Goal: Contribute content: Add original content to the website for others to see

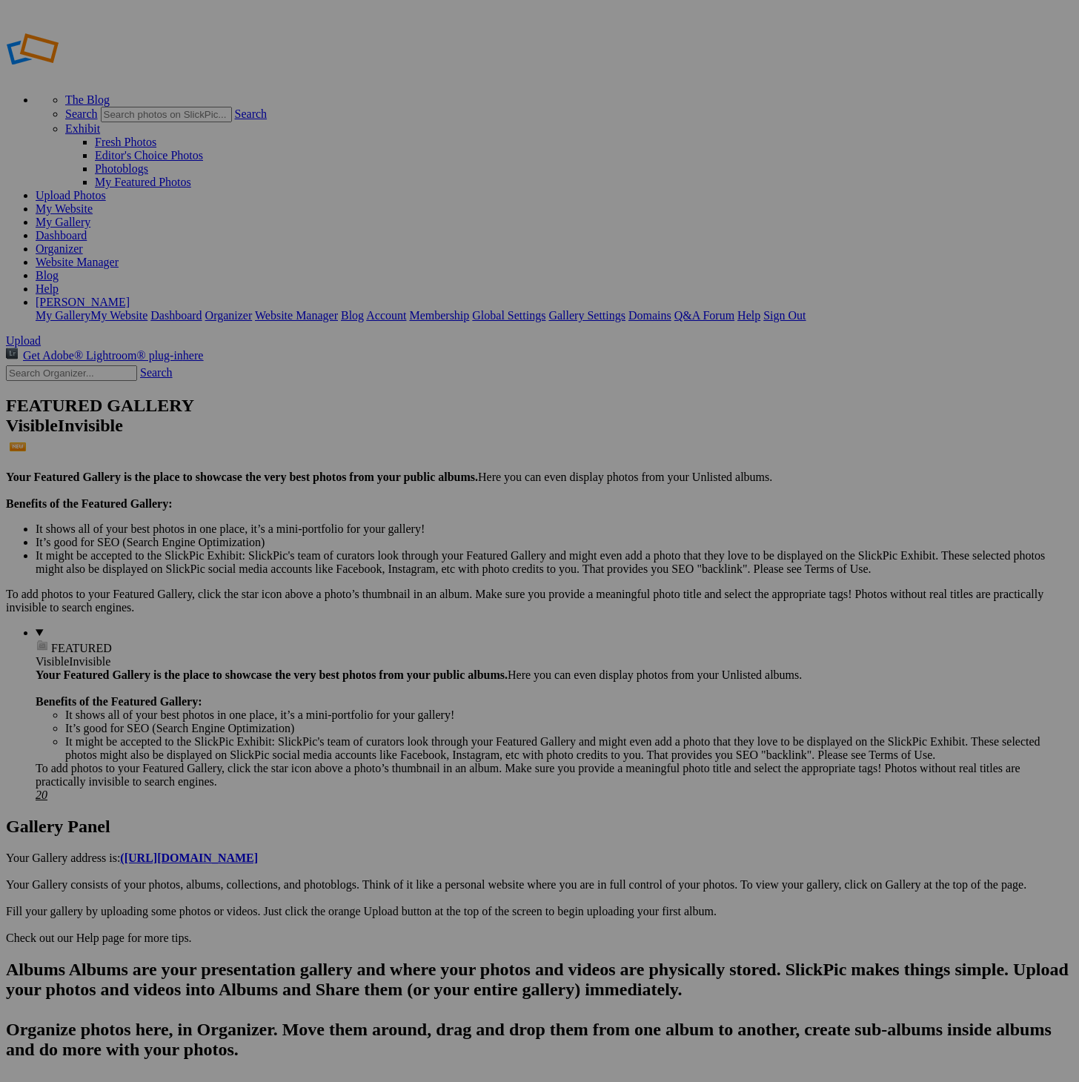
drag, startPoint x: 668, startPoint y: 423, endPoint x: 385, endPoint y: 273, distance: 320.6
drag, startPoint x: 539, startPoint y: 242, endPoint x: 508, endPoint y: 555, distance: 315.0
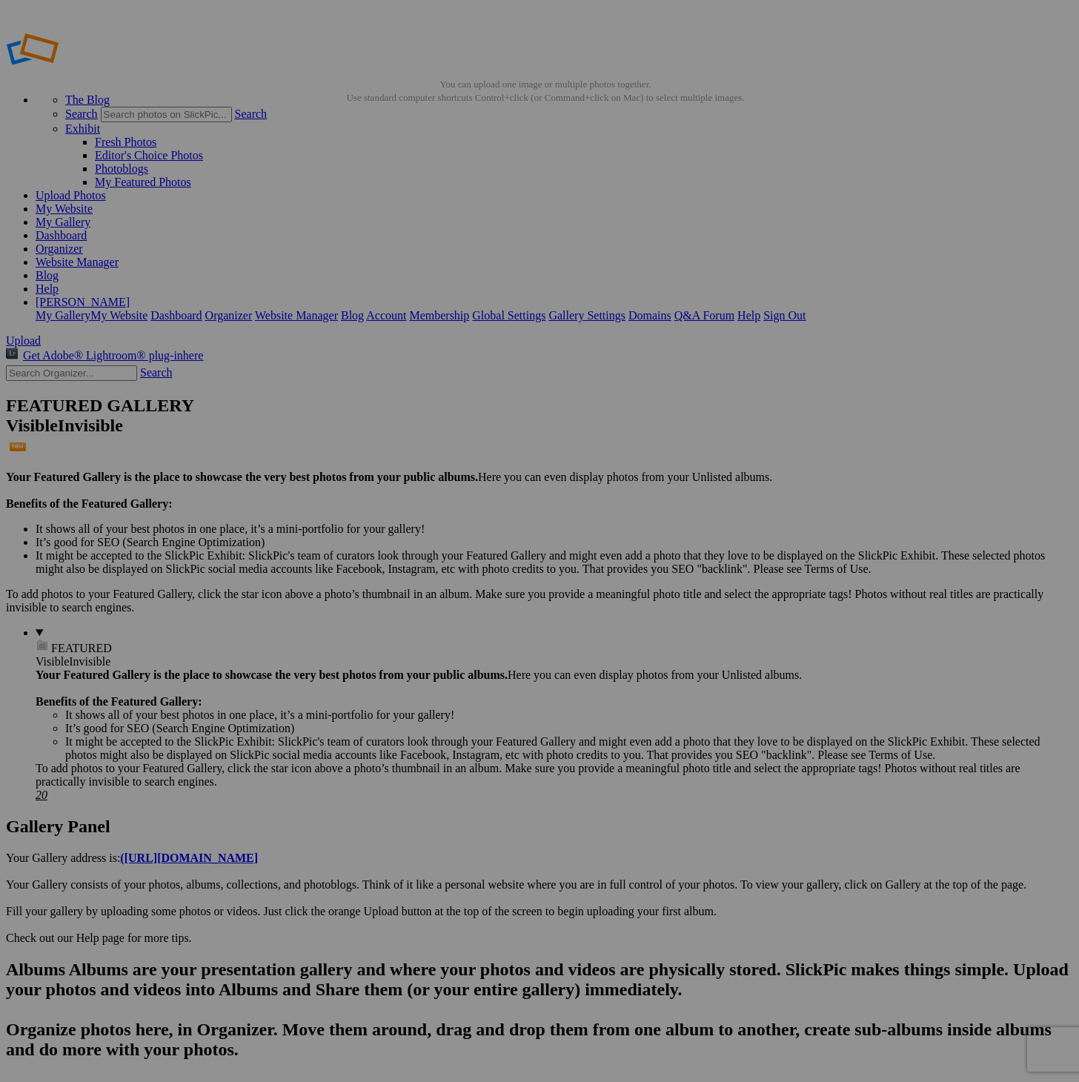
scroll to position [1, 0]
click at [90, 215] on link "My Gallery" at bounding box center [63, 221] width 55 height 13
click at [90, 214] on link "My Gallery" at bounding box center [63, 220] width 55 height 13
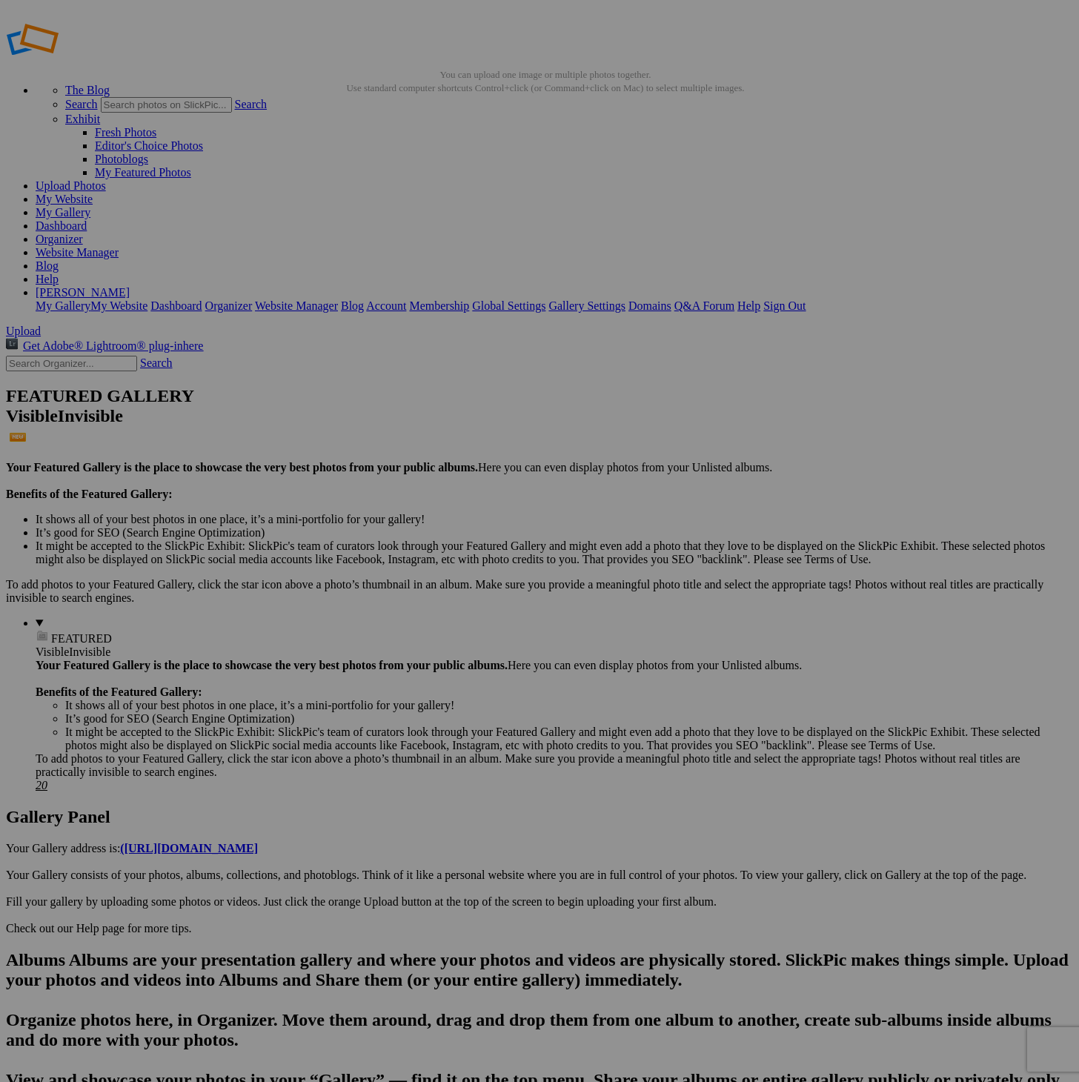
scroll to position [10, 0]
drag, startPoint x: 678, startPoint y: 606, endPoint x: 678, endPoint y: 594, distance: 12.6
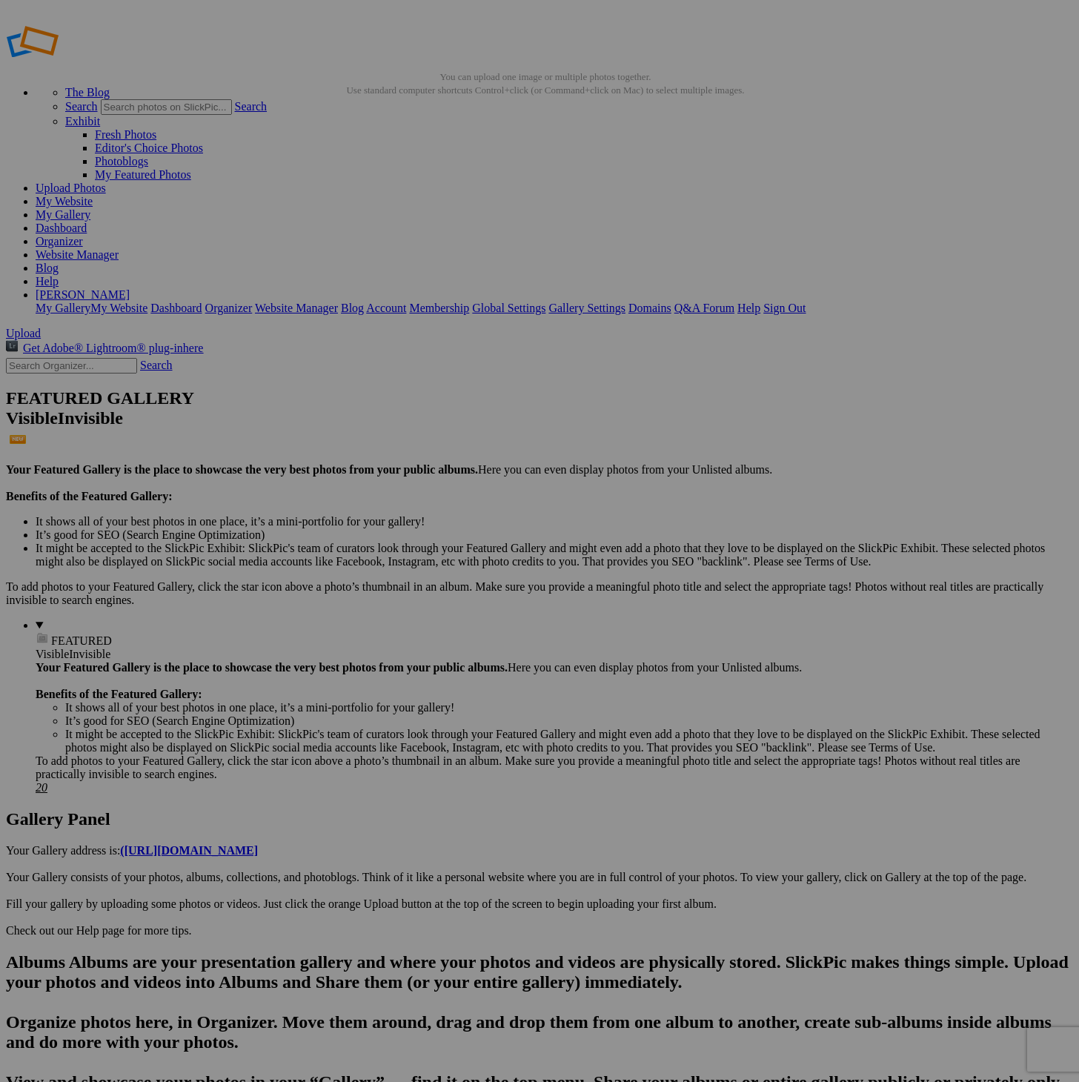
scroll to position [7, 0]
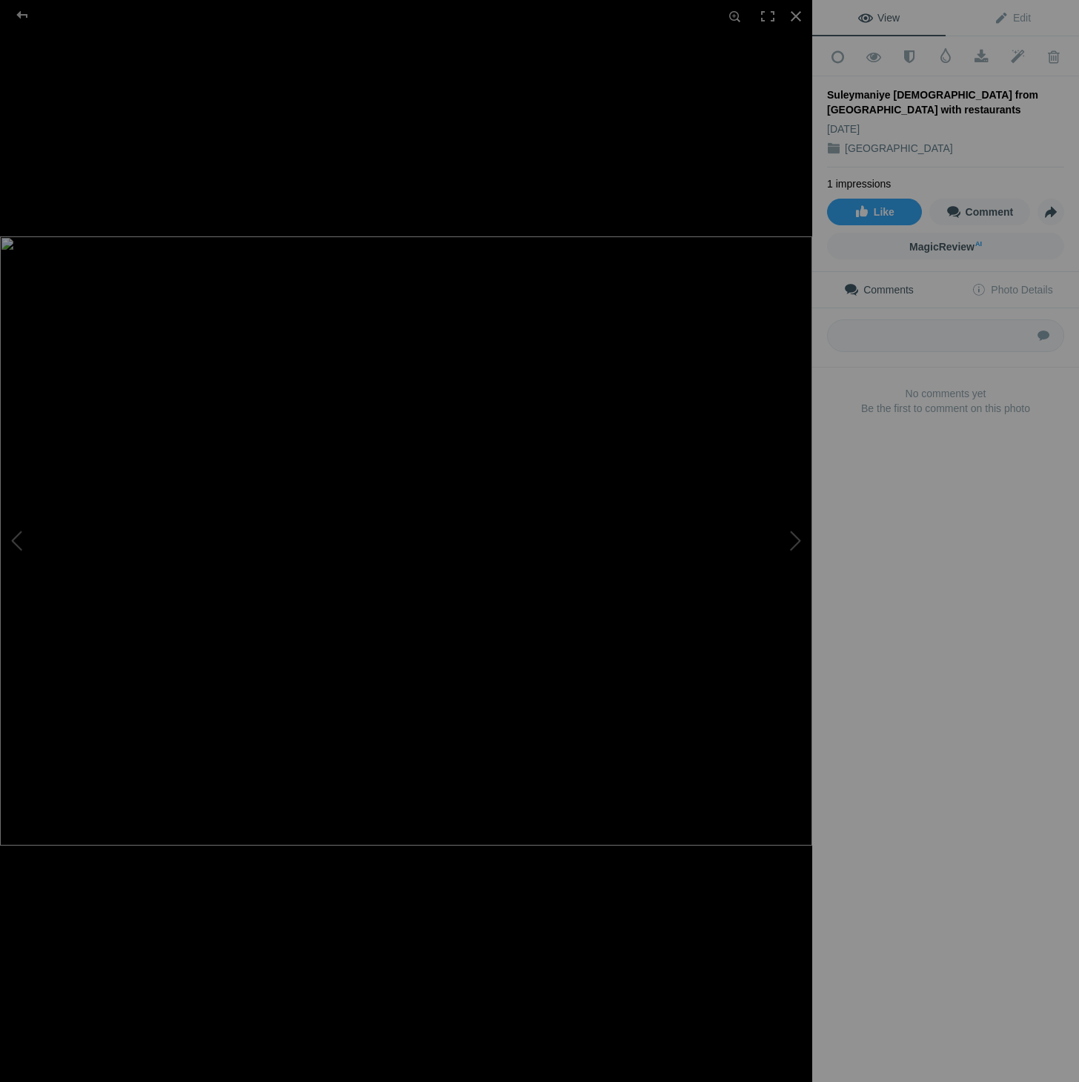
scroll to position [0, 0]
click at [1022, 21] on span "Edit" at bounding box center [1012, 18] width 37 height 12
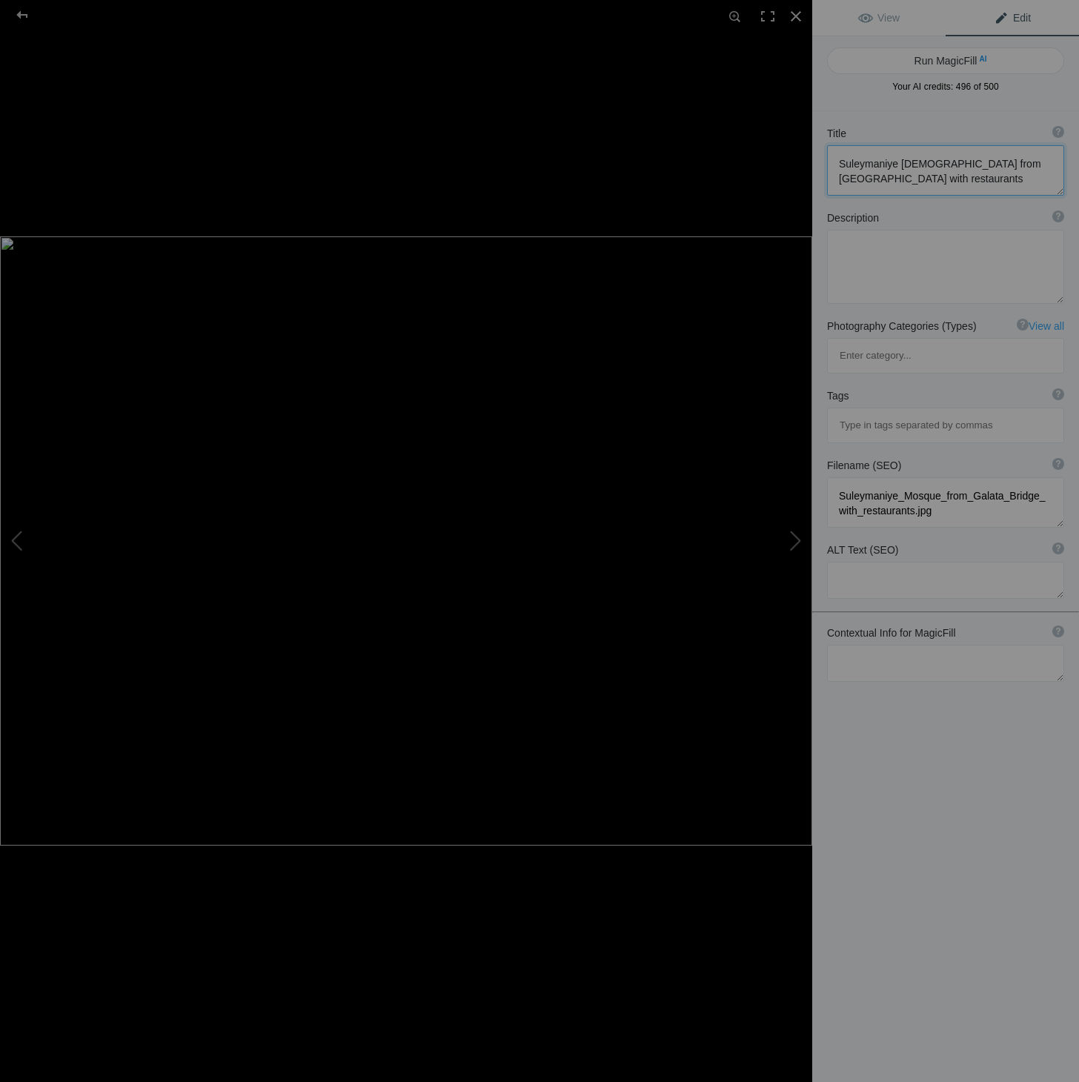
click at [1046, 165] on textarea at bounding box center [945, 170] width 237 height 50
click at [962, 178] on textarea at bounding box center [945, 170] width 237 height 50
drag, startPoint x: 1032, startPoint y: 179, endPoint x: 814, endPoint y: 163, distance: 218.5
click at [814, 163] on div "Title ? Photo title is one of the highest used Search Engine ranking criteria a…" at bounding box center [945, 161] width 267 height 84
type textarea "[GEOGRAPHIC_DATA] from [GEOGRAPHIC_DATA] with floating restaurants near the tra…"
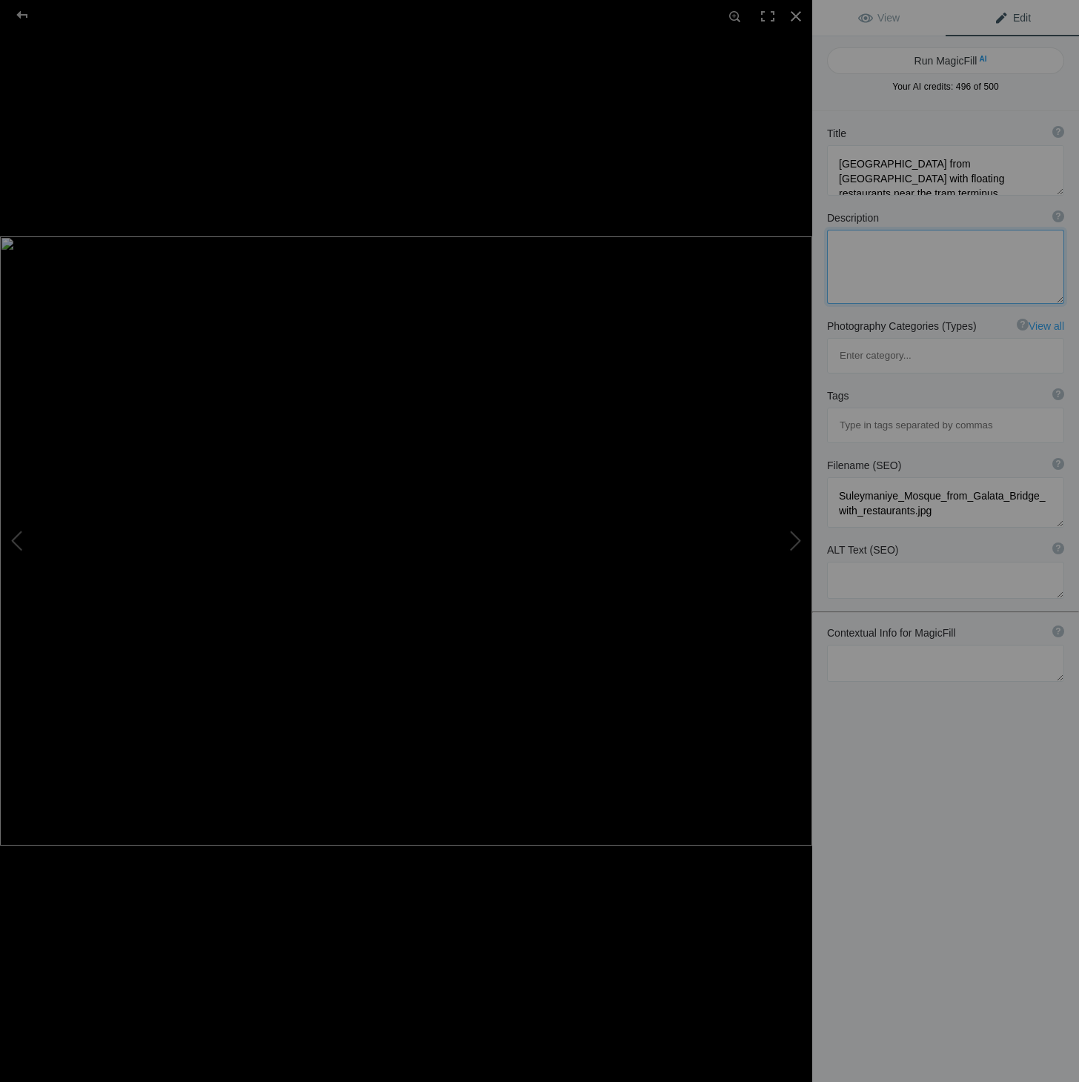
click at [905, 263] on textarea at bounding box center [945, 267] width 237 height 74
click at [931, 645] on textarea at bounding box center [945, 663] width 237 height 37
paste textarea "[GEOGRAPHIC_DATA] from [GEOGRAPHIC_DATA] with floating restaurants near the tra…"
type textarea "[GEOGRAPHIC_DATA] from [GEOGRAPHIC_DATA] with floating restaurants near the tra…"
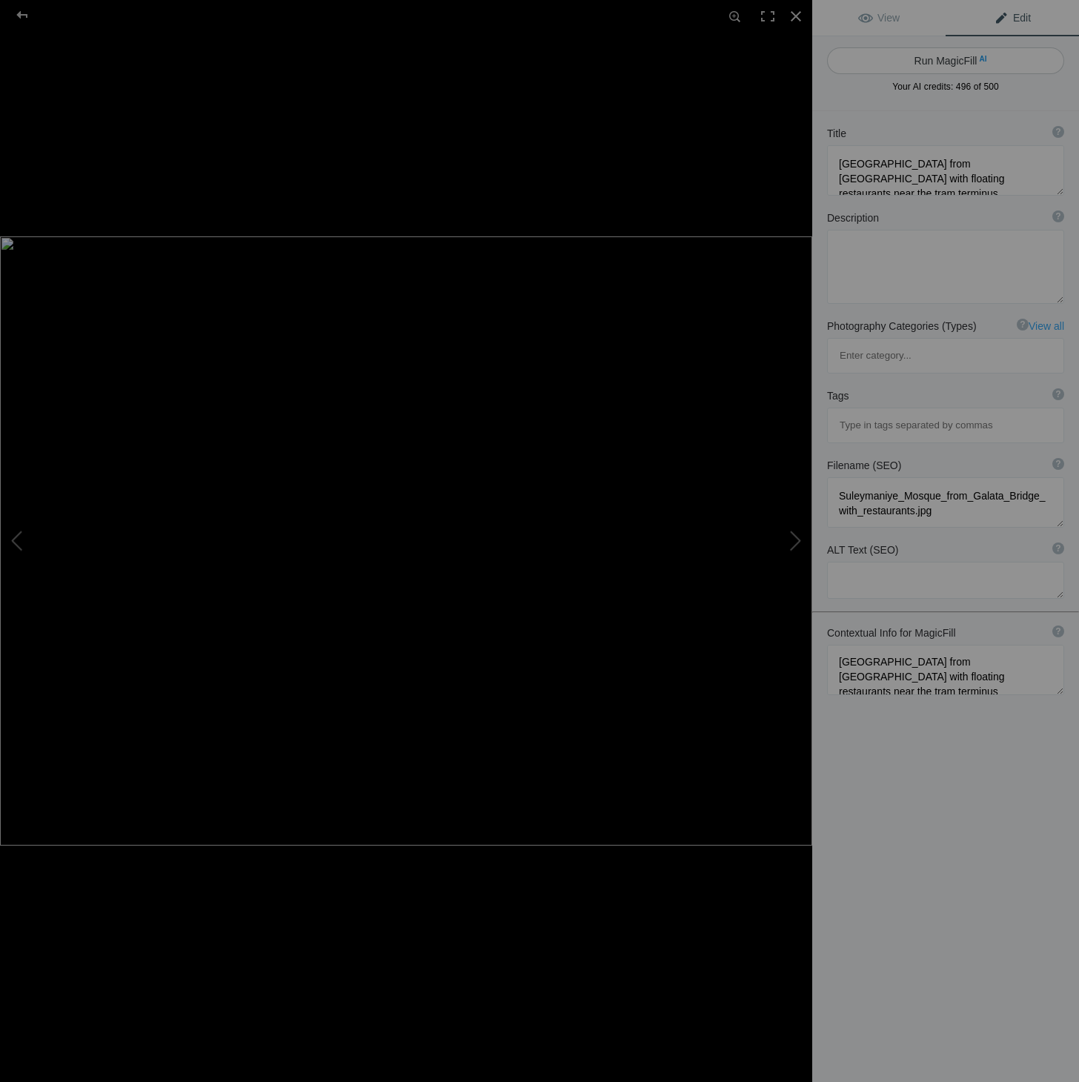
click at [980, 58] on span "AI" at bounding box center [982, 58] width 7 height 11
type textarea "Stunning View of Suleymaniye Mosque from [GEOGRAPHIC_DATA] with Floating Restau…"
type textarea "Experience the breathtaking beauty of the [GEOGRAPHIC_DATA] as seen from [GEOGR…"
type textarea "suleymaniye-mosque-[GEOGRAPHIC_DATA]-bridge-floating-restaurants.jpg"
type textarea "A picturesque view of Suleymaniye Mosque from [GEOGRAPHIC_DATA], featuring floa…"
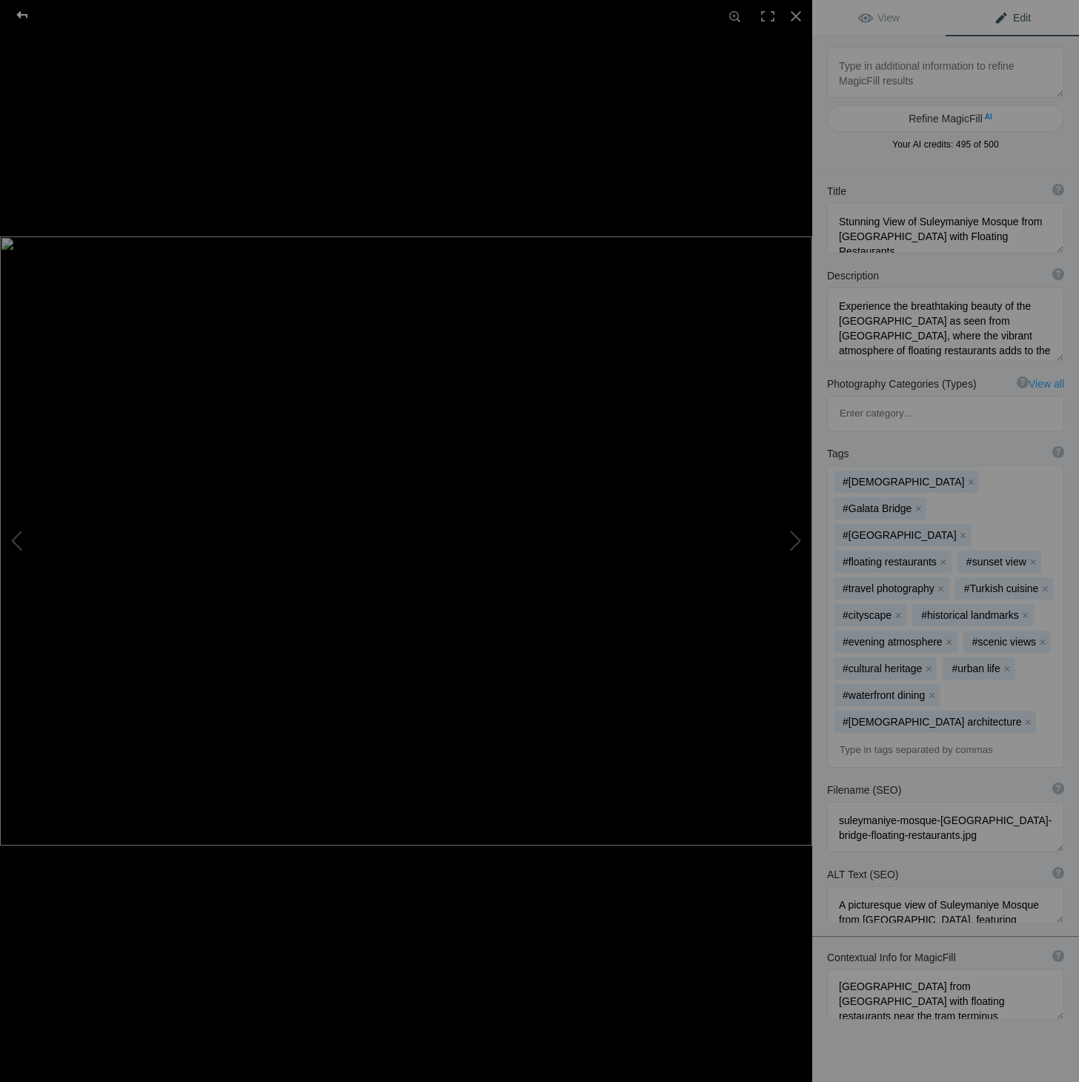
click at [25, 15] on div at bounding box center [22, 15] width 53 height 30
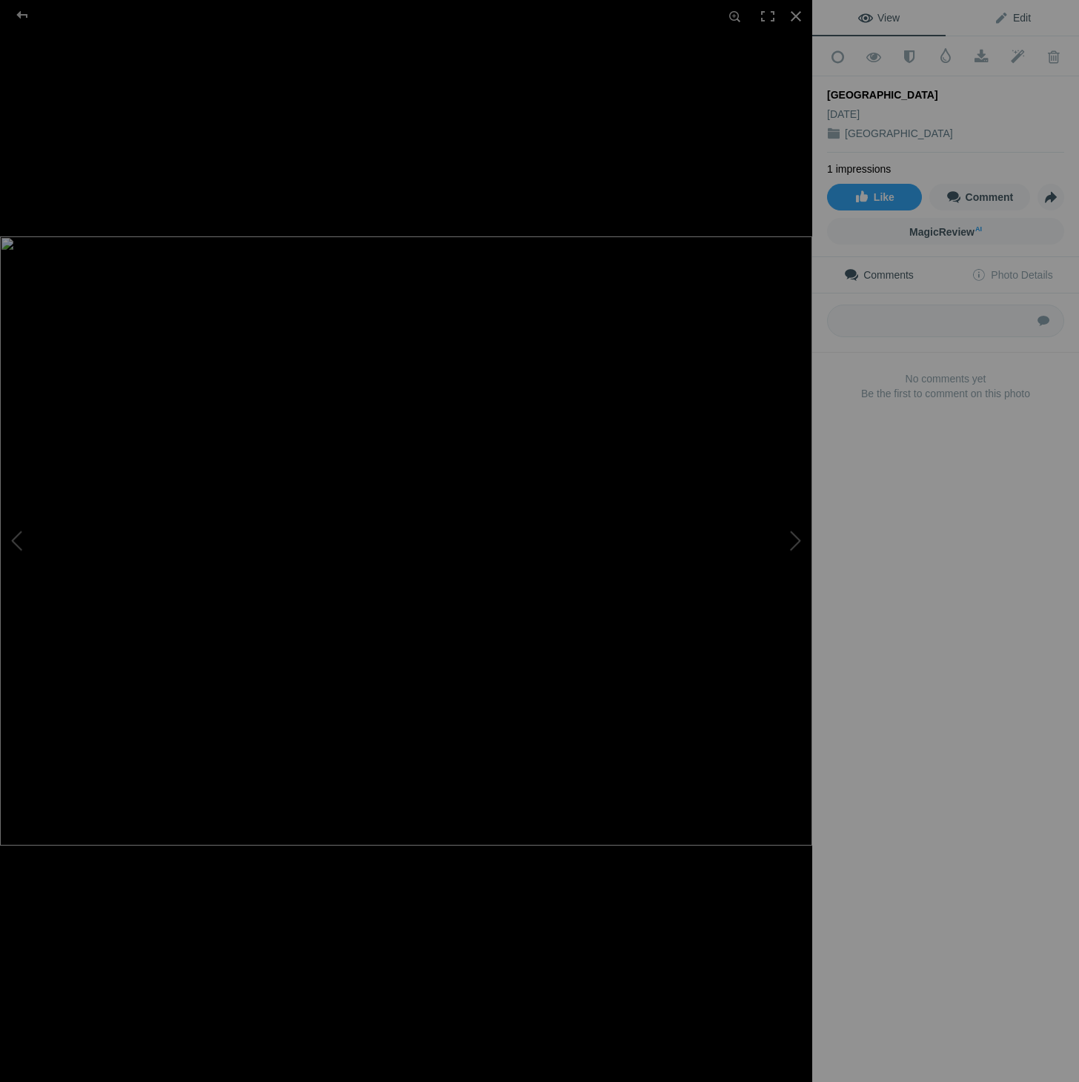
click at [1018, 18] on span "Edit" at bounding box center [1012, 18] width 37 height 12
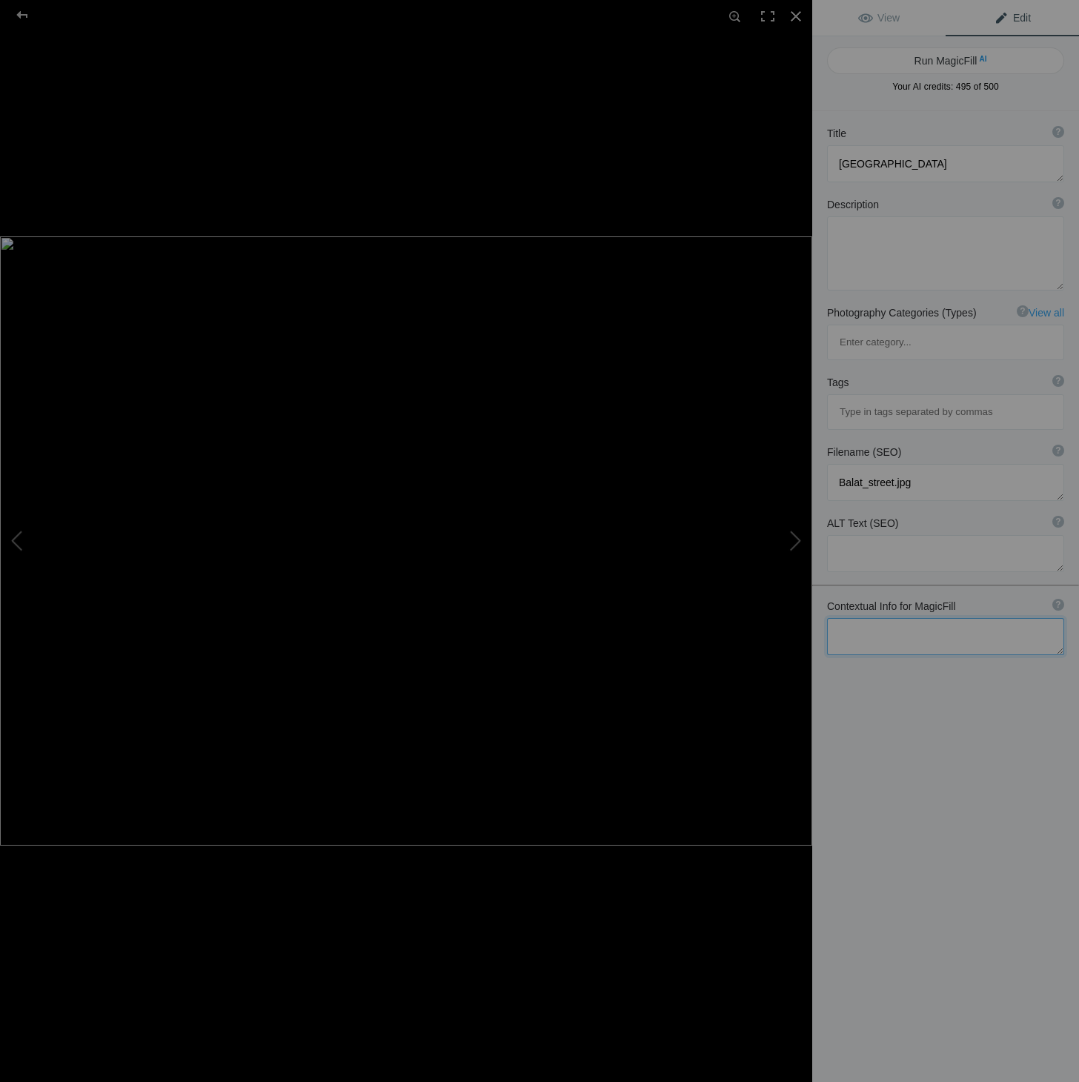
click at [922, 618] on textarea at bounding box center [945, 636] width 237 height 37
type textarea "Colourful street in [GEOGRAPHIC_DATA], [GEOGRAPHIC_DATA] on a hill and frequent…"
click at [839, 162] on textarea at bounding box center [945, 163] width 237 height 37
click at [980, 56] on span "AI" at bounding box center [982, 58] width 7 height 11
type textarea "Vibrant [GEOGRAPHIC_DATA] in [GEOGRAPHIC_DATA]: A Cinematic Gem"
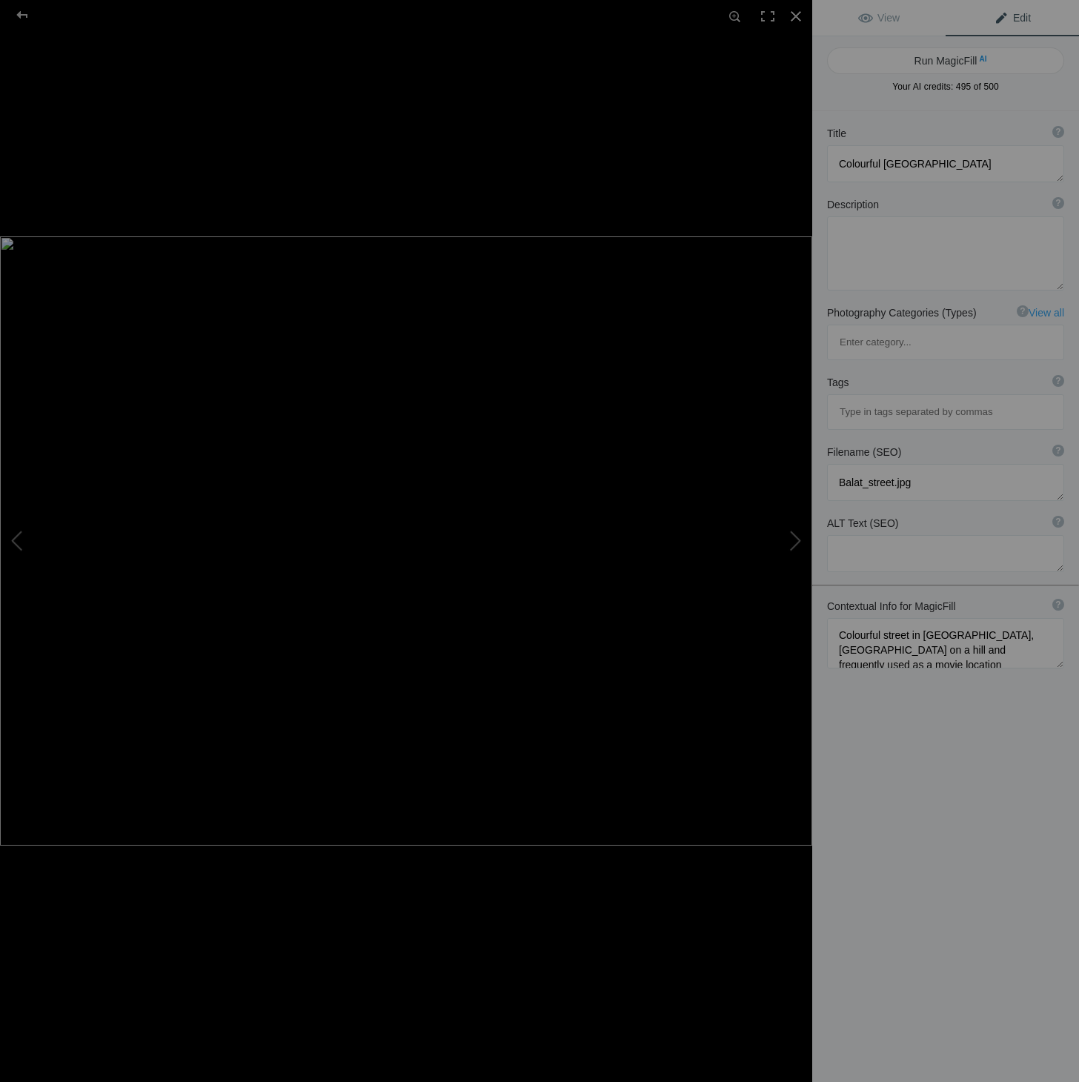
type textarea "Discover the charm of [GEOGRAPHIC_DATA], [GEOGRAPHIC_DATA], where colorful hous…"
type textarea "vibrant-balat-street-[GEOGRAPHIC_DATA]jpg"
type textarea "Colorful houses on a street in [GEOGRAPHIC_DATA], [GEOGRAPHIC_DATA], showcasing…"
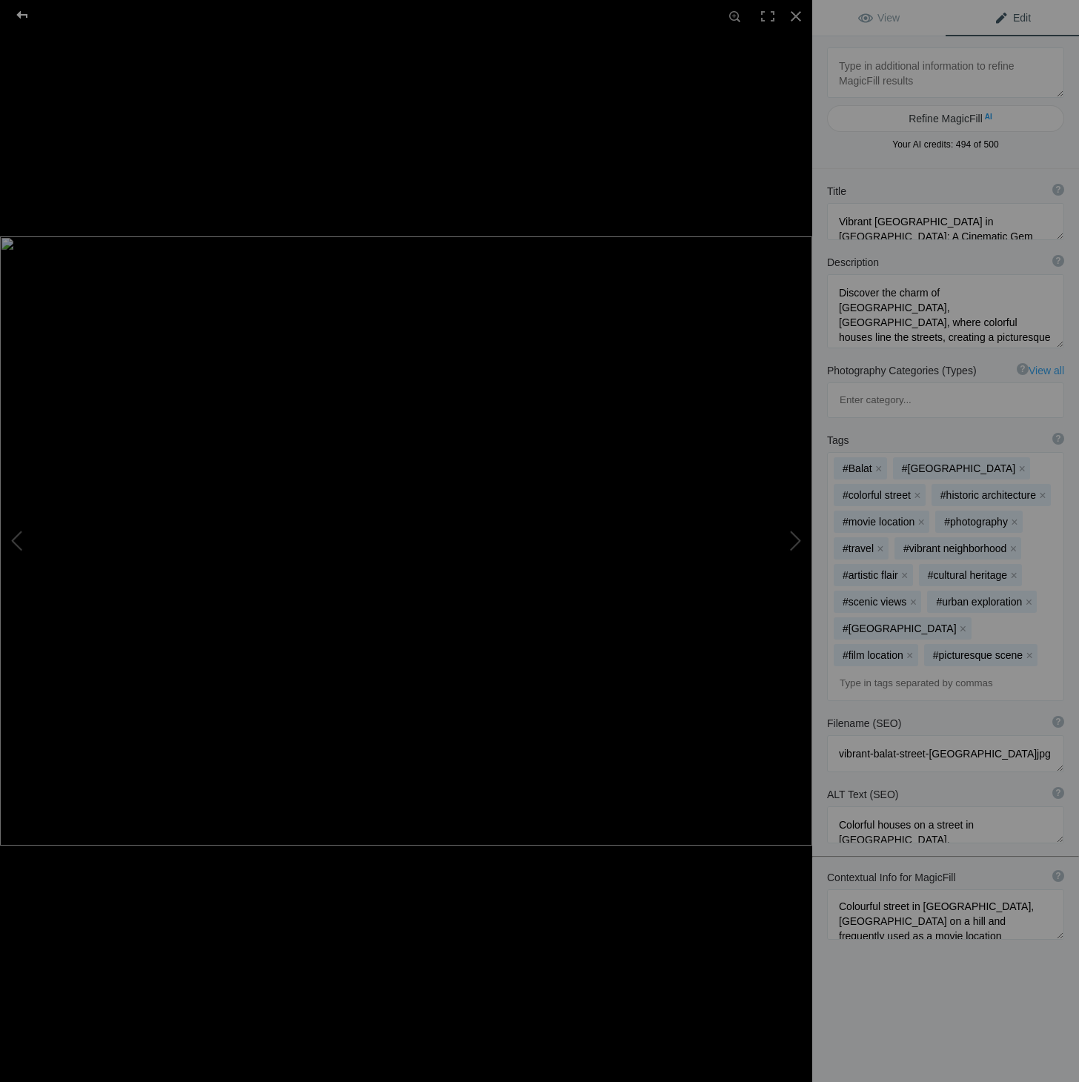
click at [28, 14] on div at bounding box center [22, 15] width 53 height 30
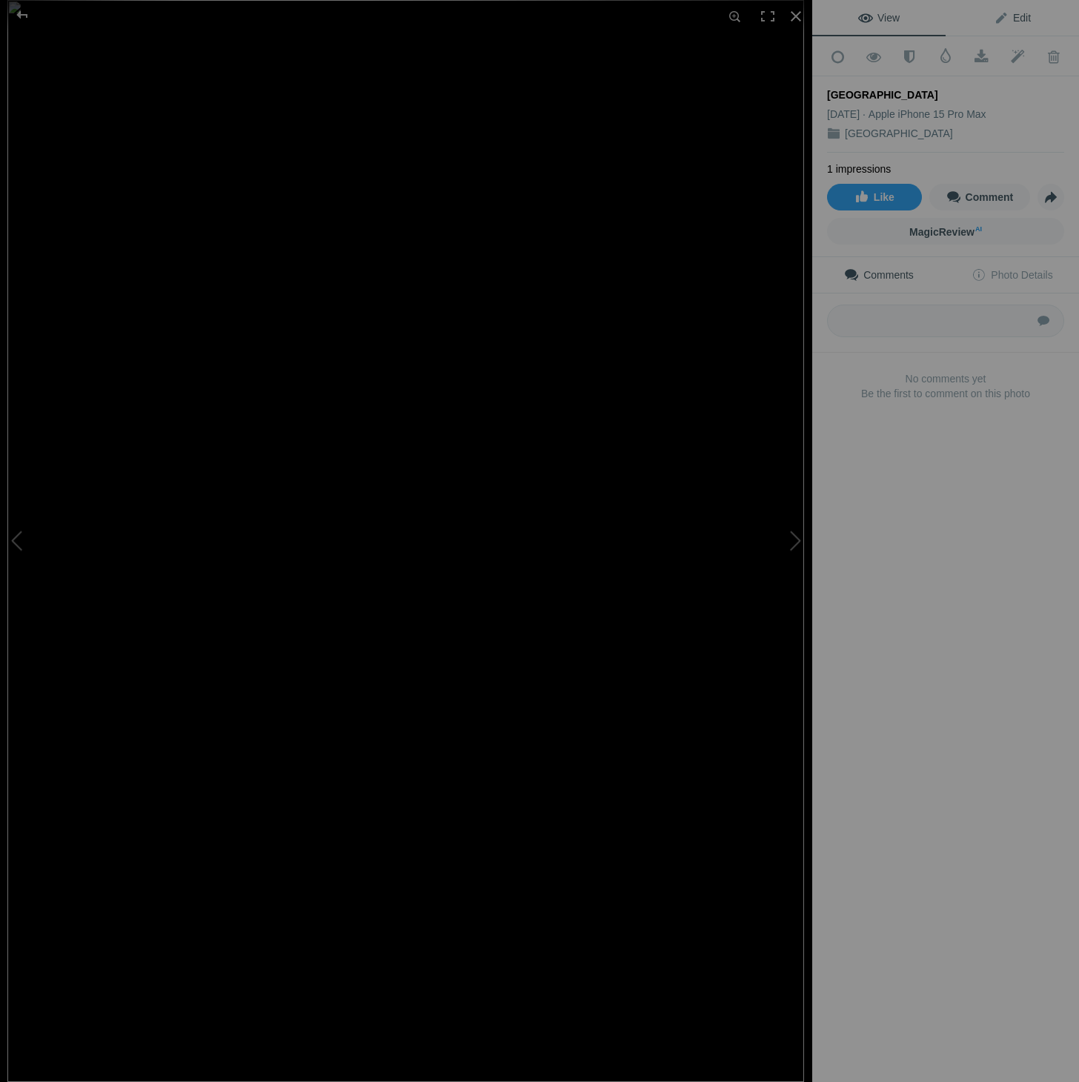
click at [1017, 16] on span "Edit" at bounding box center [1012, 18] width 37 height 12
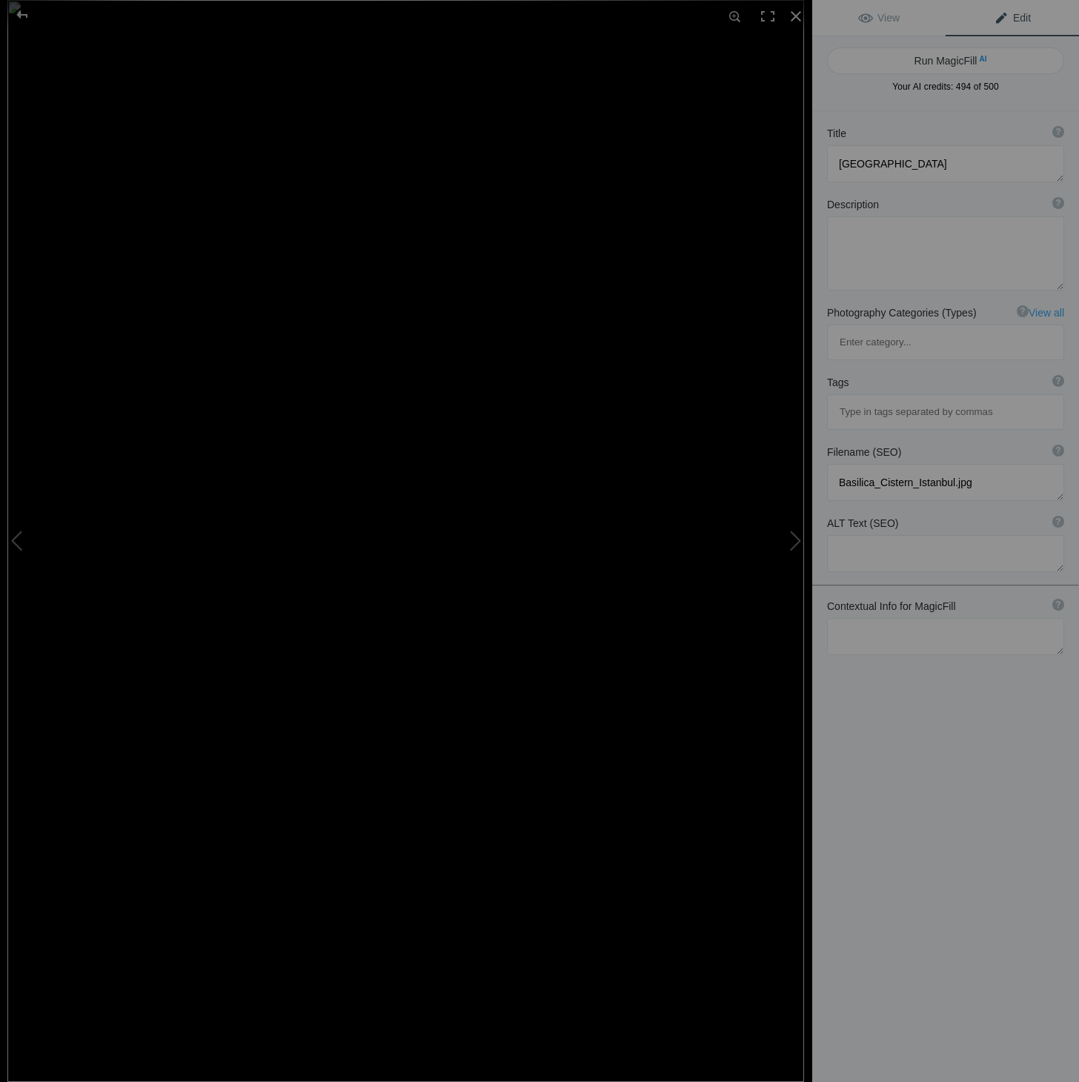
scroll to position [0, 0]
click at [883, 618] on textarea at bounding box center [945, 636] width 237 height 37
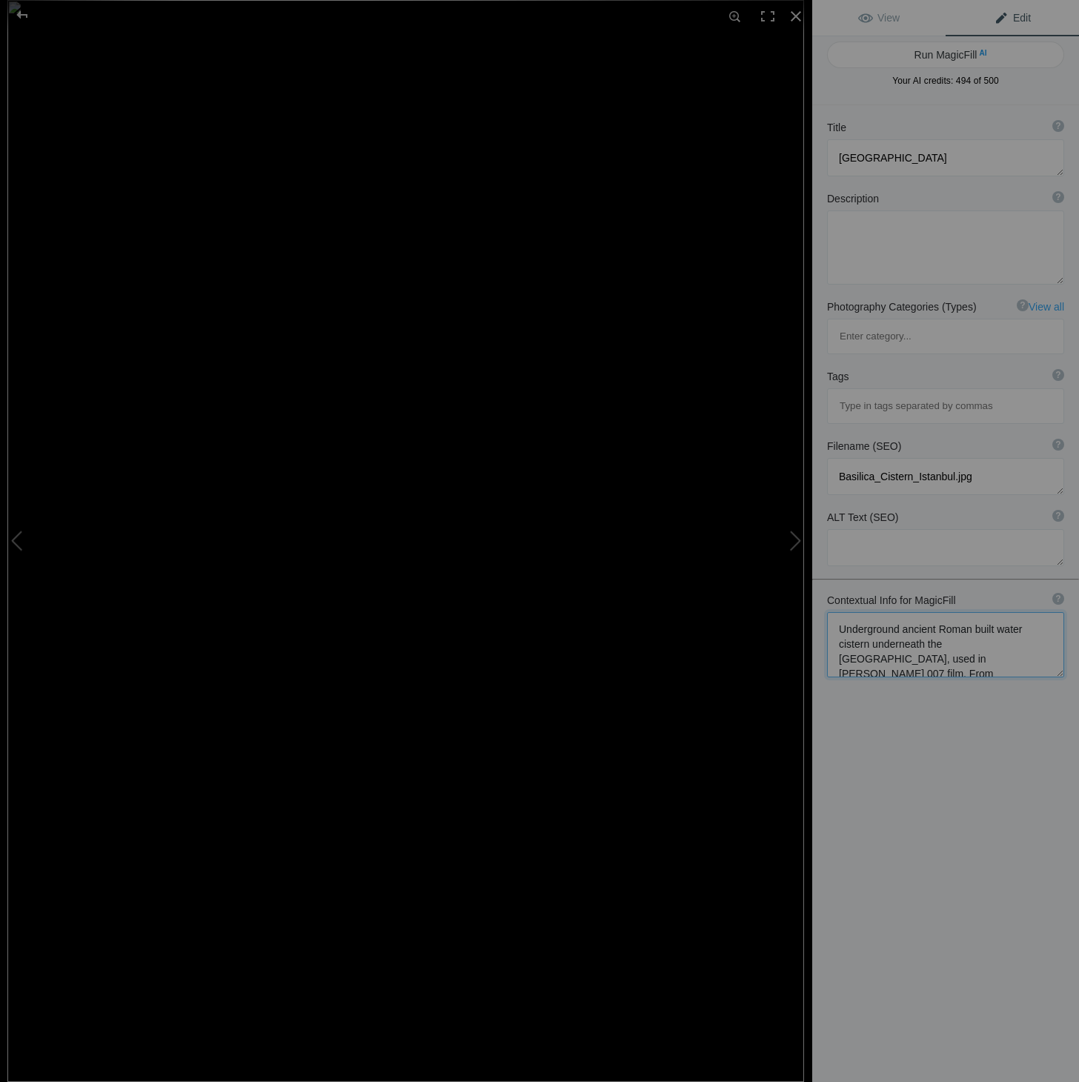
type textarea "Underground ancient Roman built water cistern underneath the [GEOGRAPHIC_DATA],…"
click at [964, 159] on textarea at bounding box center [945, 157] width 237 height 37
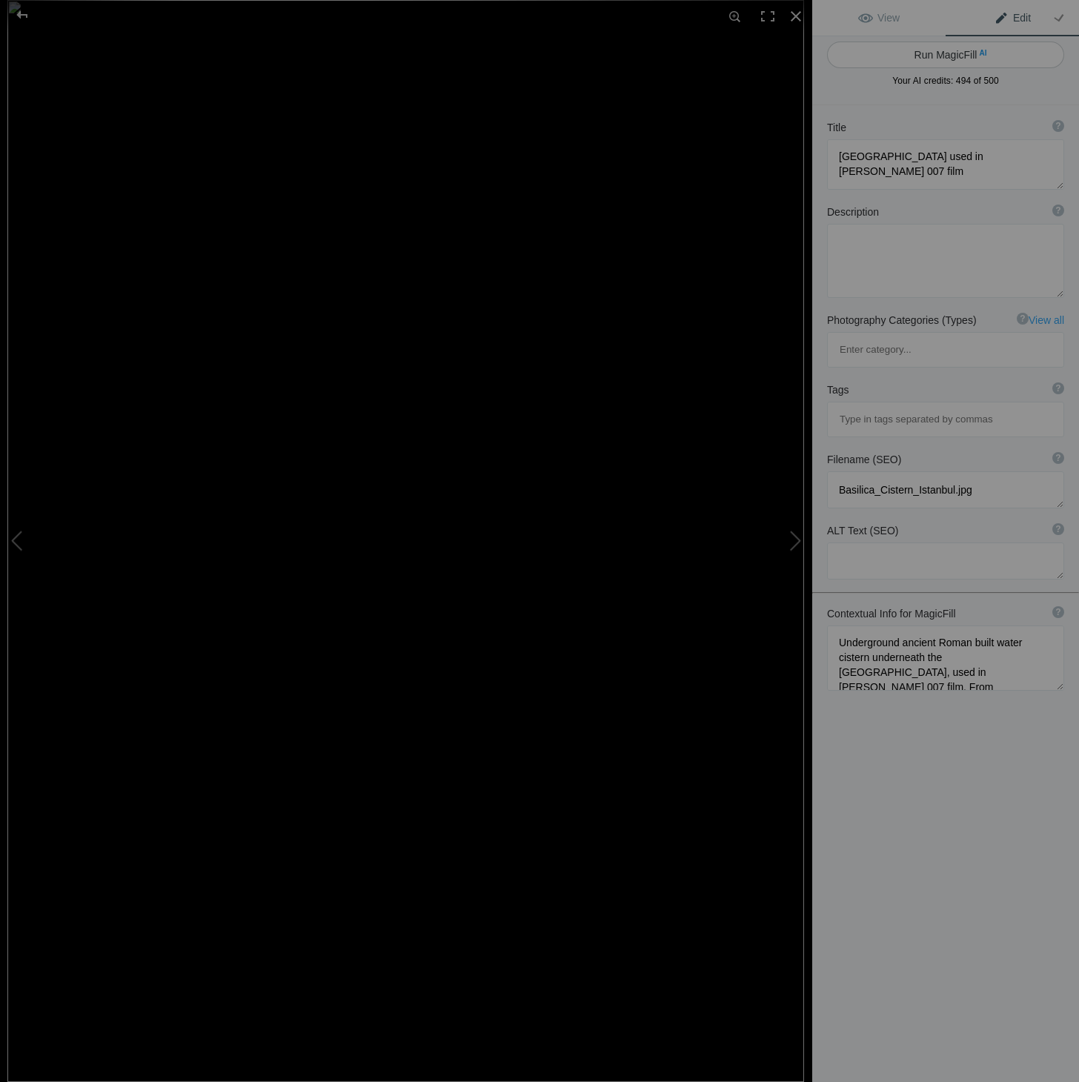
click at [979, 51] on span "AI" at bounding box center [982, 52] width 7 height 11
type textarea "Basilica Cistern: Ancient Roman Water Reservoir Featured in [PERSON_NAME] "From…"
type textarea "Discover the stunning [GEOGRAPHIC_DATA], an ancient Roman water reservoir locat…"
type textarea "basilica-cistern-[GEOGRAPHIC_DATA]-[PERSON_NAME].jpg"
type textarea "Interior view of the [GEOGRAPHIC_DATA] in [GEOGRAPHIC_DATA], showcasing ancient…"
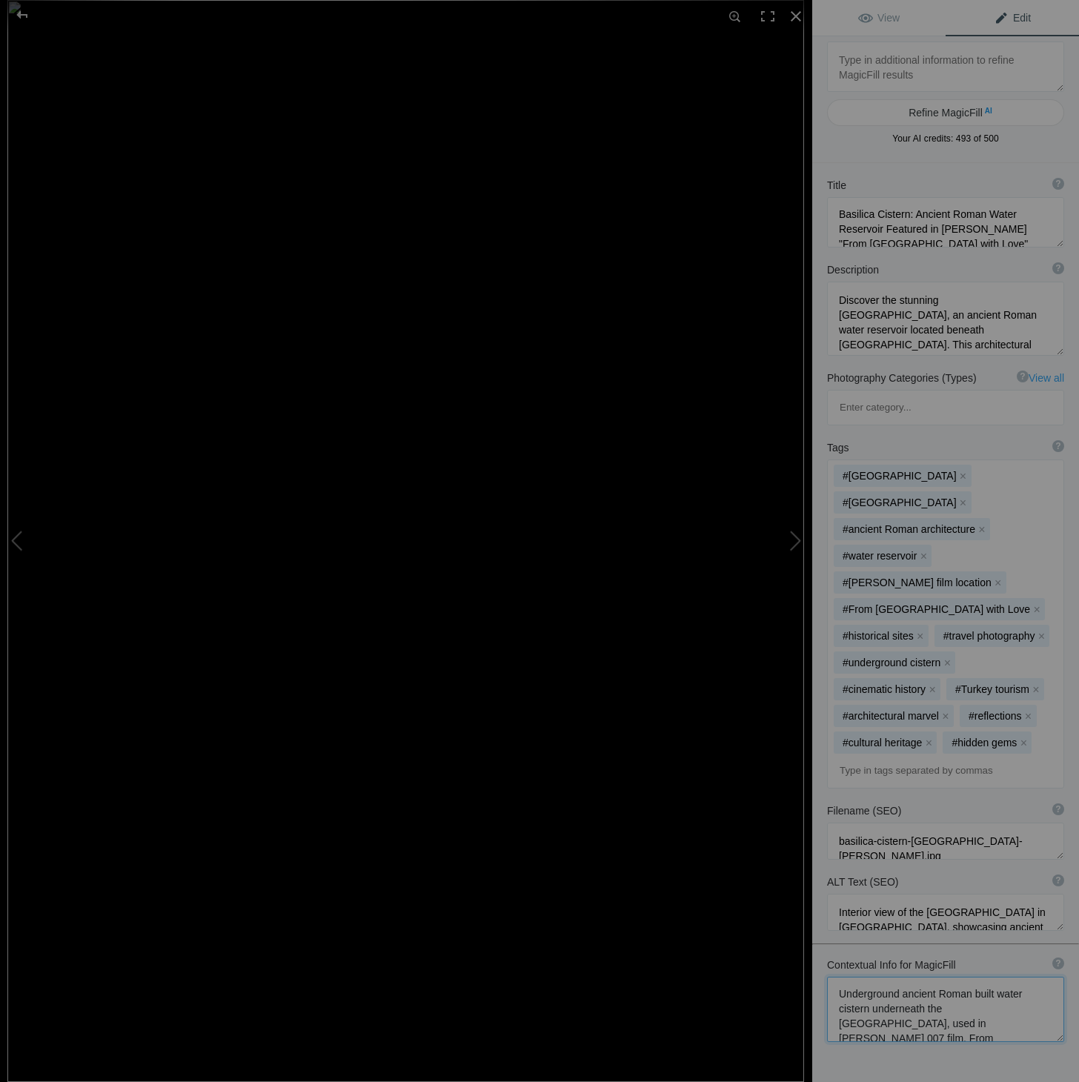
drag, startPoint x: 969, startPoint y: 936, endPoint x: 813, endPoint y: 894, distance: 162.0
click at [813, 950] on div "Contextual Info for MagicFill ? Use this section to add details that aren’t vis…" at bounding box center [945, 999] width 267 height 99
click at [24, 12] on div at bounding box center [22, 15] width 53 height 30
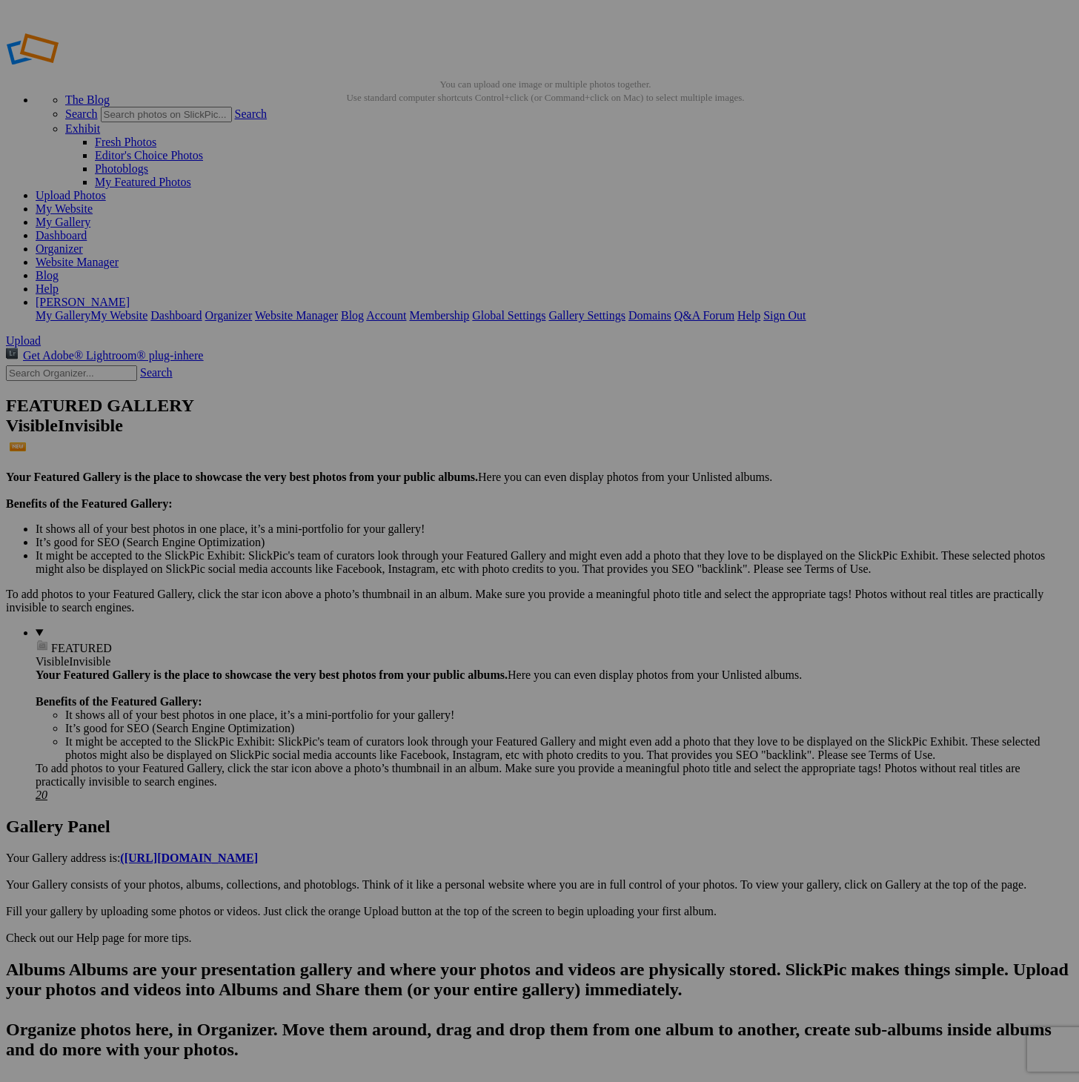
scroll to position [2, 0]
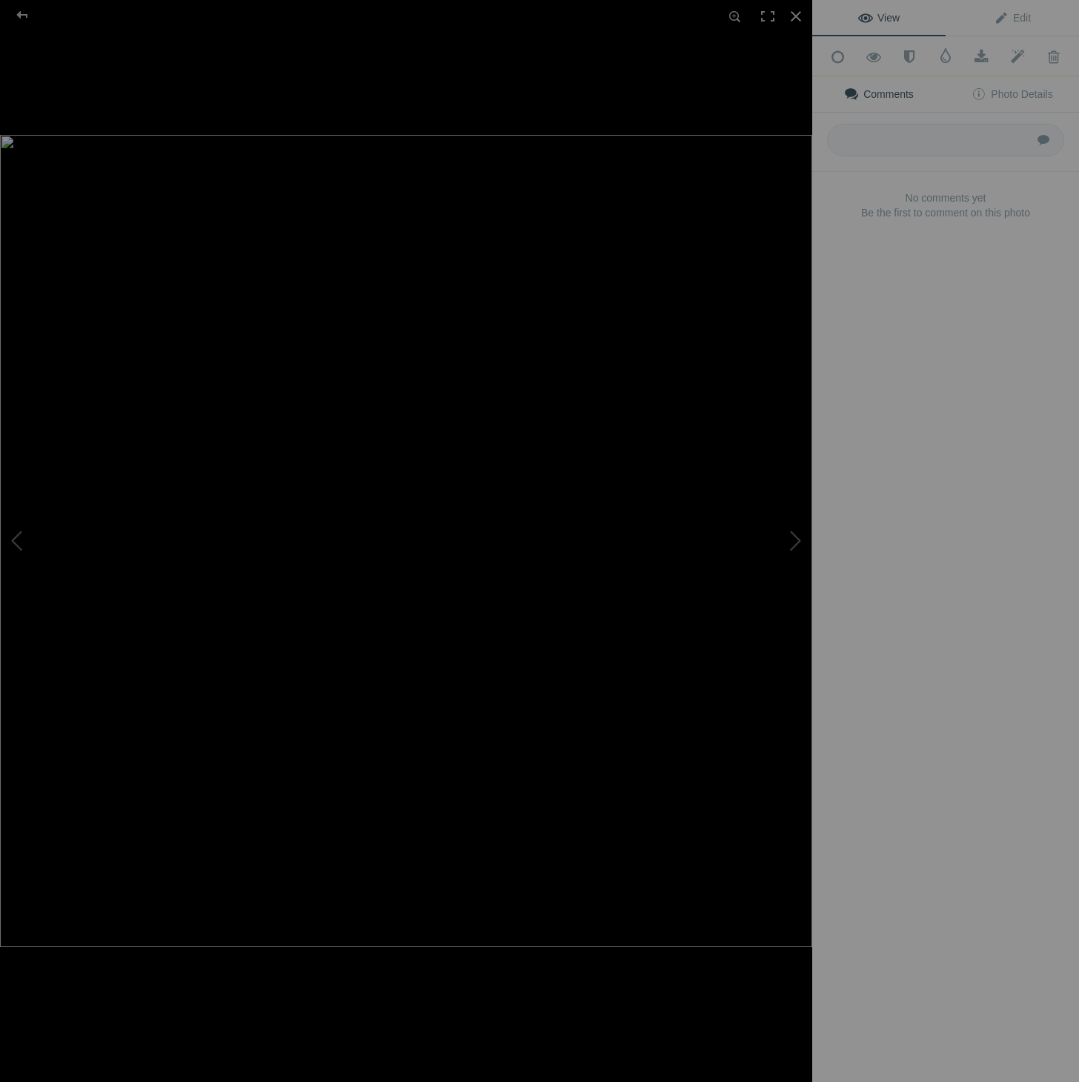
scroll to position [8, 0]
click at [1018, 18] on span "Edit" at bounding box center [1012, 18] width 37 height 12
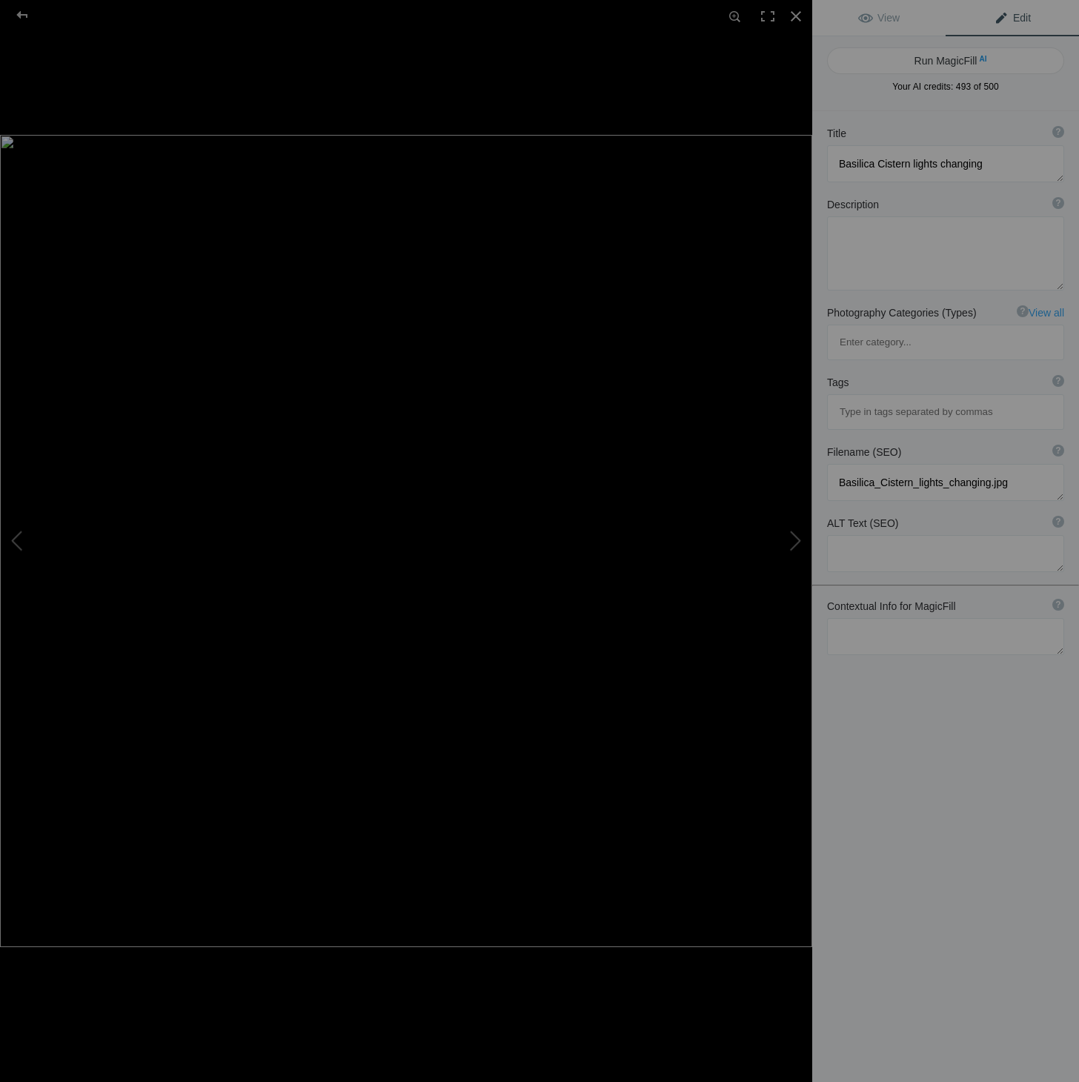
scroll to position [0, 0]
click at [945, 618] on textarea at bounding box center [945, 636] width 237 height 37
paste textarea "Underground ancient Roman built water cistern underneath the [GEOGRAPHIC_DATA],…"
type textarea "Underground ancient Roman built water cistern underneath the [GEOGRAPHIC_DATA],…"
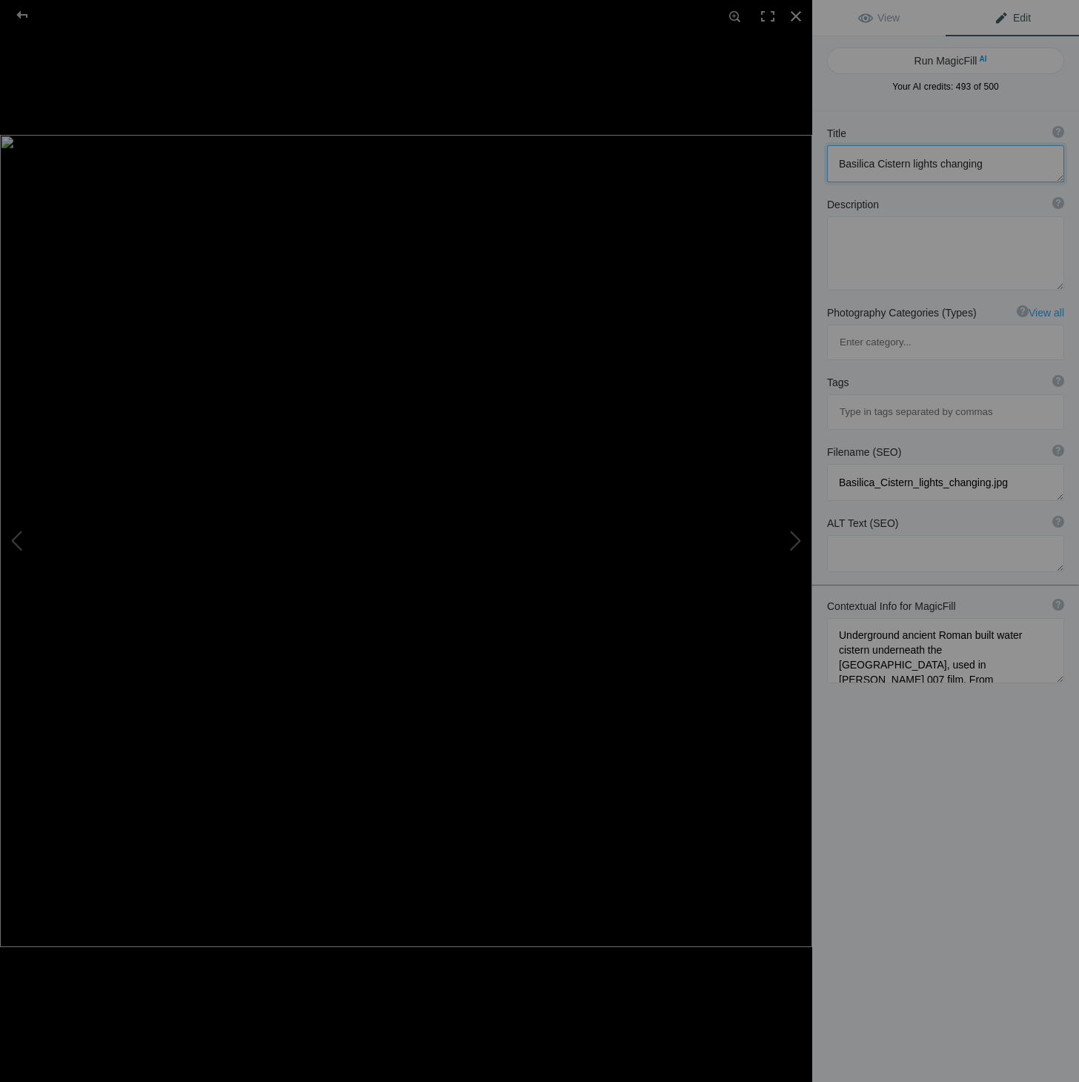
drag, startPoint x: 980, startPoint y: 163, endPoint x: 909, endPoint y: 163, distance: 71.1
click at [909, 163] on textarea at bounding box center [945, 163] width 237 height 37
click at [969, 59] on button "Run MagicFill AI" at bounding box center [945, 60] width 237 height 27
type textarea "Stunning Basilica Cistern: A Hidden Gem from the [PERSON_NAME] Film"
type textarea "Discover the breathtaking beauty of the [GEOGRAPHIC_DATA], an ancient Roman wat…"
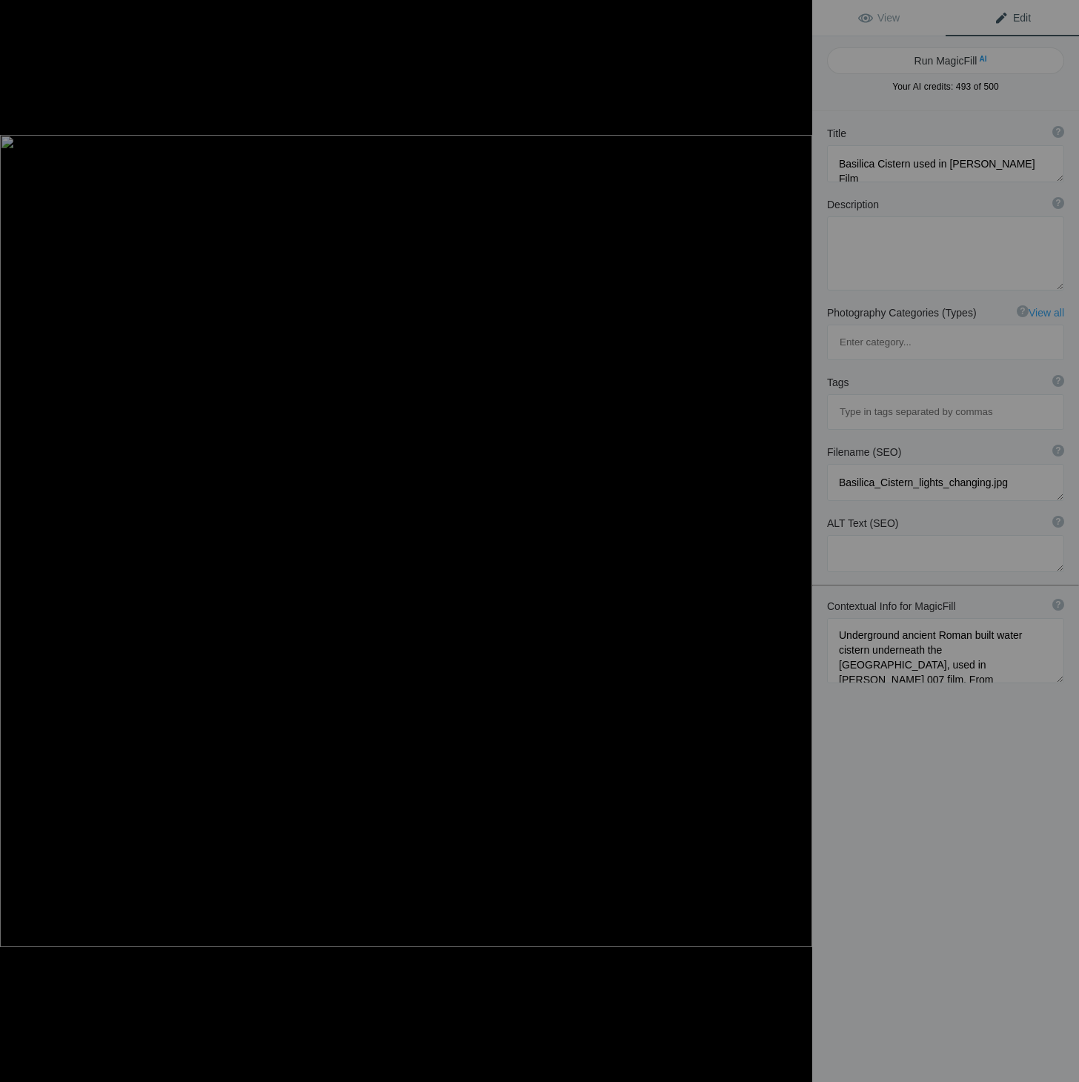
type textarea "basilica-cistern-[PERSON_NAME].jpg"
type textarea "Interior view of the [GEOGRAPHIC_DATA] in [GEOGRAPHIC_DATA], featuring grand co…"
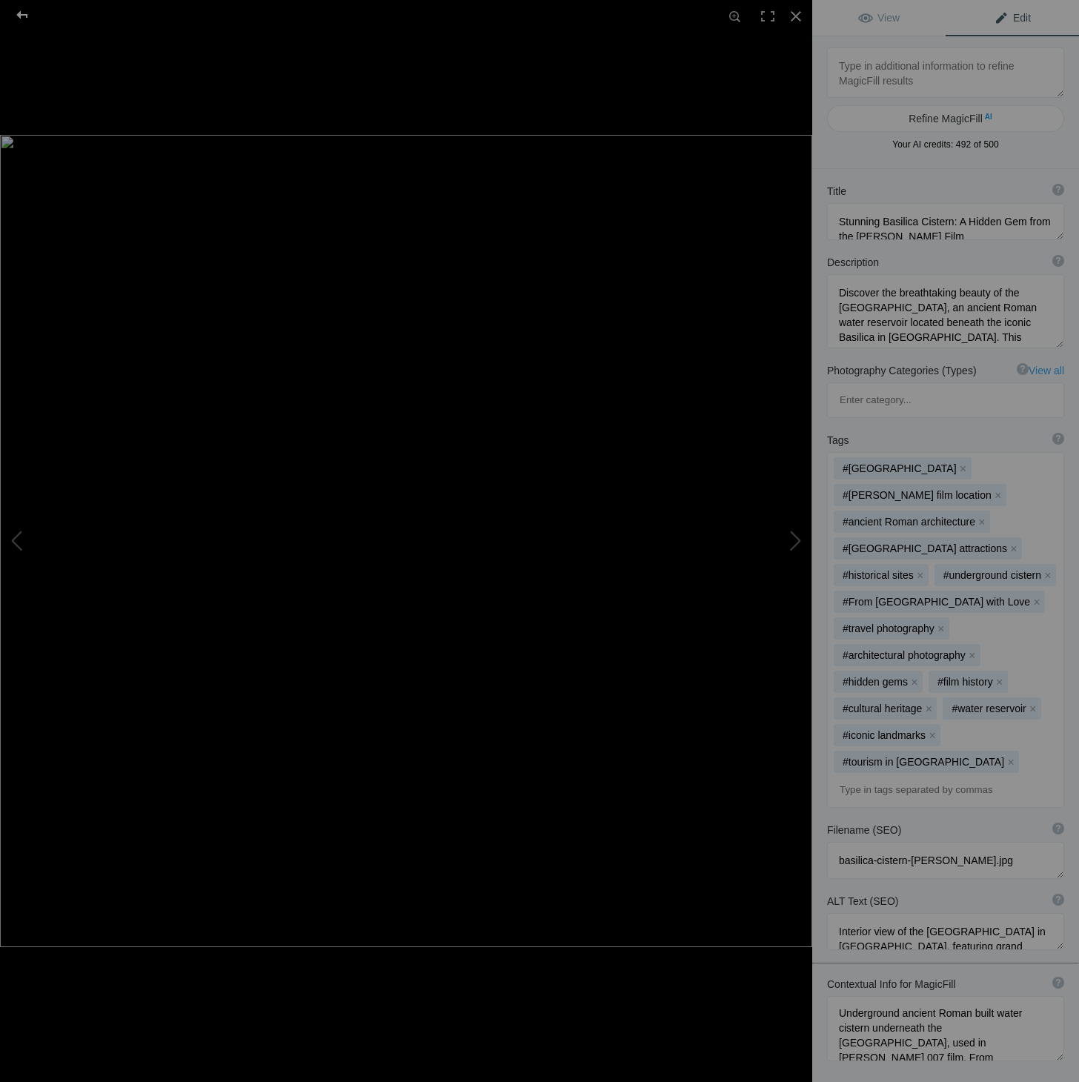
click at [27, 14] on div at bounding box center [22, 15] width 53 height 30
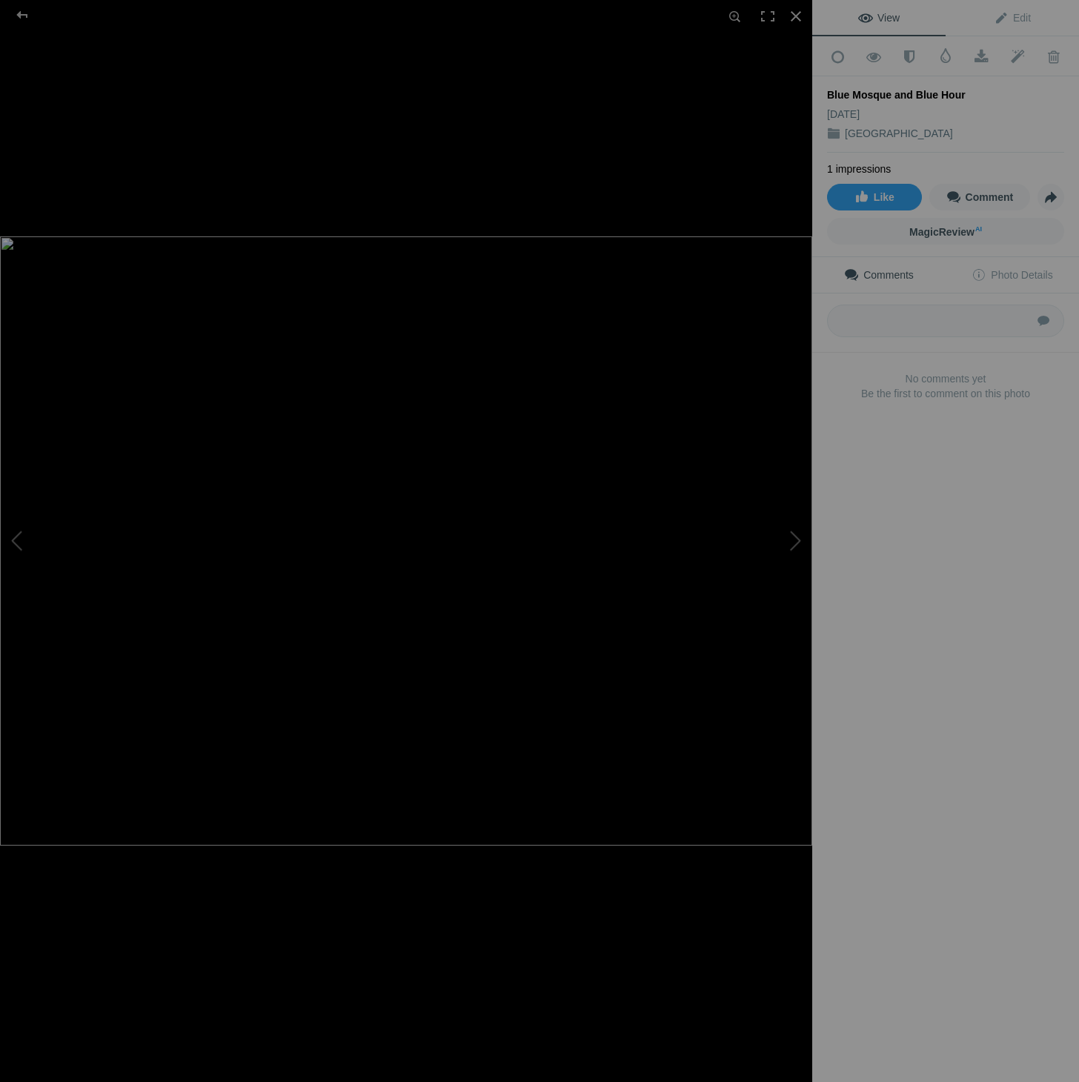
scroll to position [7, 0]
click at [1023, 16] on span "Edit" at bounding box center [1012, 18] width 37 height 12
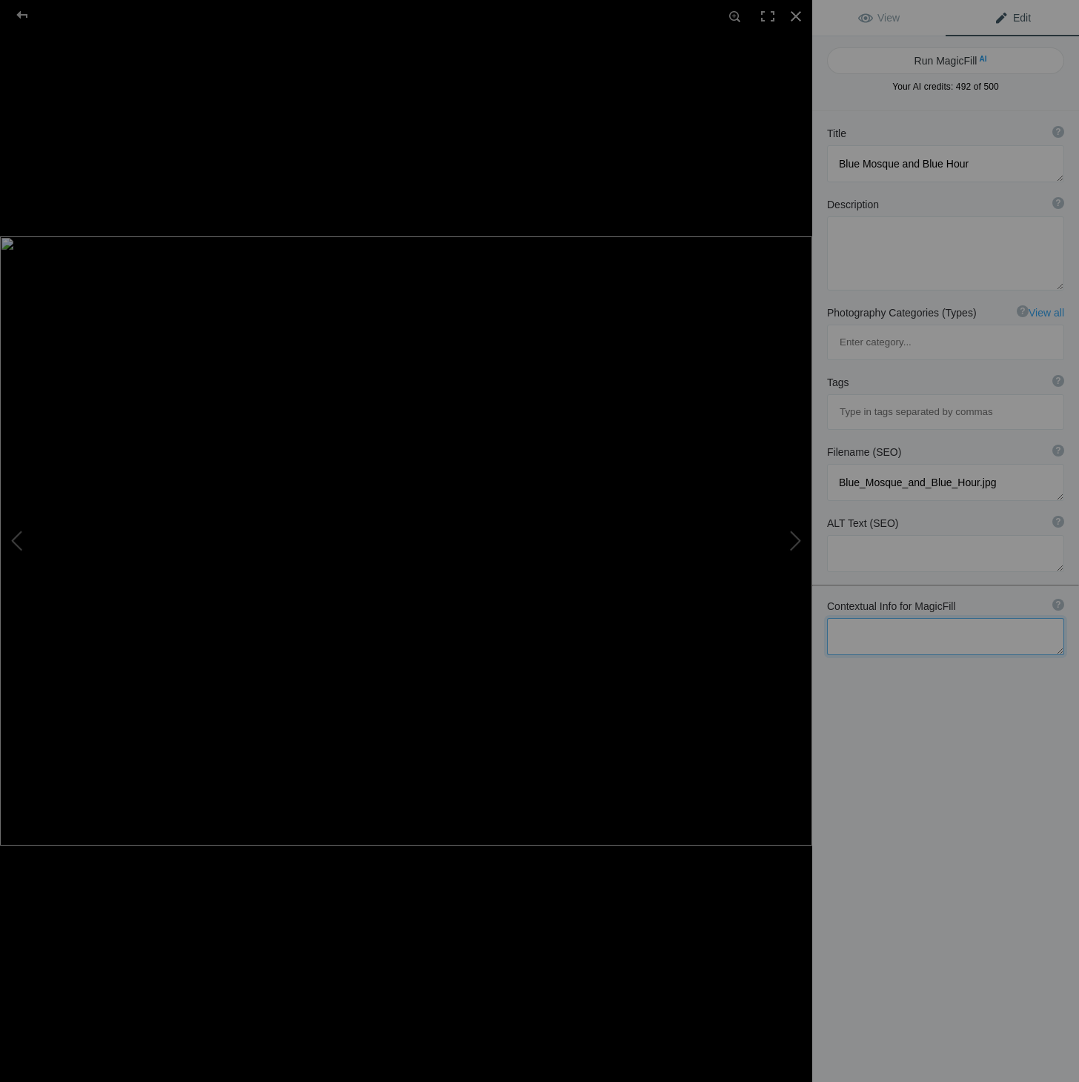
click at [901, 618] on textarea at bounding box center [945, 636] width 237 height 37
drag, startPoint x: 838, startPoint y: 160, endPoint x: 897, endPoint y: 158, distance: 58.6
click at [897, 158] on textarea at bounding box center [945, 157] width 237 height 37
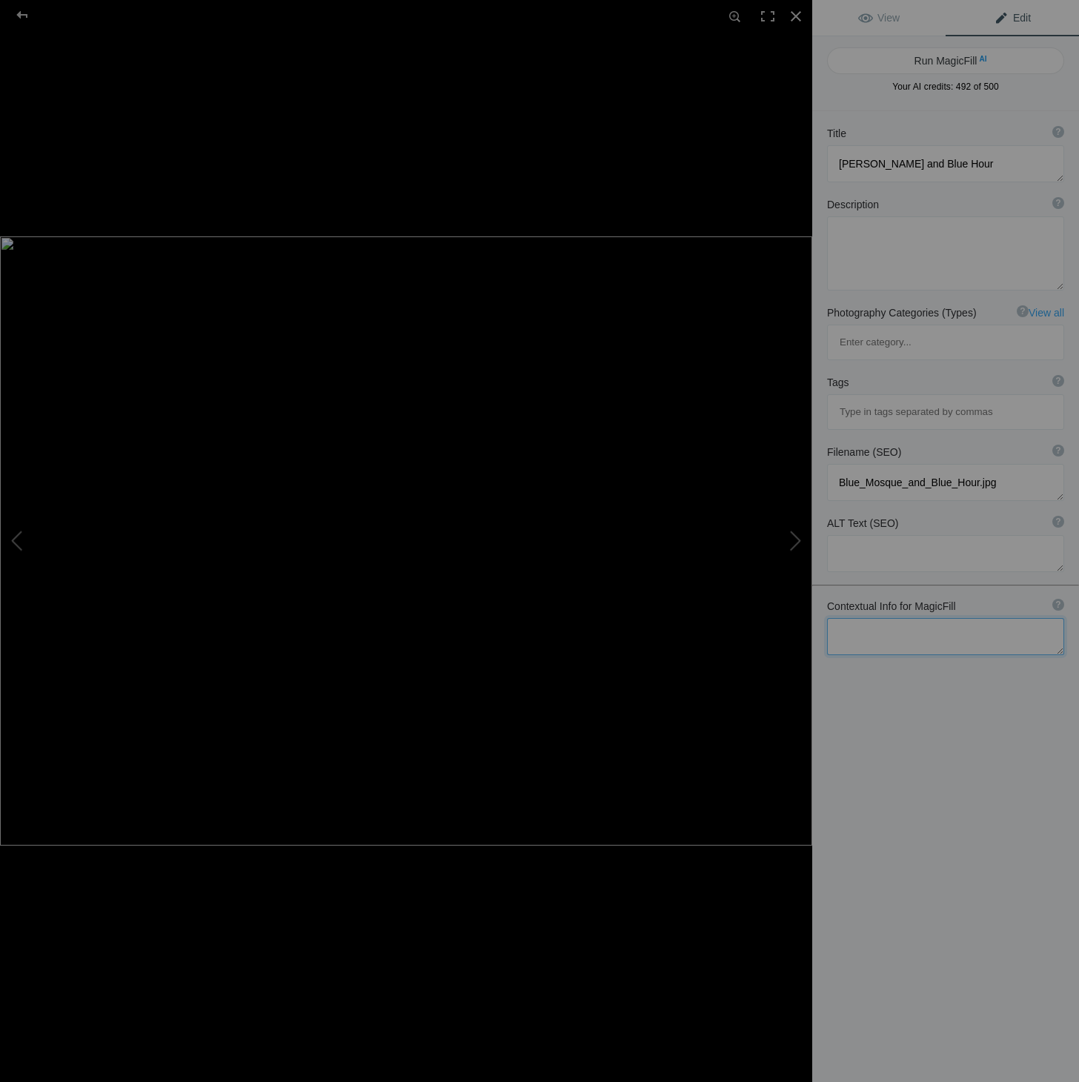
click at [871, 618] on textarea at bounding box center [945, 636] width 237 height 37
drag, startPoint x: 912, startPoint y: 162, endPoint x: 788, endPoint y: 161, distance: 123.8
click at [788, 161] on div "Blue Mosque and Blue Hour View Edit Run MagicFill AI Your AI credits: 492 of 50…" at bounding box center [539, 541] width 1079 height 1082
drag, startPoint x: 981, startPoint y: 159, endPoint x: 811, endPoint y: 159, distance: 170.4
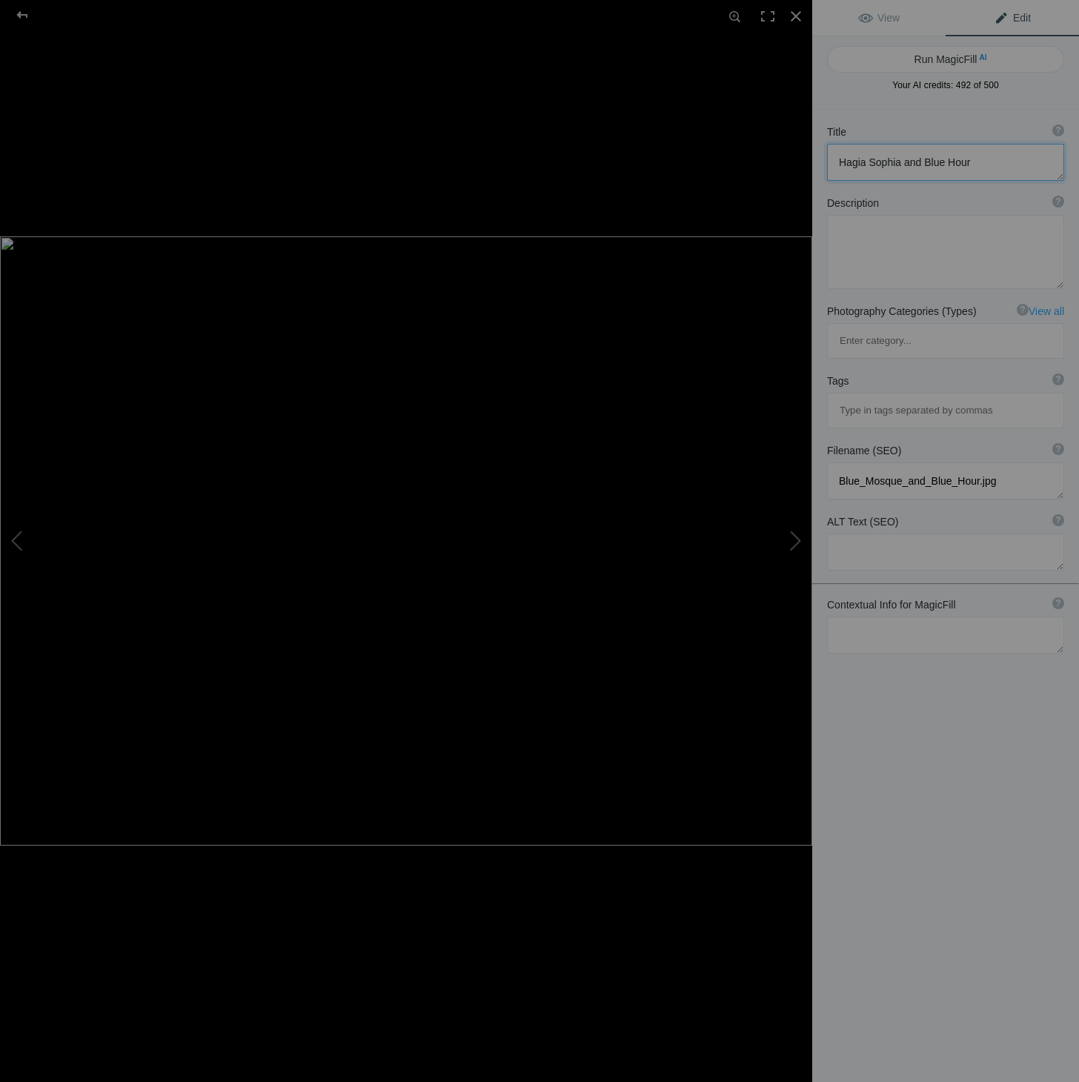
click at [811, 159] on div "Blue Mosque and Blue Hour View Edit Run MagicFill AI Your AI credits: 492 of 50…" at bounding box center [539, 541] width 1079 height 1082
type textarea "Hagia Sophia and Blue Hour"
click at [929, 617] on textarea at bounding box center [945, 635] width 237 height 37
paste textarea "Hagia Sophia and Blue Hour"
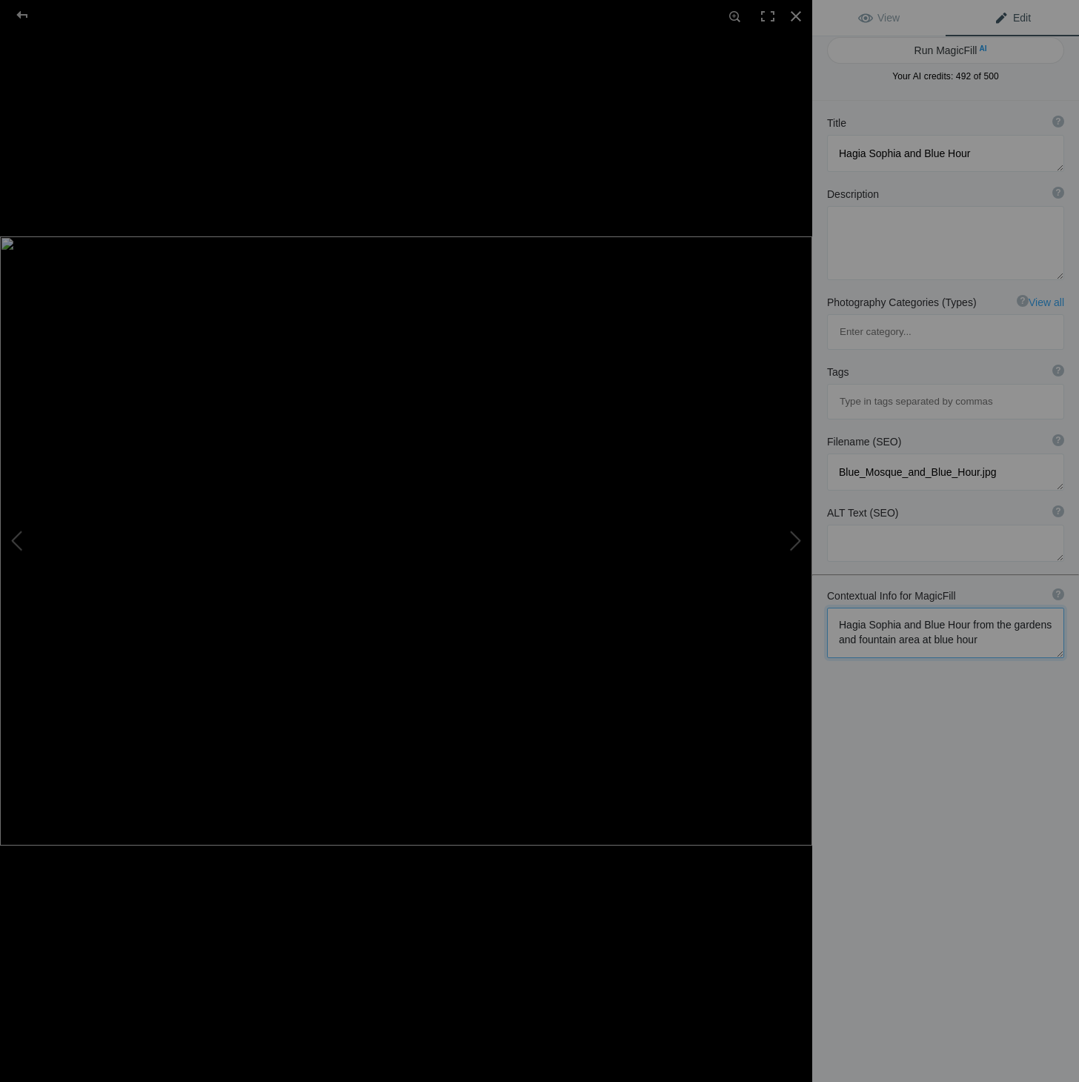
type textarea "Hagia Sophia and Blue Hour from the gardens and fountain area at blue hour"
click at [1020, 20] on span "Edit" at bounding box center [1012, 18] width 37 height 12
click at [954, 53] on button "Run MagicFill AI" at bounding box center [945, 50] width 237 height 27
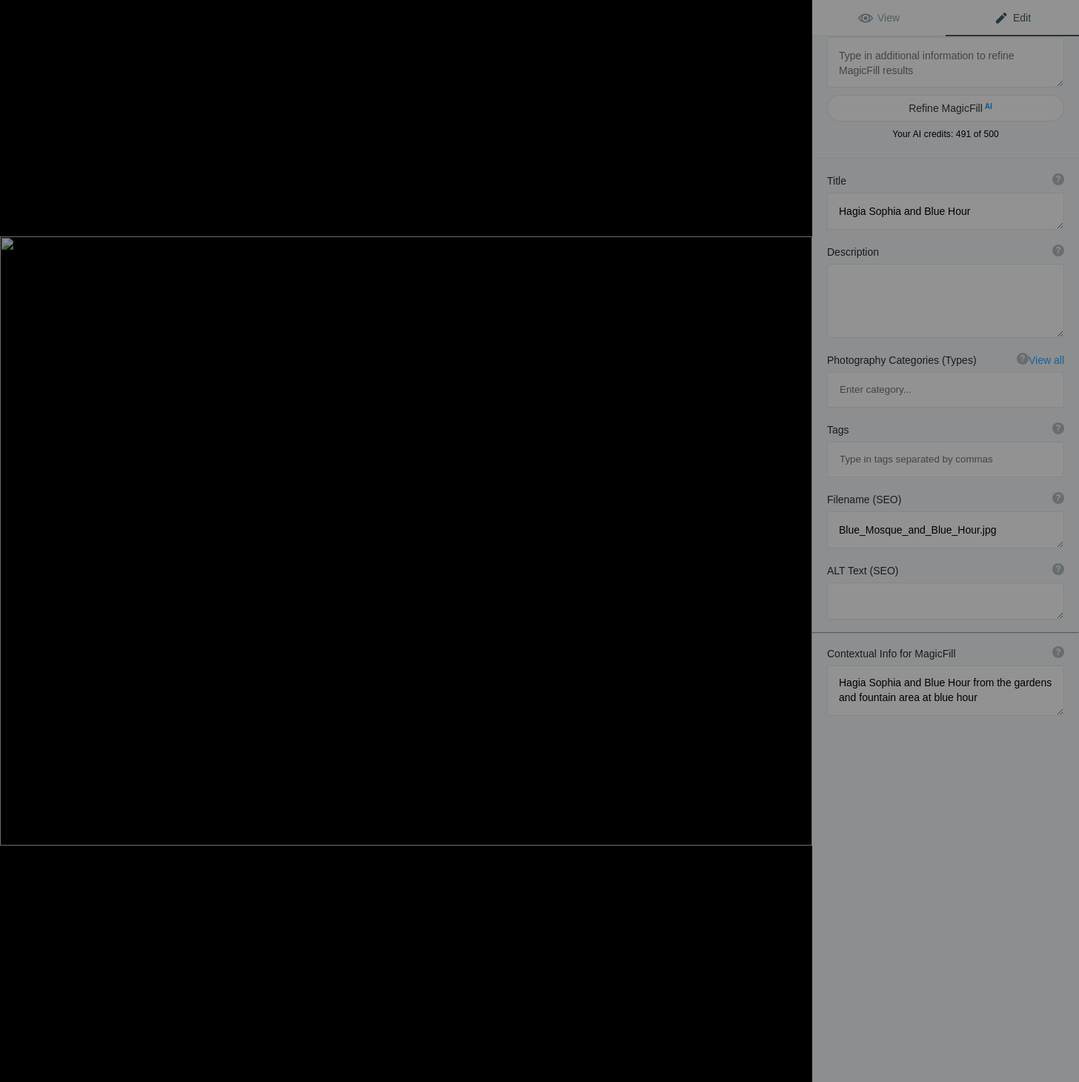
type textarea "Hagia Sophia at Blue Hour: A Stunning View from the Gardens"
type textarea "Experience the breathtaking beauty of [GEOGRAPHIC_DATA][PERSON_NAME] during the…"
type textarea "hagia-sophia-blue-hour-gardens.jpg"
type textarea "Hagia [PERSON_NAME] illuminated at blue hour, viewed from the gardens with palm…"
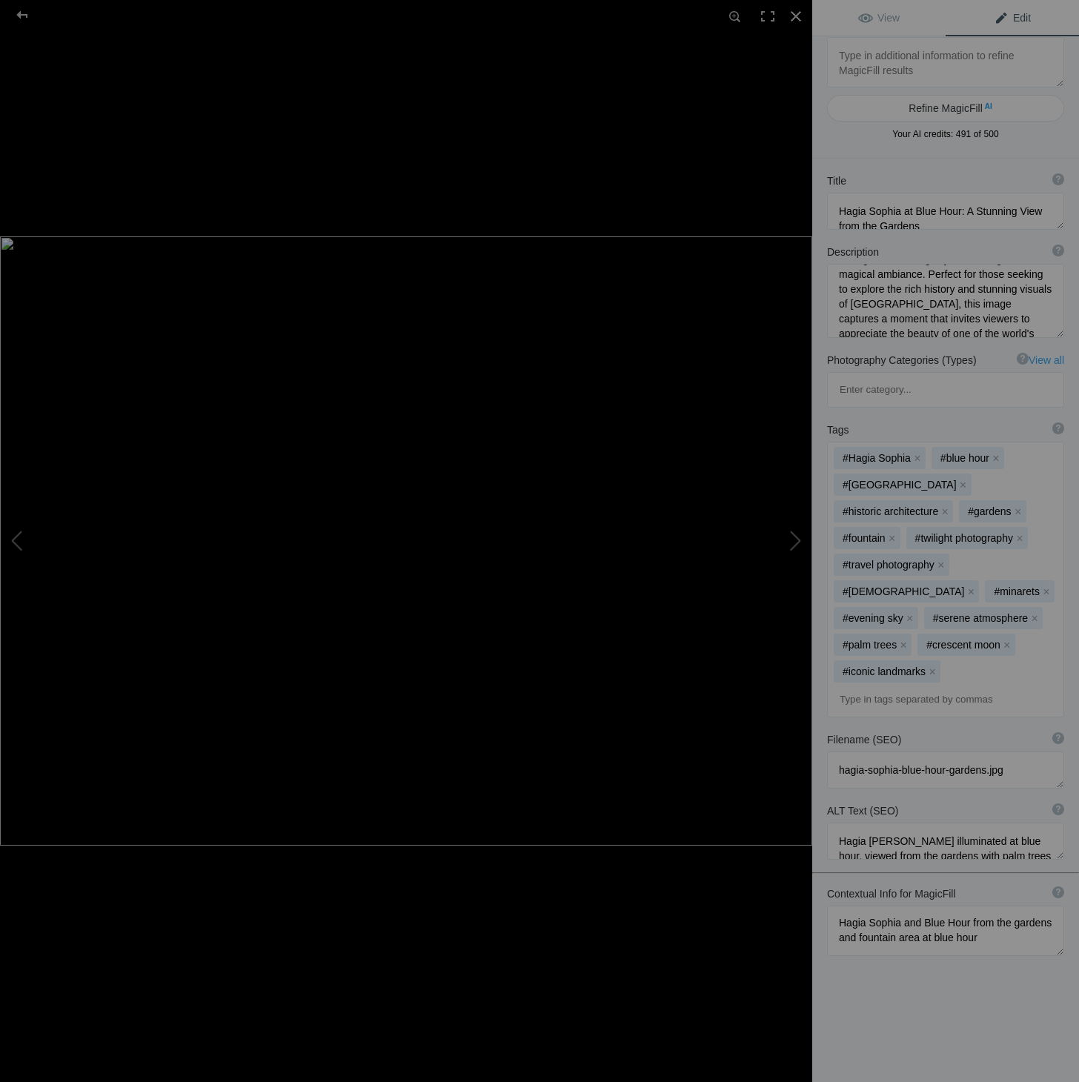
scroll to position [185, 0]
click at [22, 12] on div at bounding box center [22, 15] width 53 height 30
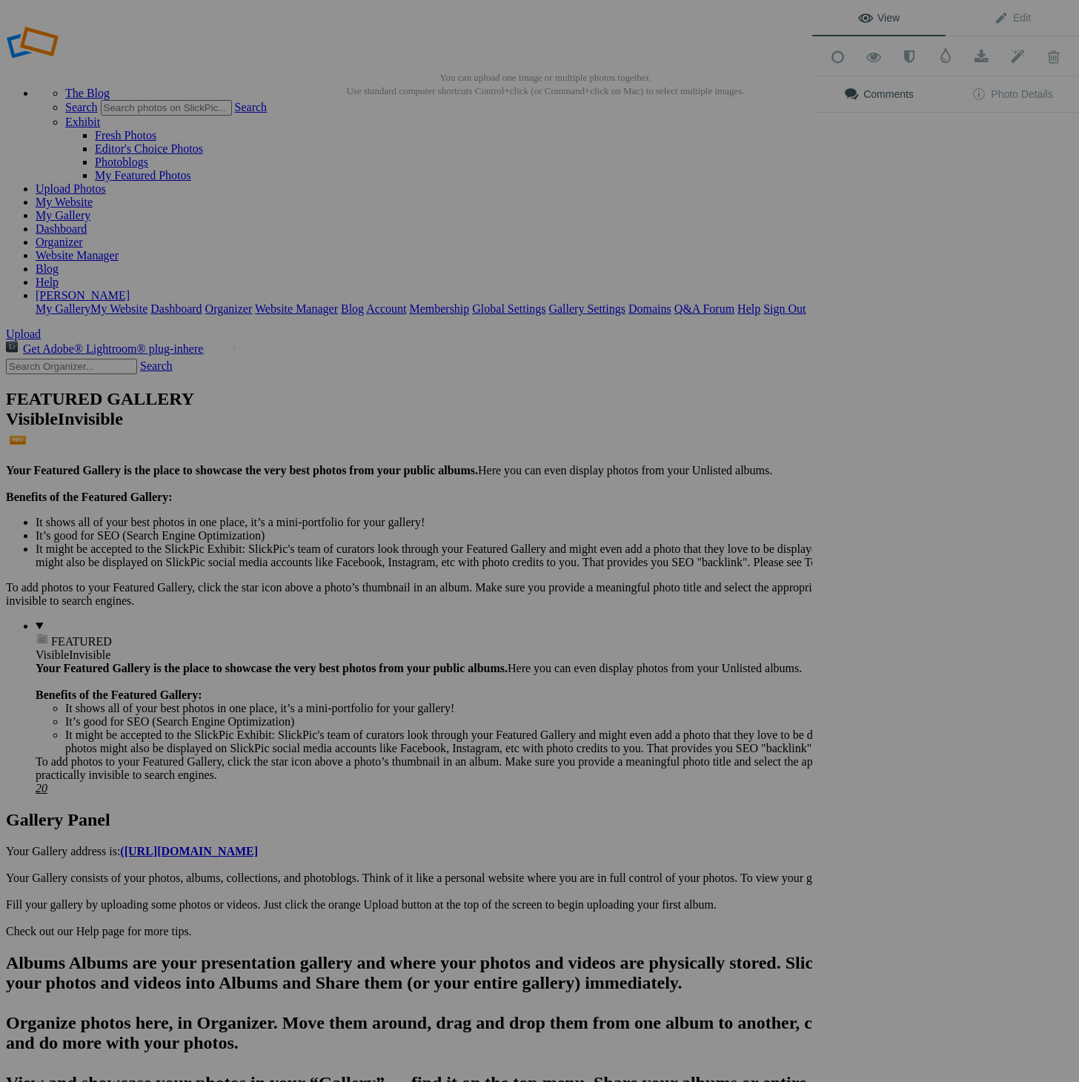
scroll to position [0, 0]
click at [292, 405] on img at bounding box center [280, 403] width 95 height 111
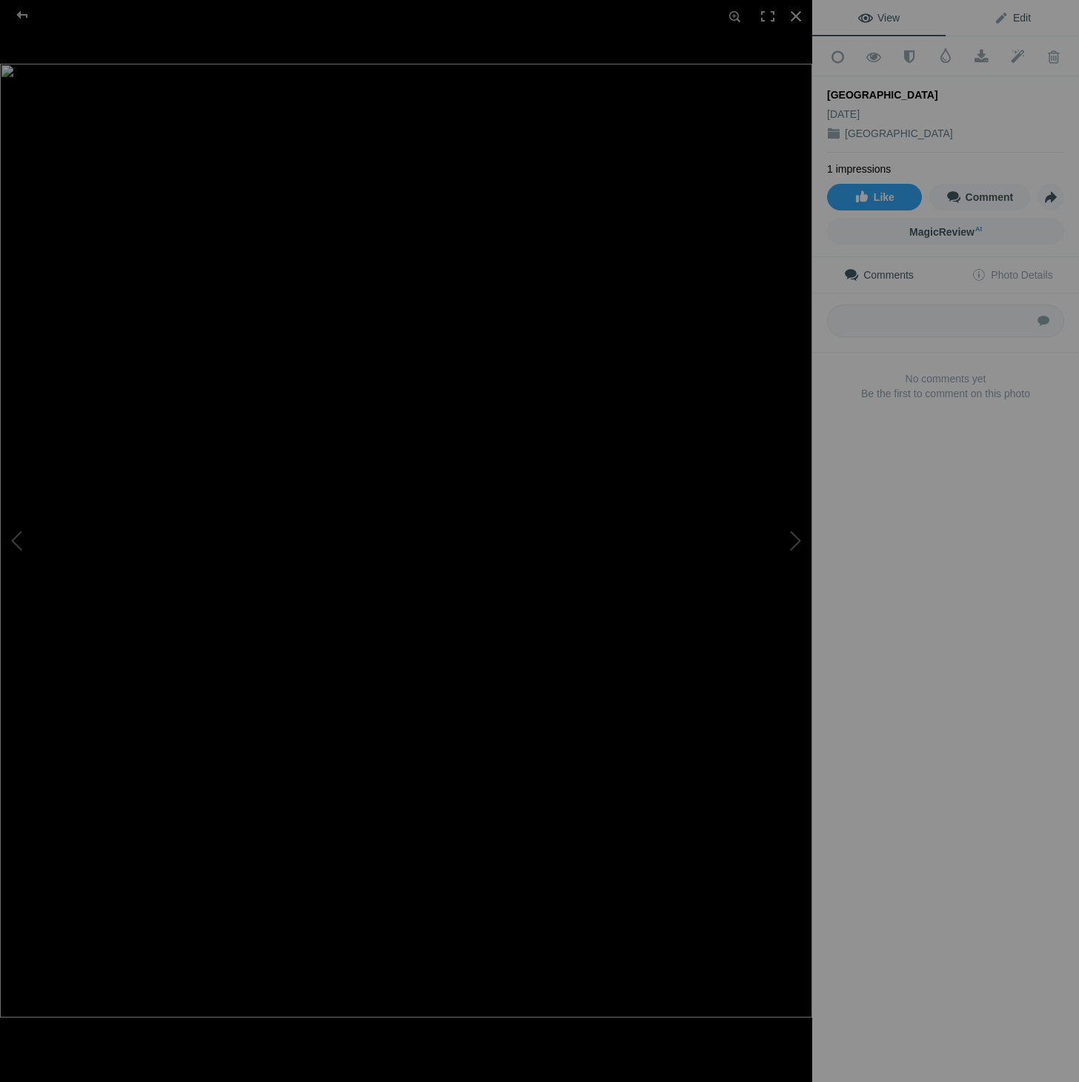
click at [1029, 15] on span "Edit" at bounding box center [1012, 18] width 37 height 12
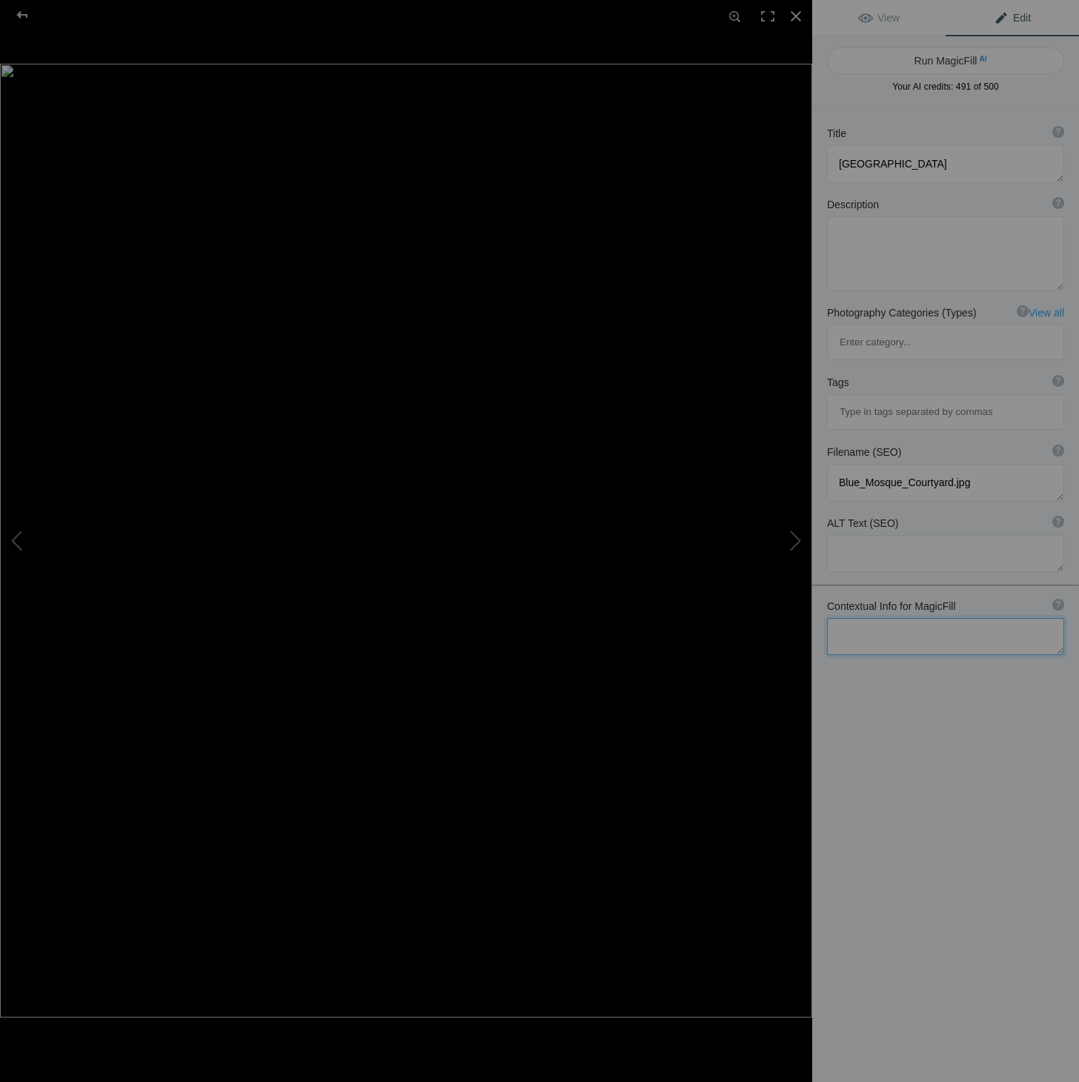
click at [871, 618] on textarea at bounding box center [945, 636] width 237 height 37
type textarea "[DEMOGRAPHIC_DATA] courtyard during a rare quiet time"
click at [943, 59] on button "Run MagicFill AI" at bounding box center [945, 60] width 237 height 27
type textarea "Tranquil Moments in the [GEOGRAPHIC_DATA]"
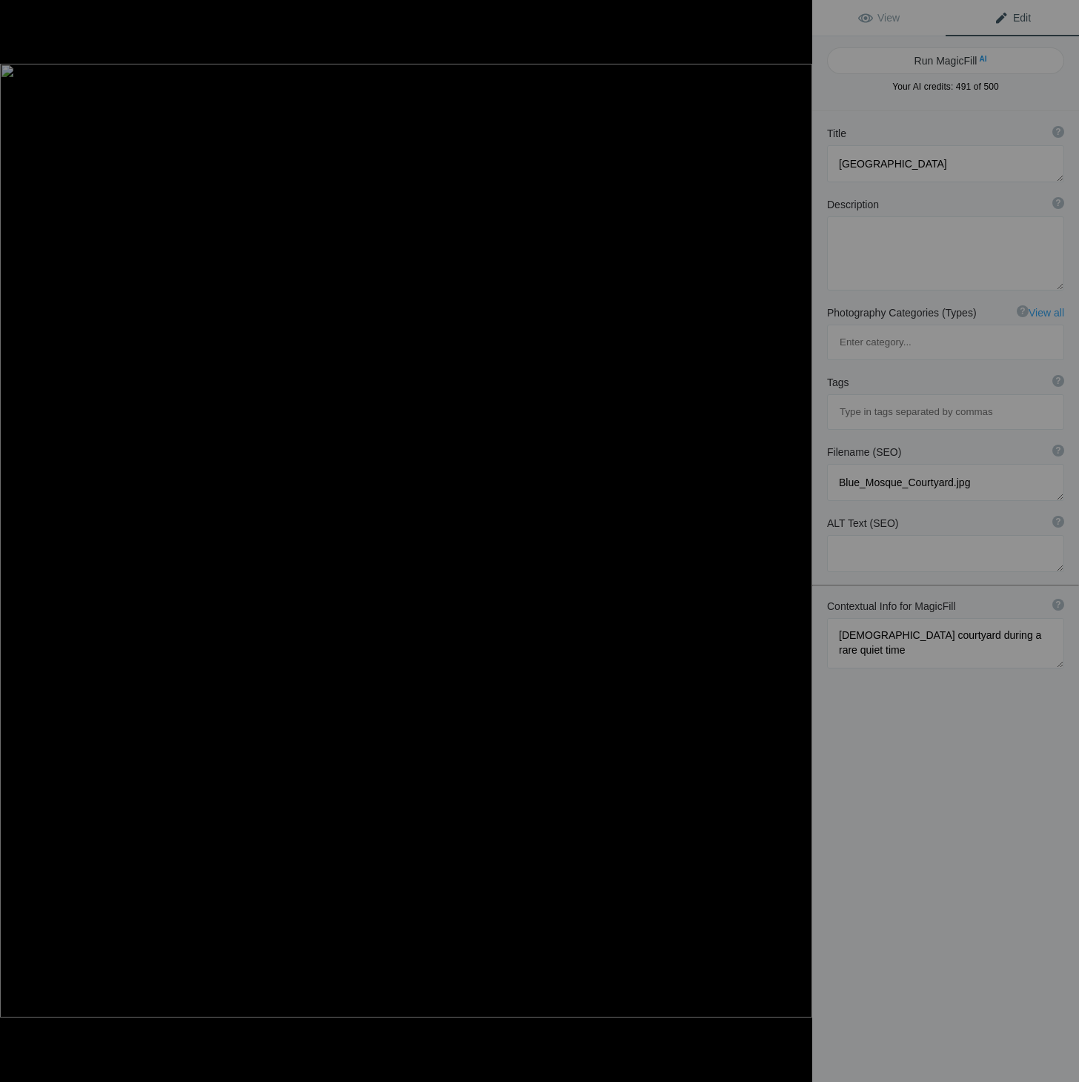
type textarea "Experience the serene beauty of the Blue Mosque courtyard, captured during a ra…"
type textarea "blue-mosque-courtyard-quiet-time.jpg"
type textarea "A peaceful view of the [GEOGRAPHIC_DATA] featuring ornate architecture and a ce…"
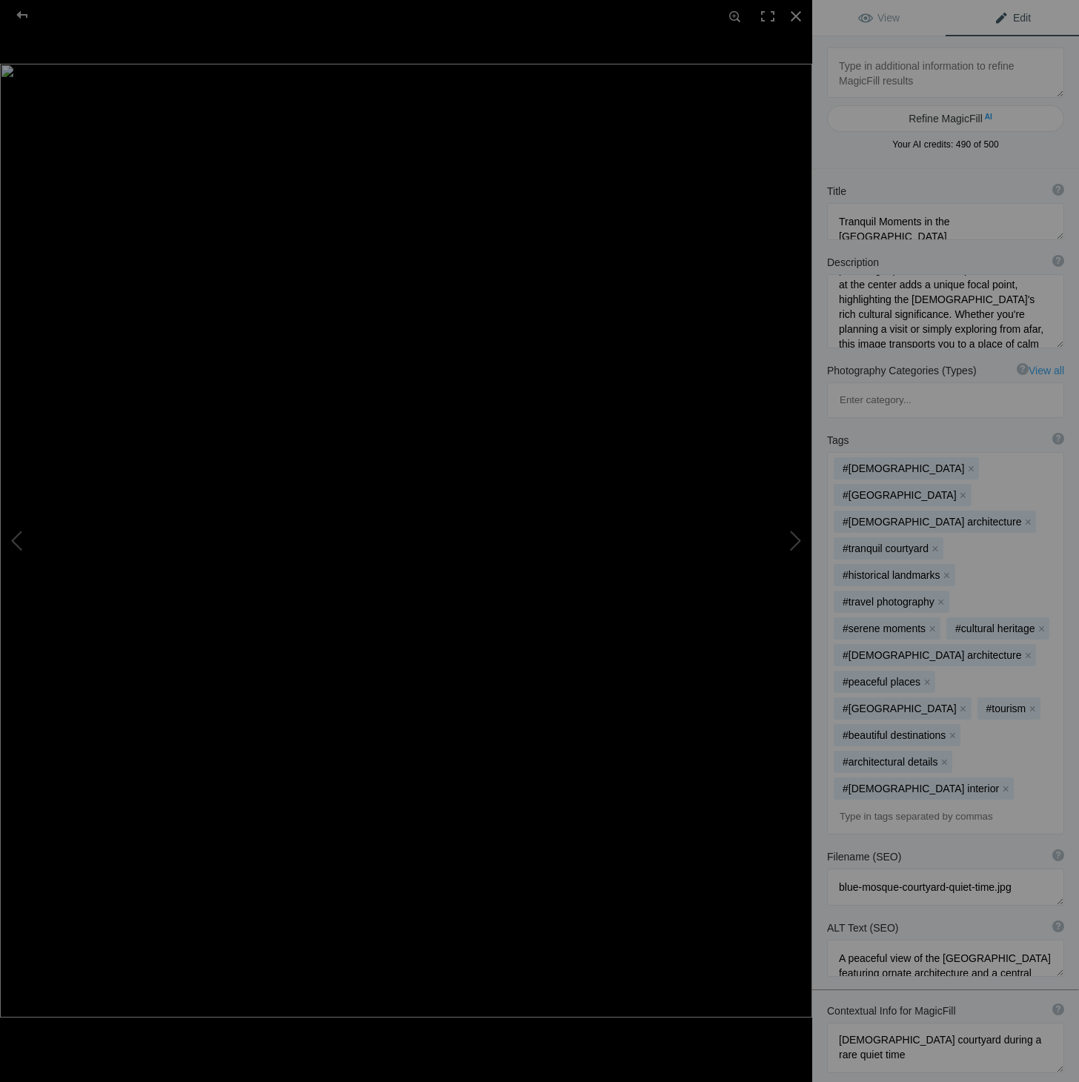
scroll to position [156, 0]
click at [24, 14] on div at bounding box center [22, 15] width 53 height 30
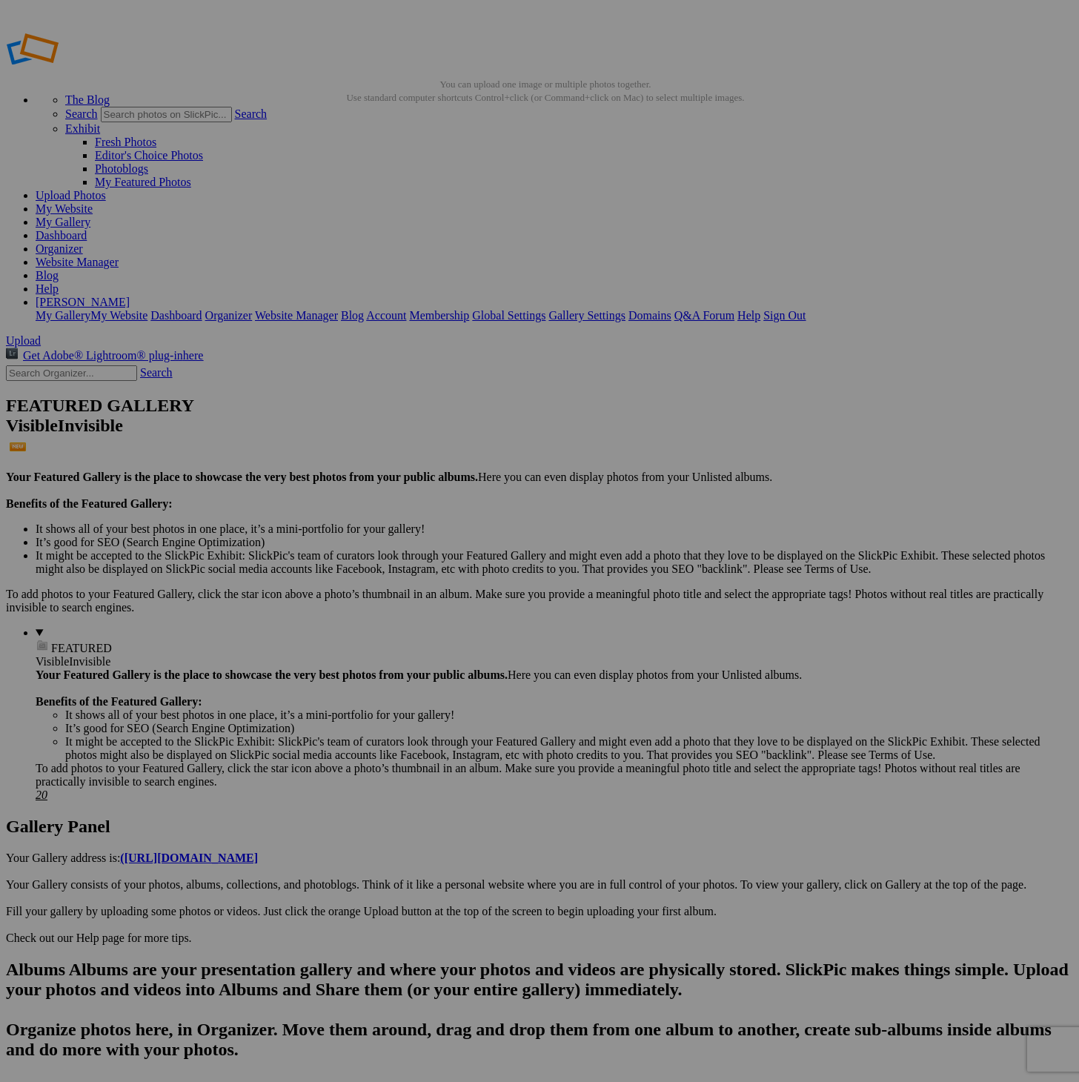
scroll to position [1, 0]
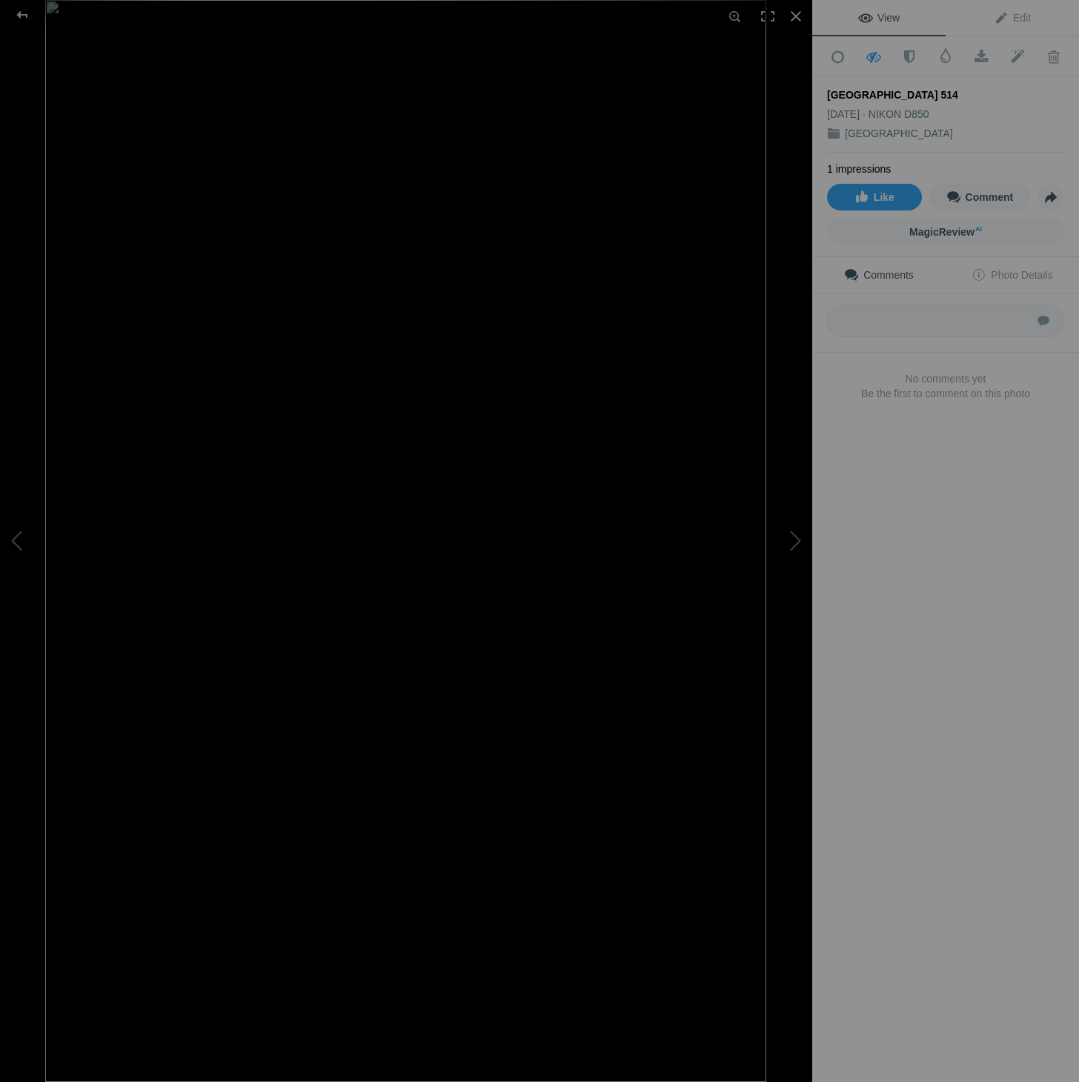
scroll to position [0, 0]
click at [1018, 21] on span "Edit" at bounding box center [1012, 18] width 37 height 12
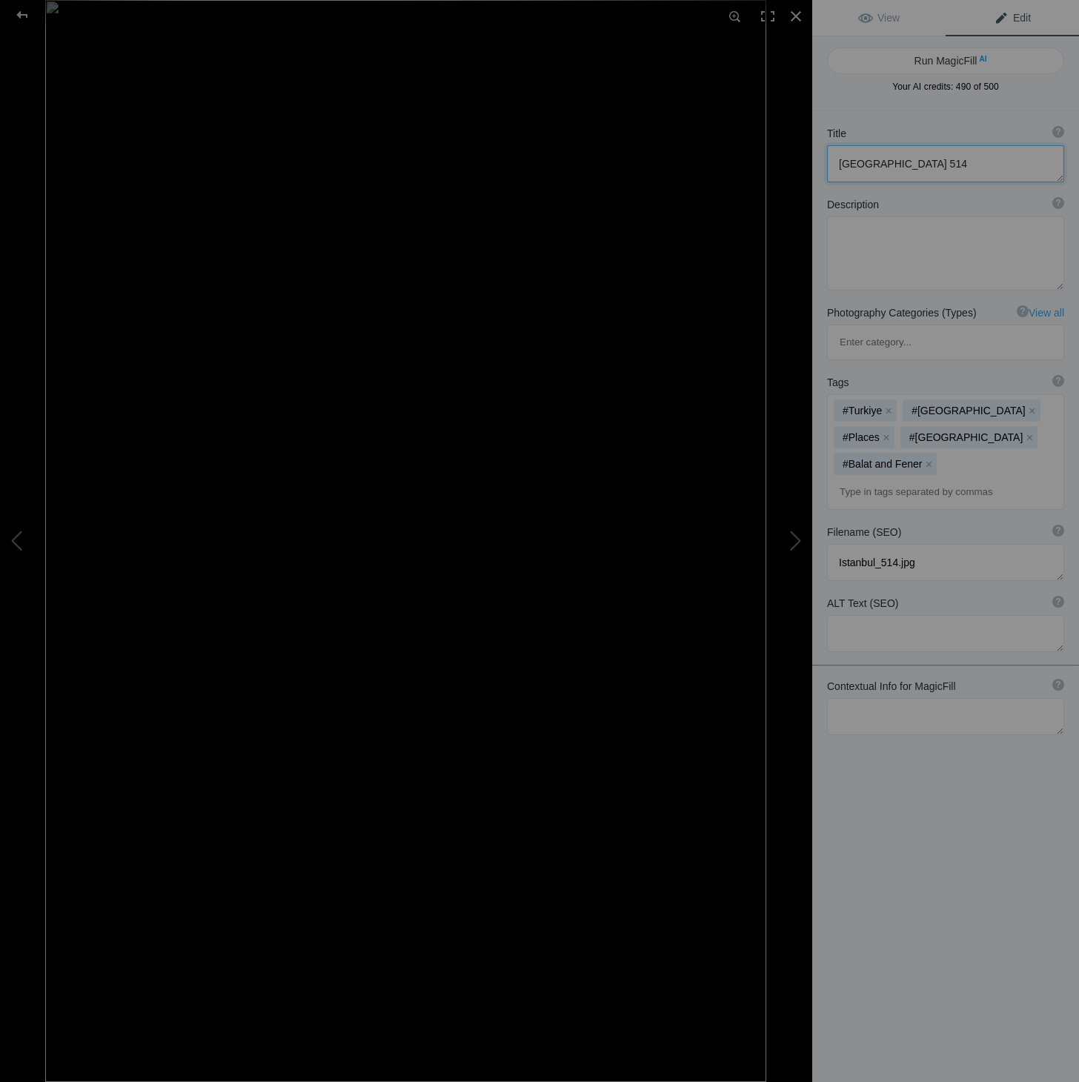
drag, startPoint x: 908, startPoint y: 162, endPoint x: 765, endPoint y: 167, distance: 143.1
click at [765, 167] on div "Istanbul 514 View Edit Run MagicFill AI Your AI credits: 490 of 500 You have us…" at bounding box center [539, 541] width 1079 height 1082
click at [949, 164] on textarea at bounding box center [945, 163] width 237 height 37
click at [837, 163] on textarea at bounding box center [945, 163] width 237 height 37
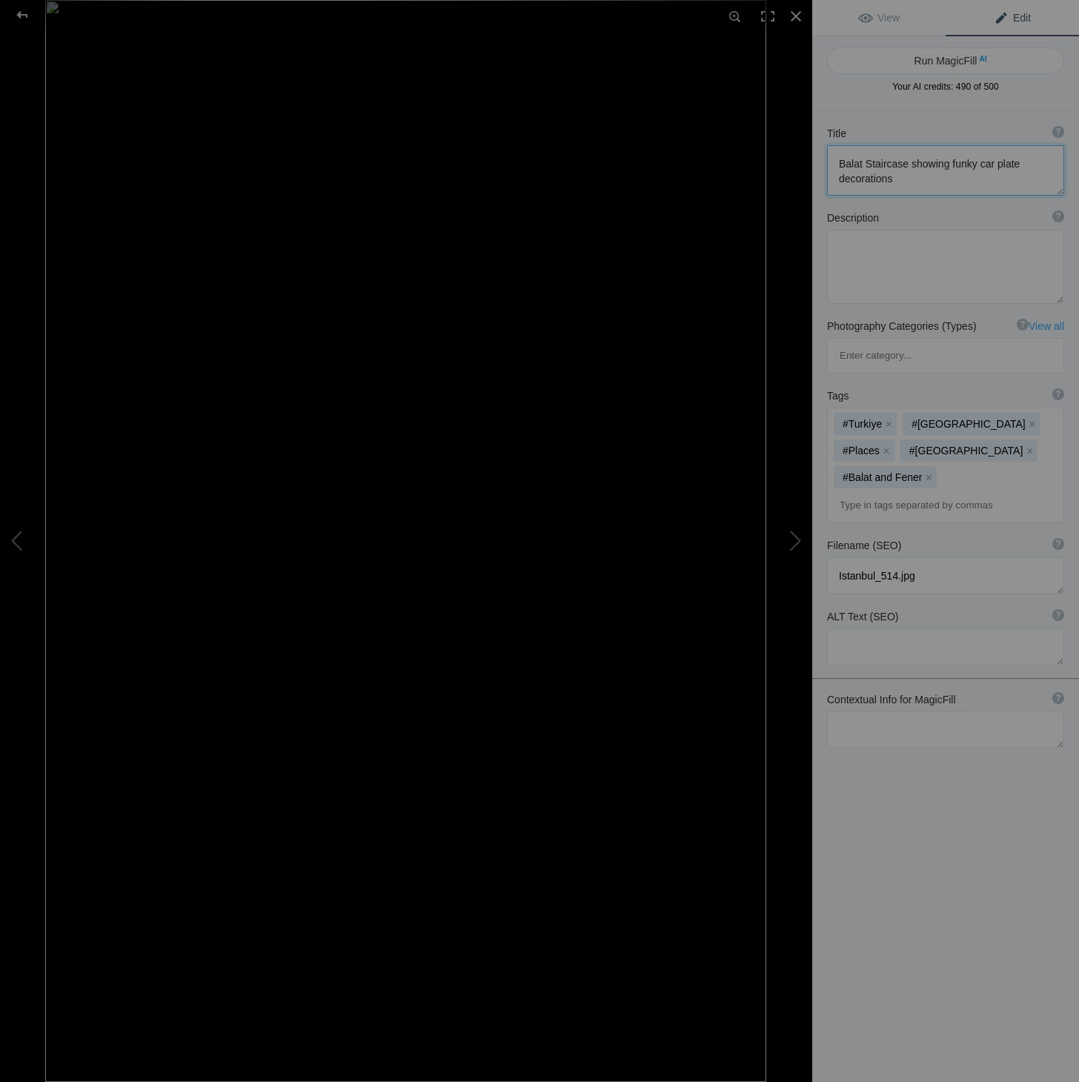
drag, startPoint x: 899, startPoint y: 173, endPoint x: 816, endPoint y: 159, distance: 84.1
click at [816, 159] on div "Title ? Photo title is one of the highest used Search Engine ranking criteria a…" at bounding box center [945, 161] width 267 height 84
type textarea "Balat Staircase showing funky car plate decorations"
click at [894, 711] on textarea at bounding box center [945, 729] width 237 height 37
paste textarea "Balat Staircase showing funky car plate decorations"
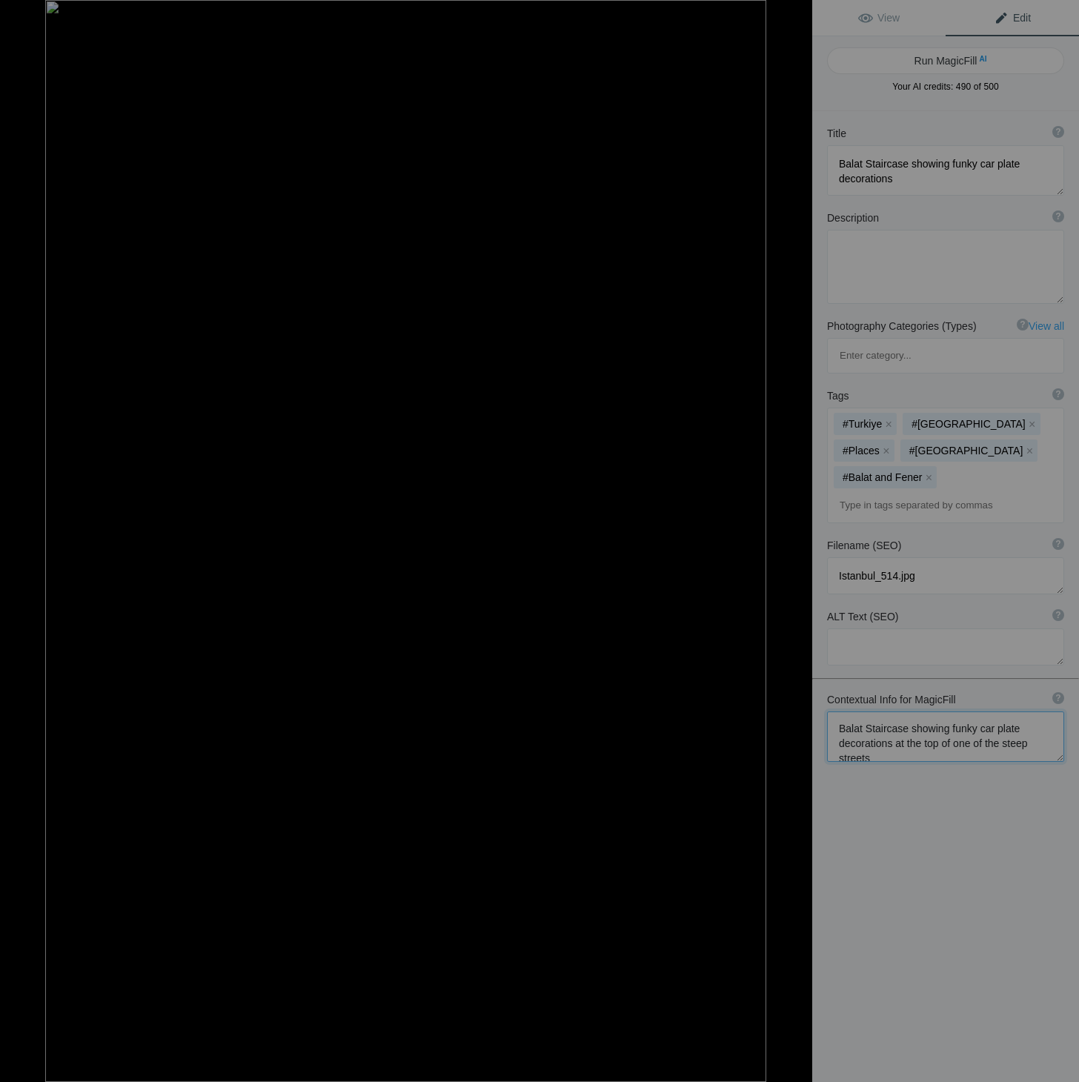
scroll to position [1, 0]
type textarea "Balat Staircase showing funky car plate decorations at the top of one of the st…"
click at [954, 62] on button "Run MagicFill AI" at bounding box center [945, 60] width 237 height 27
type textarea "Colorful Balat Staircase with Funky Car Plate Decorations Overlooking the Bosph…"
type textarea "Discover the vibrant Balat Staircase, adorned with an eclectic mix of car plate…"
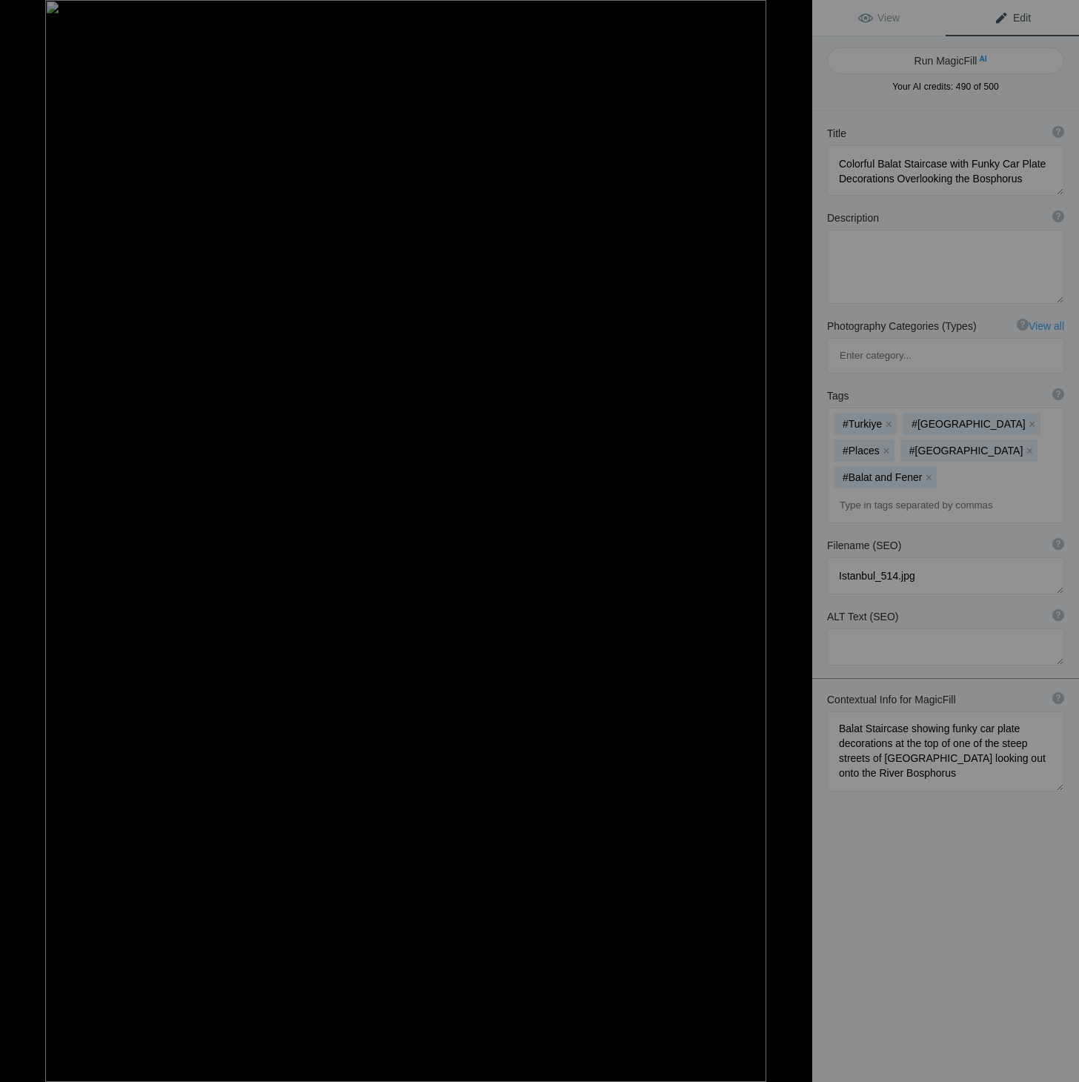
type textarea "balat-staircase-funky-car-plate-decorations.jpg"
type textarea "Balat Staircase decorated with colorful car plates, overlooking the River Bosph…"
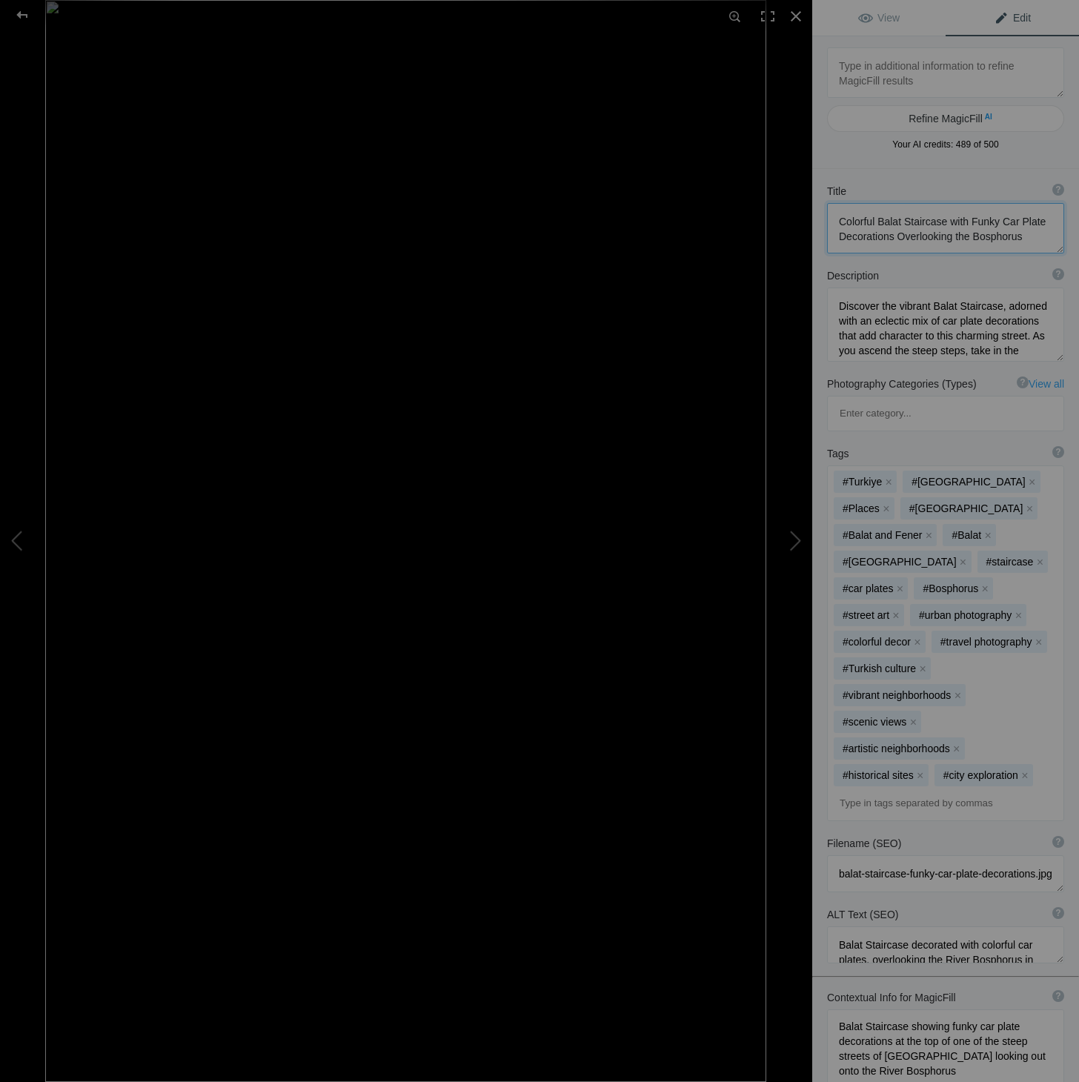
click at [1034, 222] on textarea at bounding box center [945, 228] width 237 height 50
drag, startPoint x: 885, startPoint y: 956, endPoint x: 829, endPoint y: 908, distance: 73.5
click at [829, 1009] on textarea at bounding box center [945, 1049] width 237 height 80
click at [20, 14] on div at bounding box center [22, 15] width 53 height 30
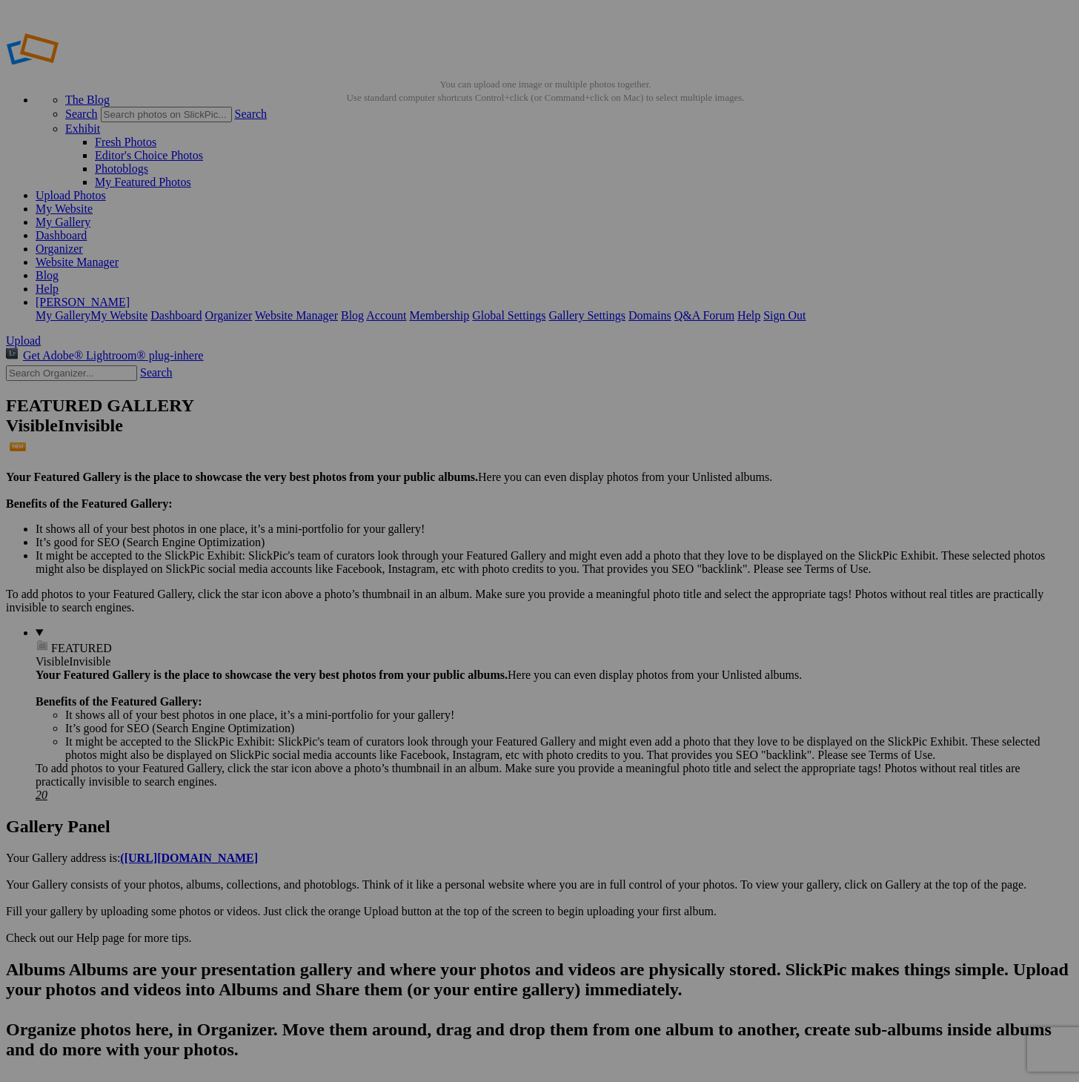
scroll to position [3, 0]
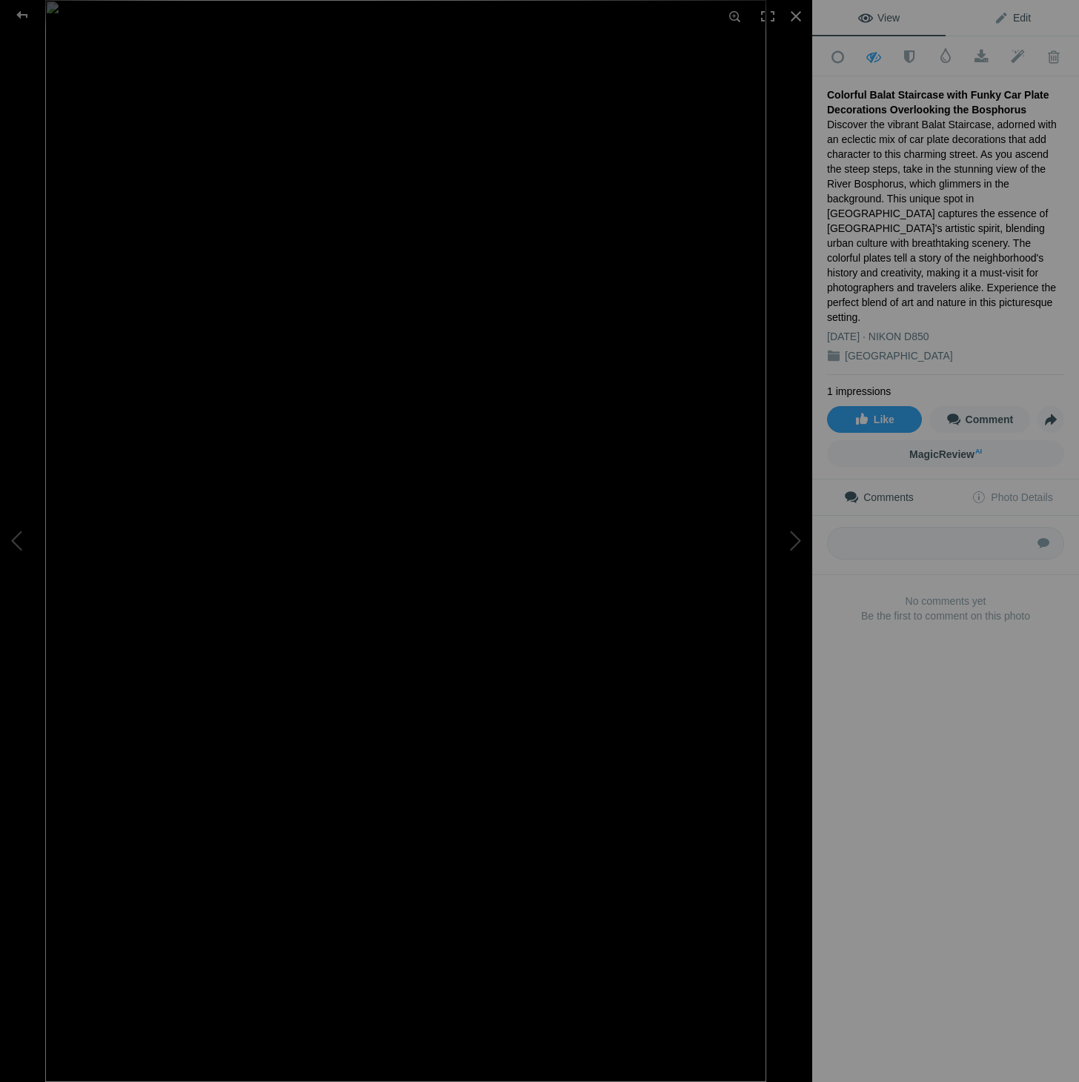
click at [1021, 16] on span "Edit" at bounding box center [1012, 18] width 37 height 12
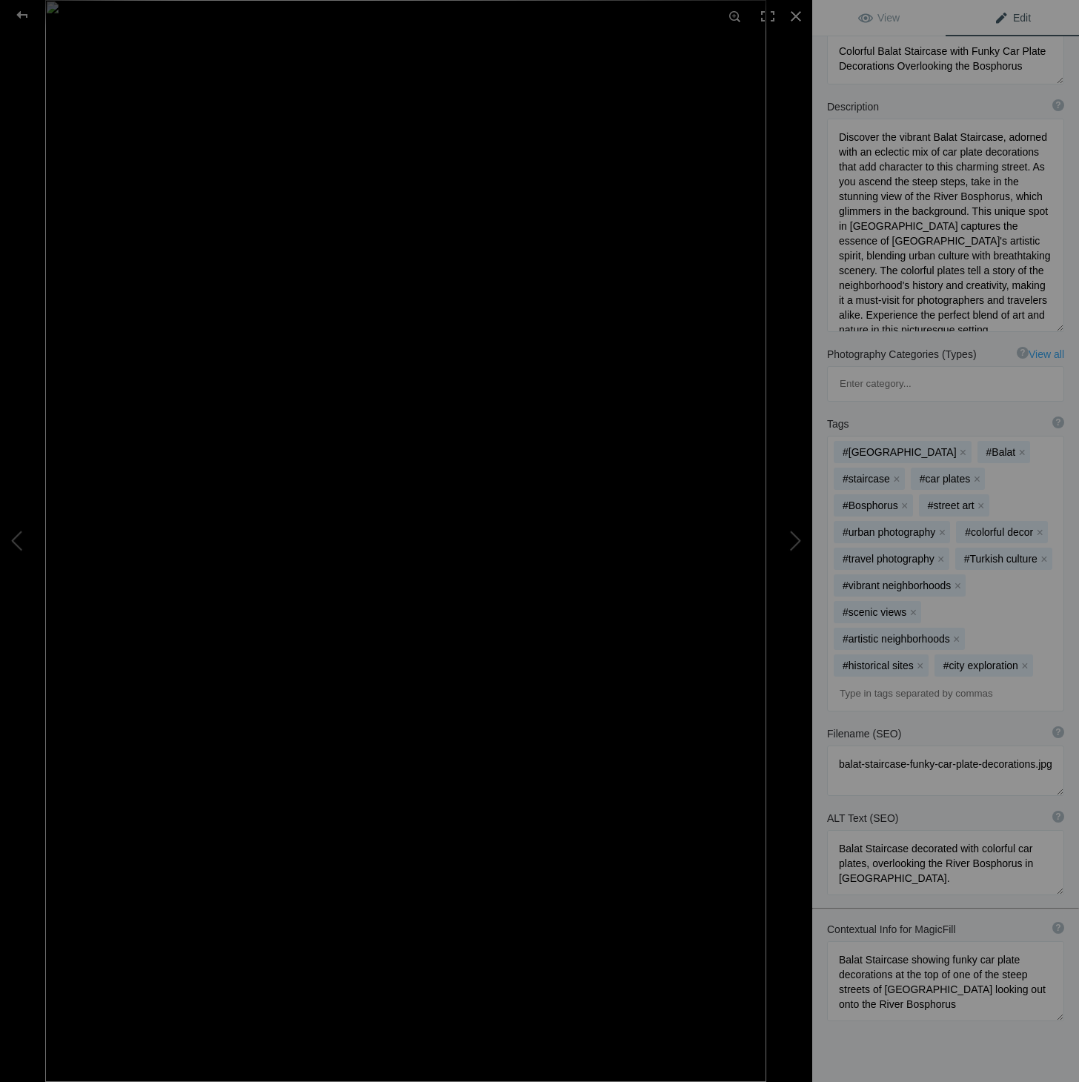
scroll to position [0, 0]
click at [889, 16] on span "View" at bounding box center [878, 18] width 41 height 12
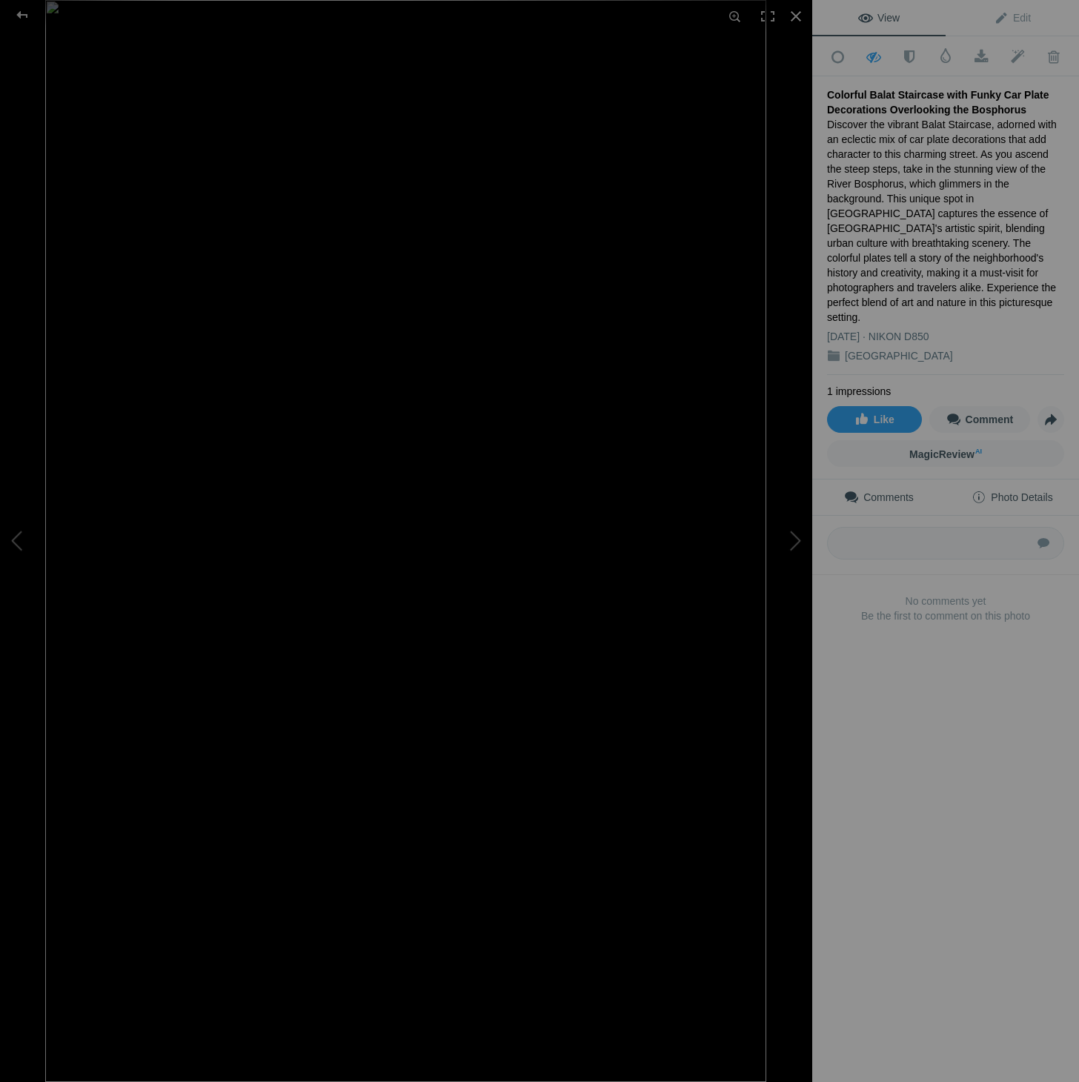
click at [983, 491] on span "Photo Details" at bounding box center [1012, 497] width 81 height 12
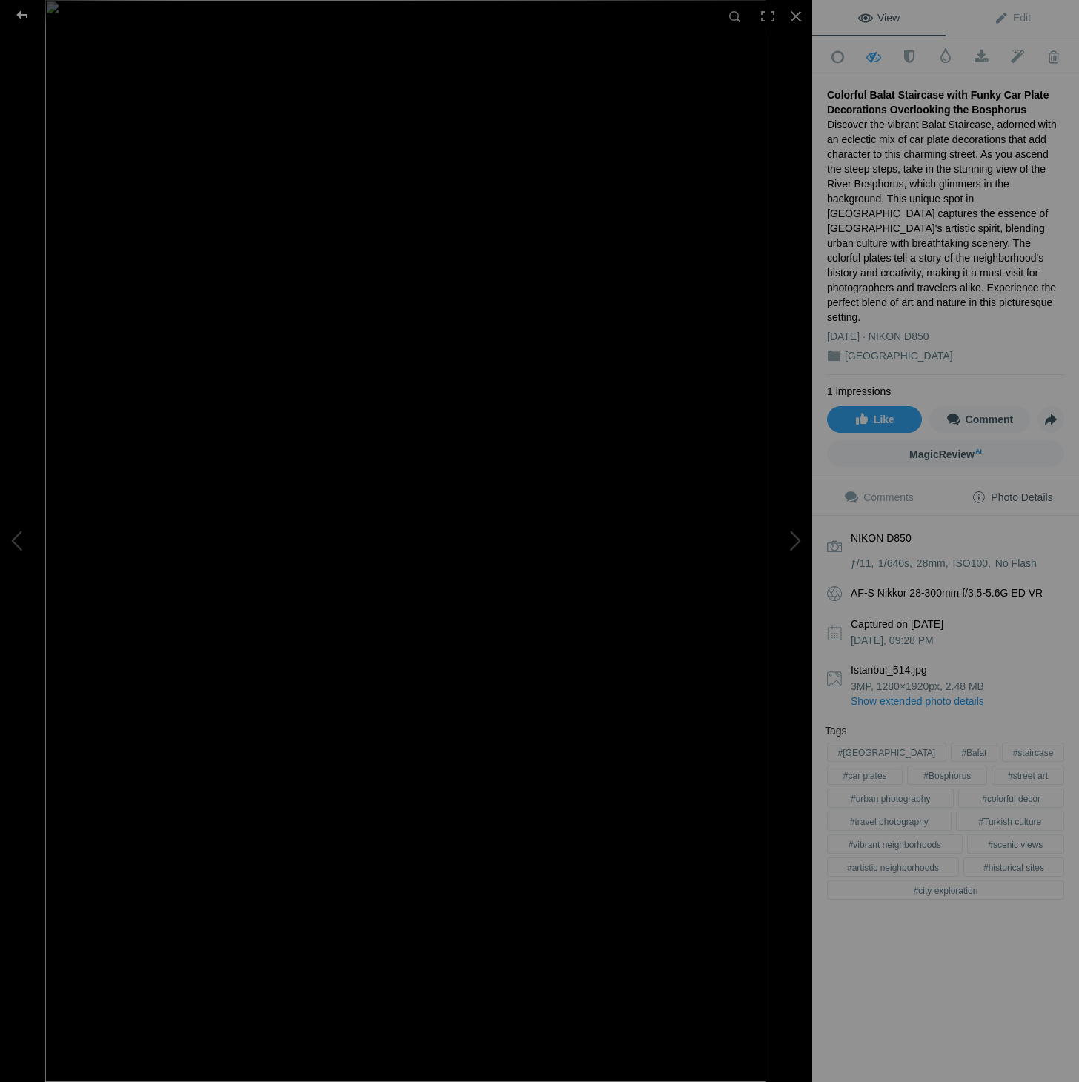
click at [19, 12] on div at bounding box center [22, 15] width 53 height 30
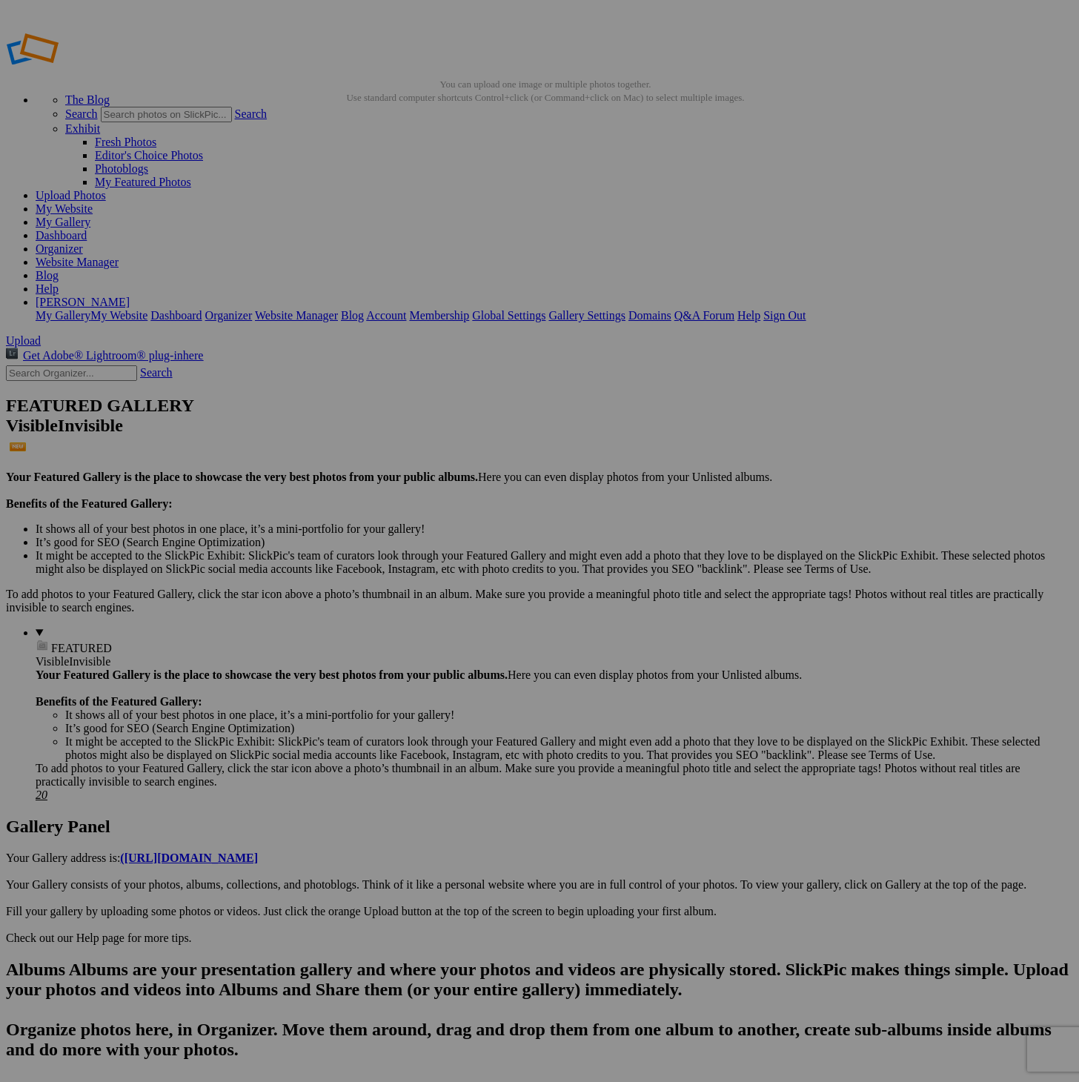
scroll to position [0, 1]
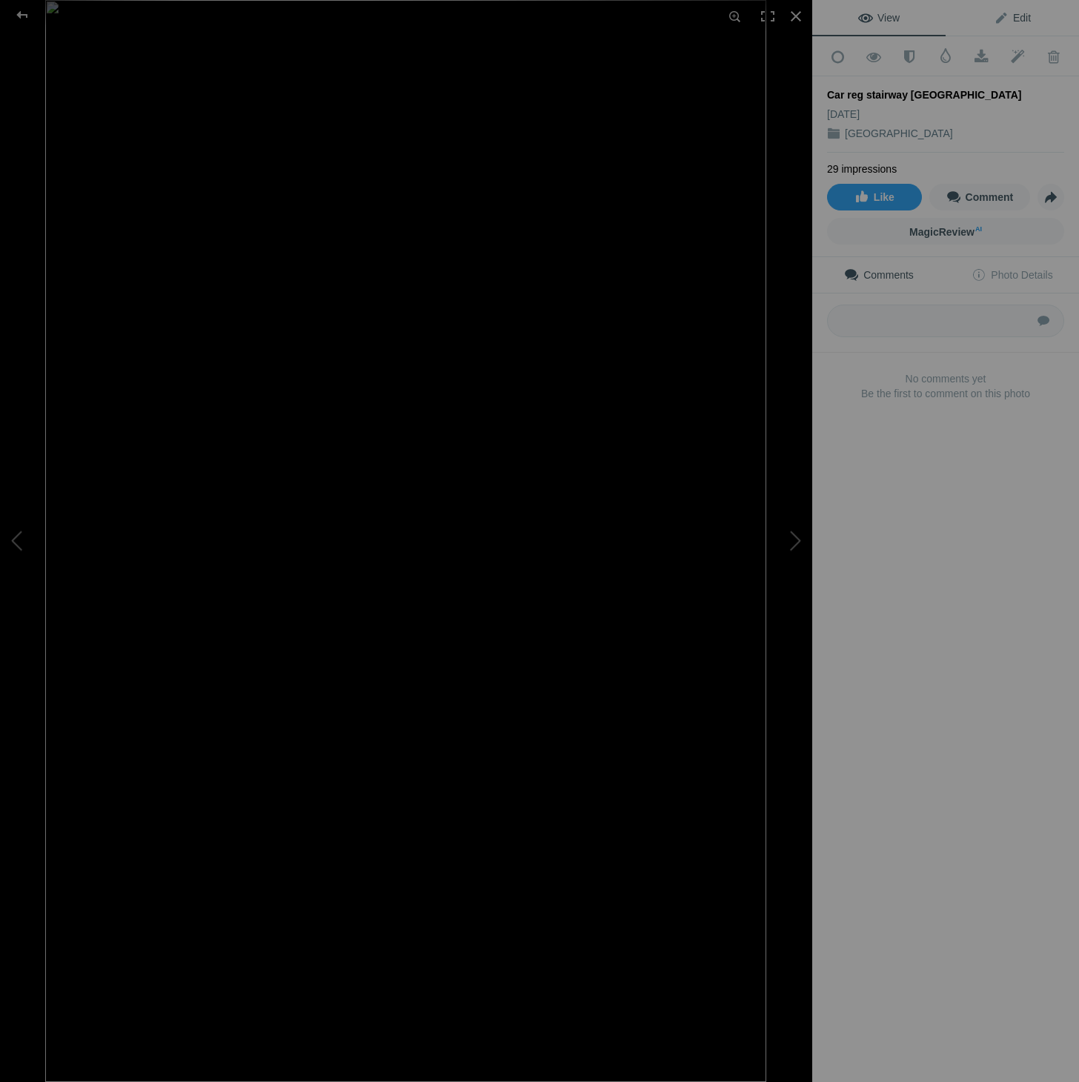
click at [1023, 21] on span "Edit" at bounding box center [1012, 18] width 37 height 12
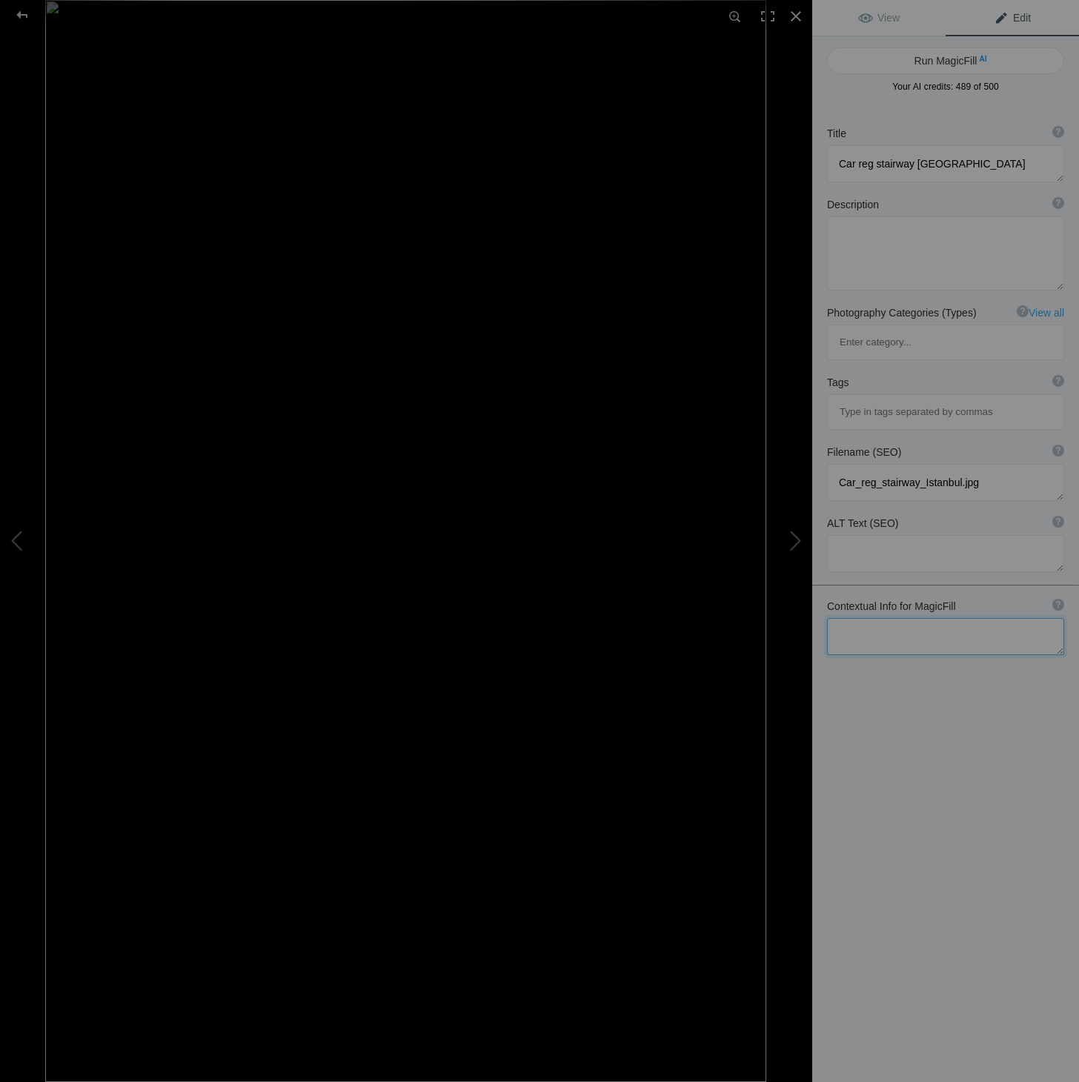
click at [927, 618] on textarea at bounding box center [945, 636] width 237 height 37
paste textarea "Balat Staircase showing funky car plate decorations at the top of one of the st…"
type textarea "Balat Staircase showing funky car plate decorations at the top of one of the st…"
click at [970, 64] on button "Run MagicFill AI" at bounding box center [945, 58] width 237 height 27
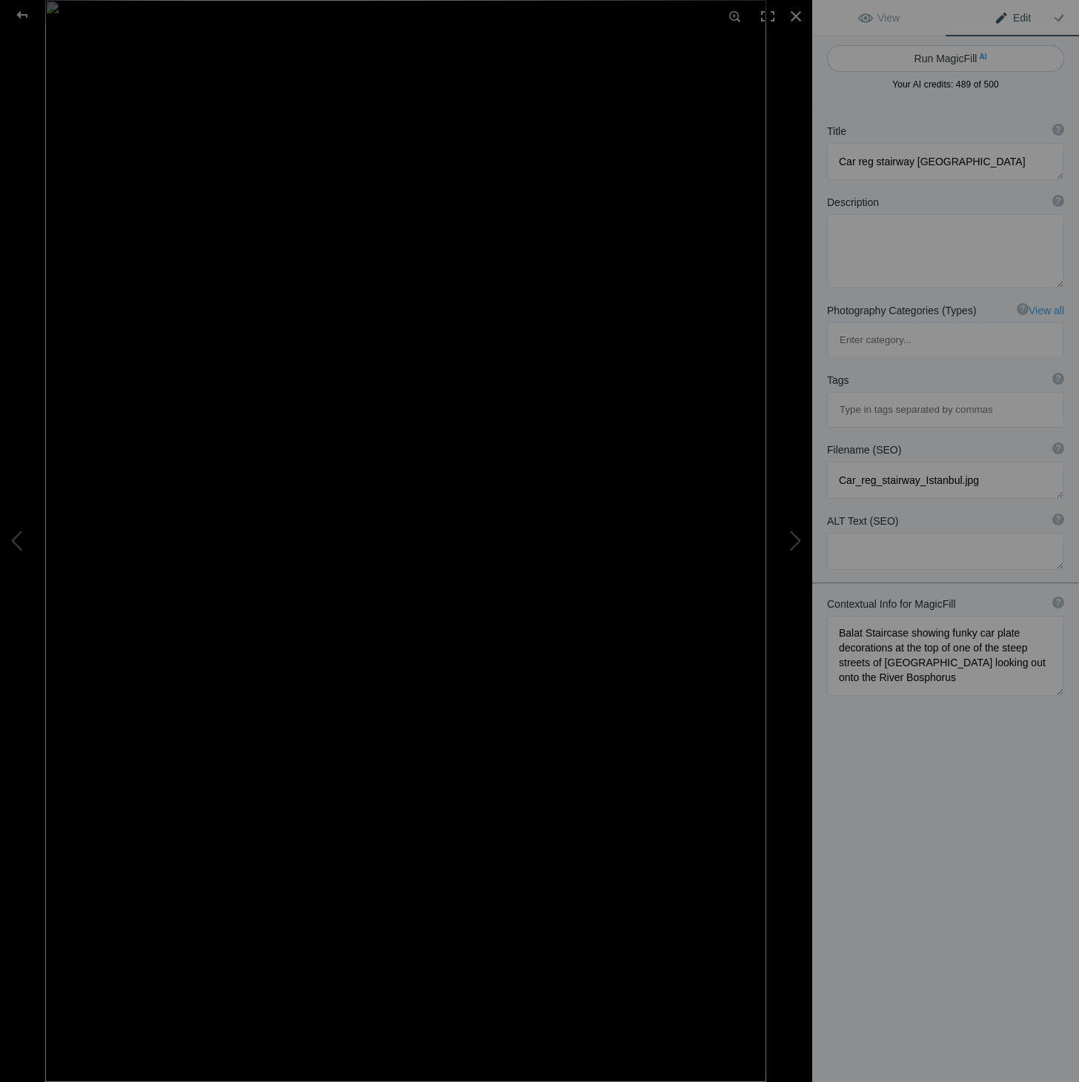
scroll to position [4, 0]
type textarea "Funky Car Plate Staircase in [GEOGRAPHIC_DATA], [GEOGRAPHIC_DATA]"
type textarea "Discover the vibrant charm of Balat with this stunning image of a staircase ado…"
type textarea "funky-car-plate-staircase-balat-[GEOGRAPHIC_DATA]jpg"
type textarea "Colorful staircase in [GEOGRAPHIC_DATA], [GEOGRAPHIC_DATA], decorated with car …"
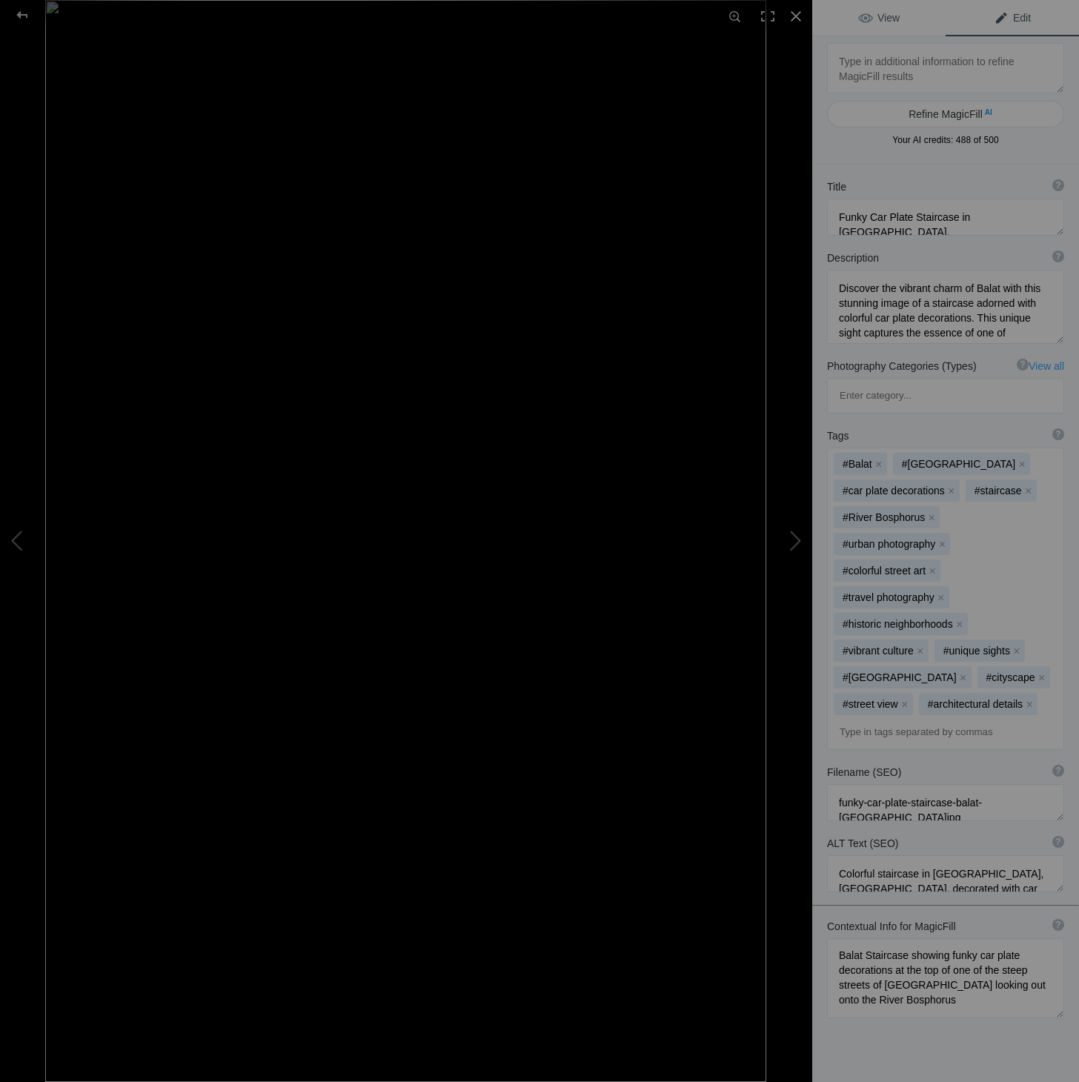
click at [873, 18] on span "View" at bounding box center [878, 18] width 41 height 12
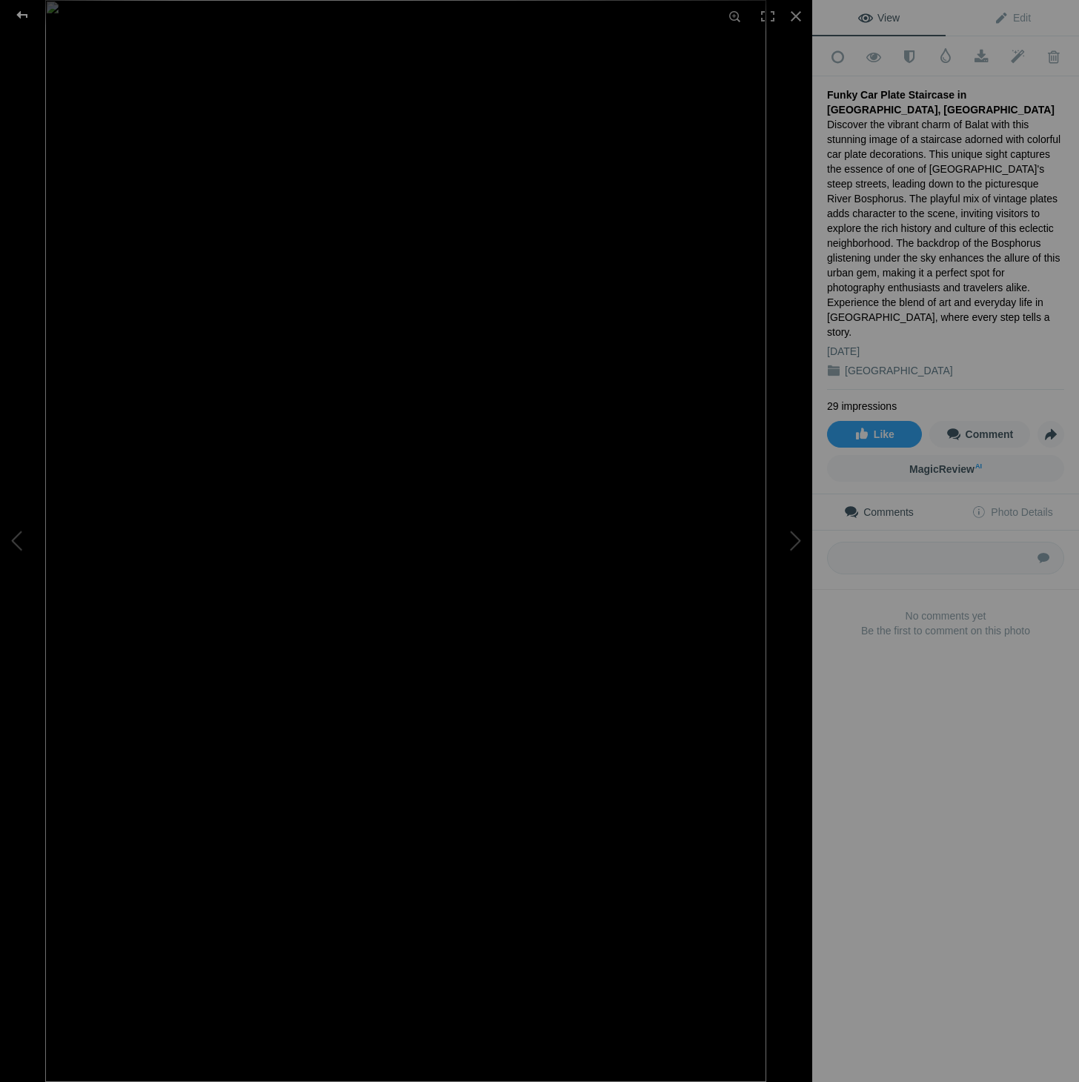
click at [24, 16] on div at bounding box center [22, 15] width 53 height 30
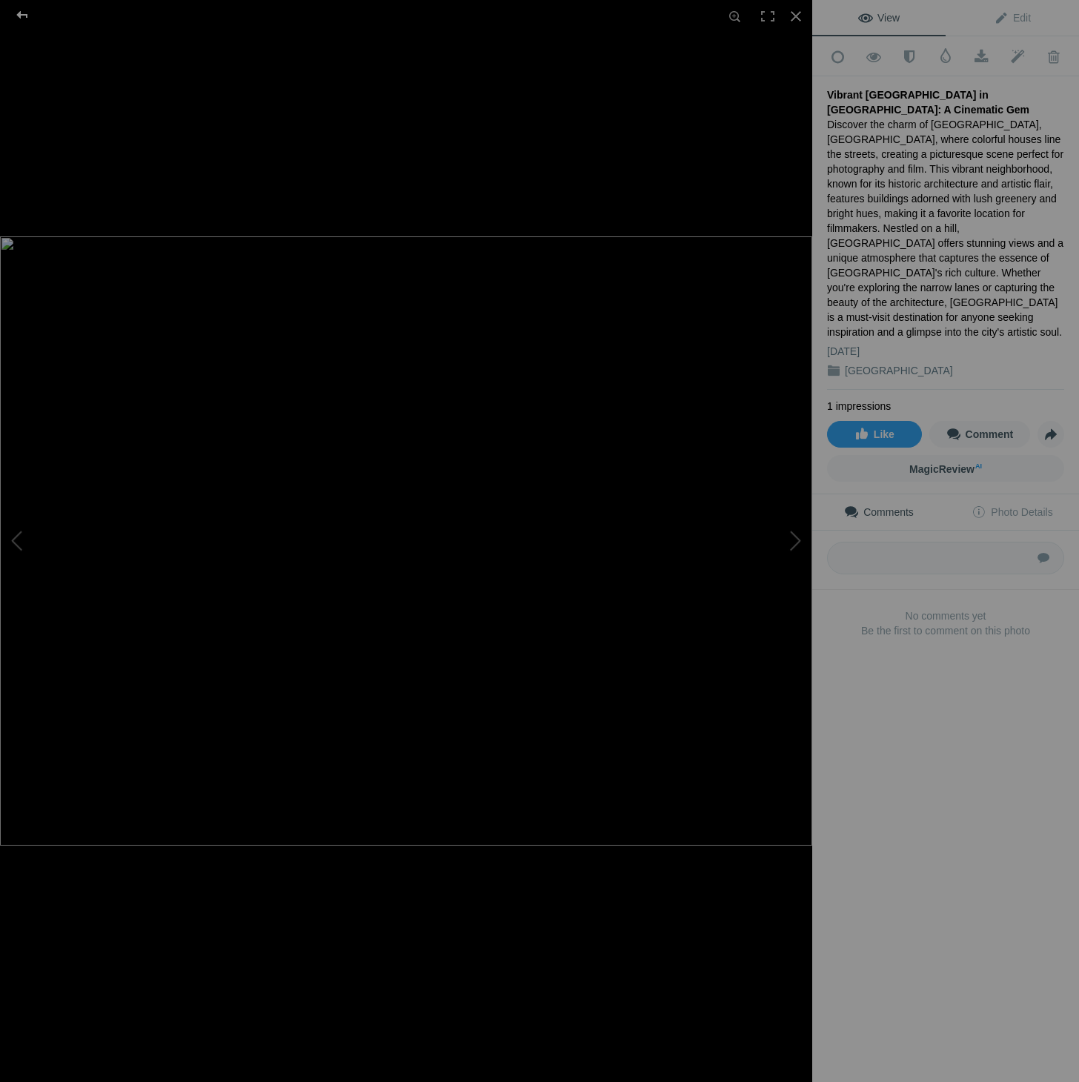
click at [21, 15] on div at bounding box center [22, 15] width 53 height 30
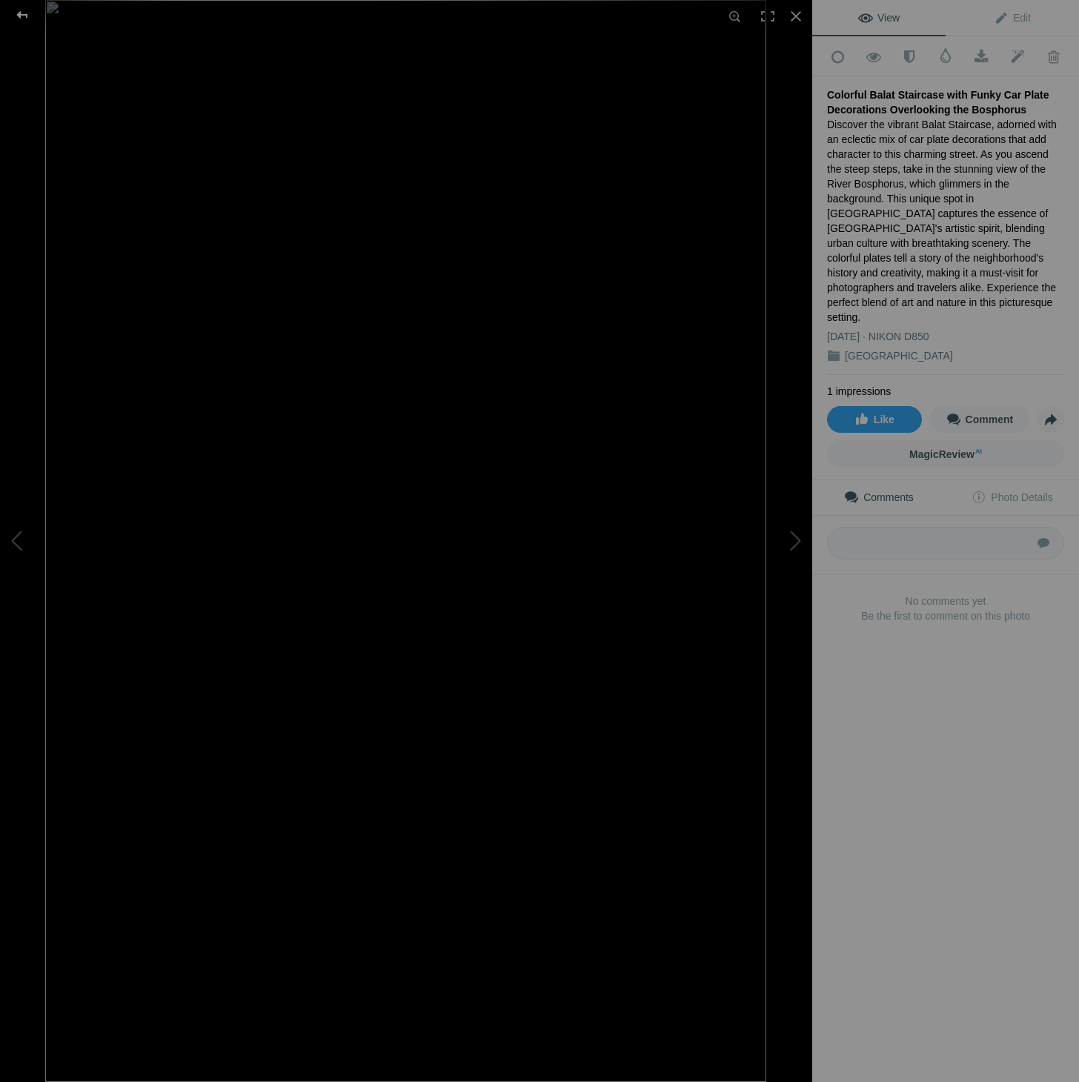
click at [20, 14] on div at bounding box center [22, 15] width 53 height 30
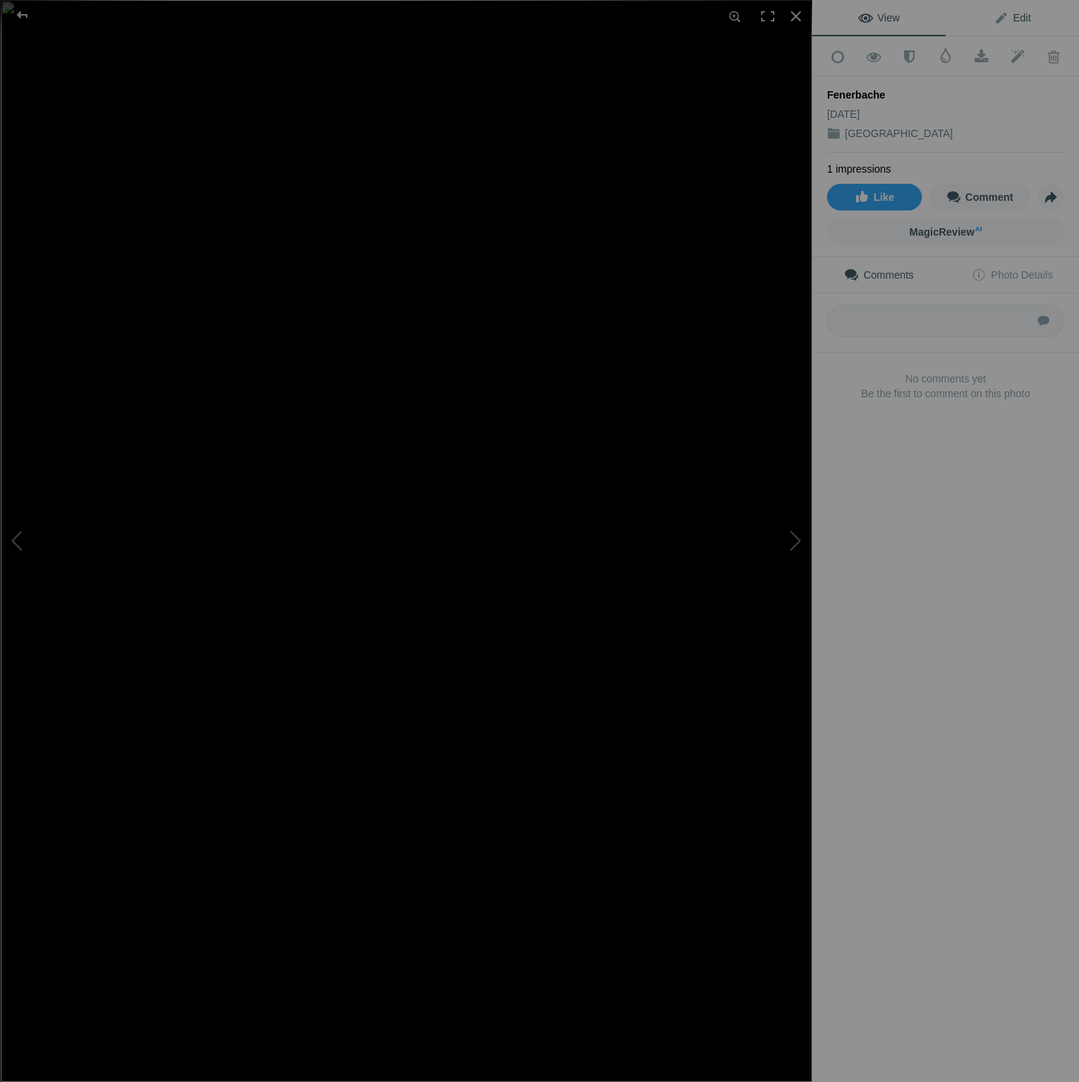
click at [1021, 19] on span "Edit" at bounding box center [1012, 18] width 37 height 12
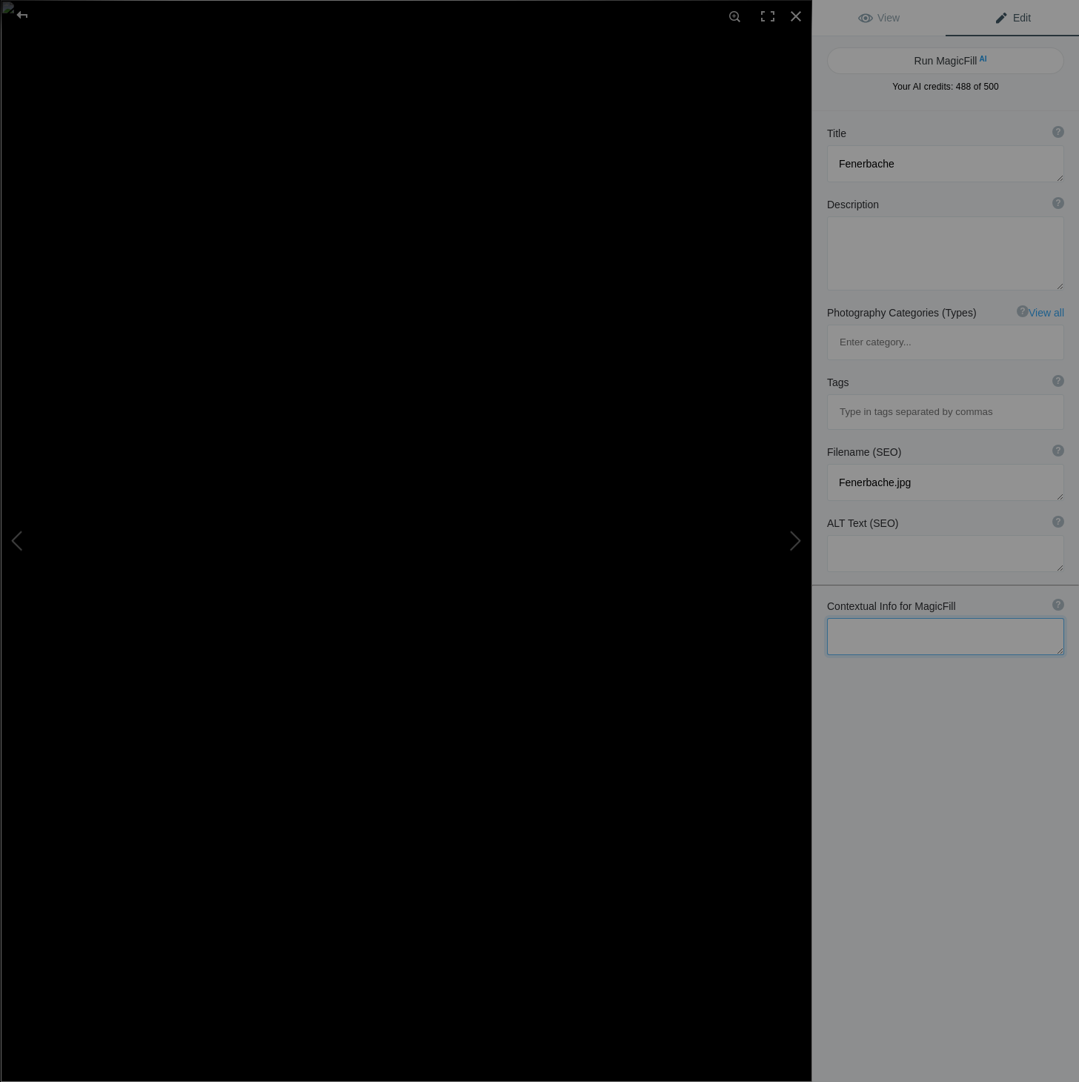
click at [914, 618] on textarea at bounding box center [945, 636] width 237 height 37
type textarea "Fenerbahce back street with amazing colour and shops galore reminding of times …"
click at [944, 58] on button "Run MagicFill AI" at bounding box center [945, 60] width 237 height 27
type textarea "Vibrant Back Street of Fenerbahce: A Journey Through Colorful Shops"
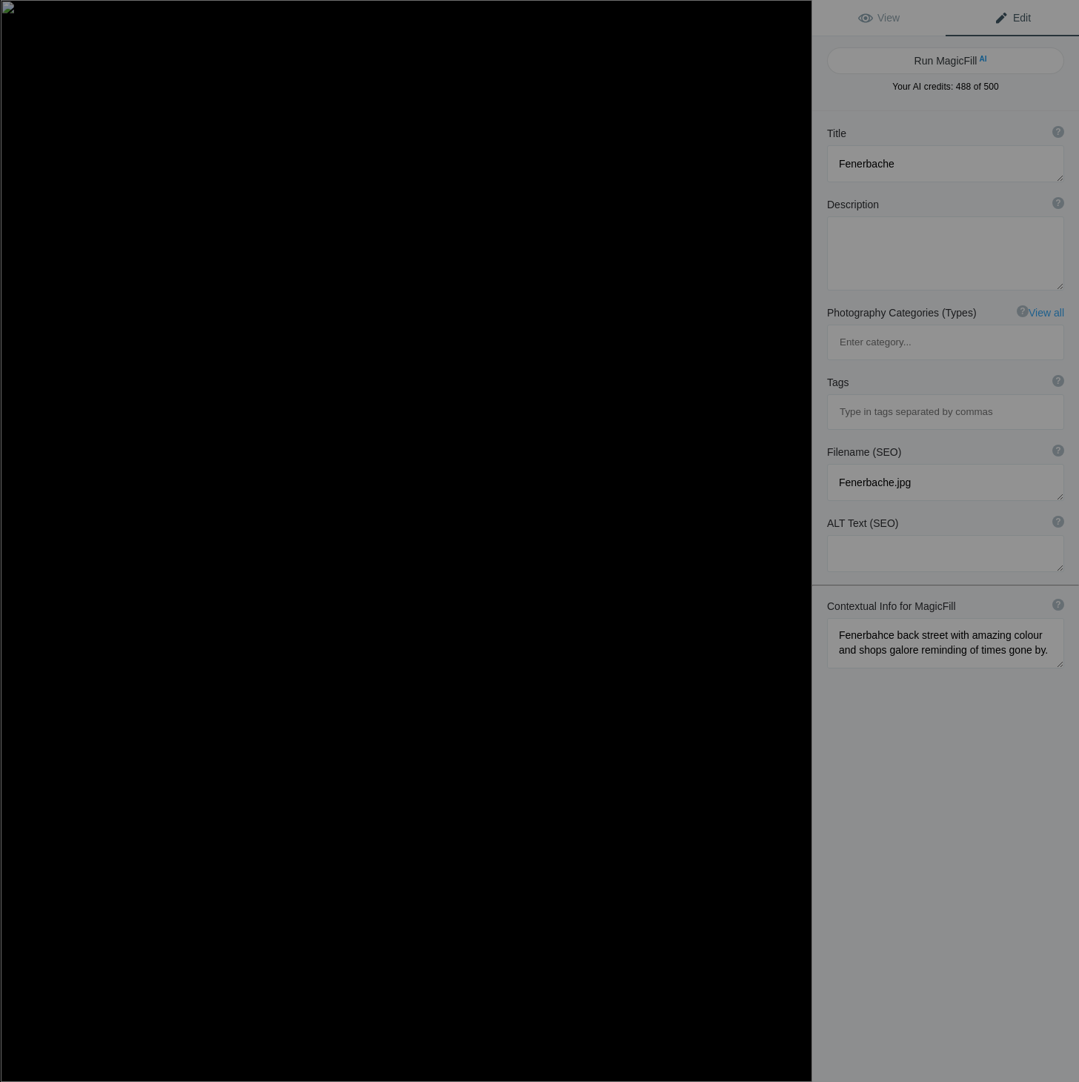
type textarea "Explore the enchanting back streets of [GEOGRAPHIC_DATA], where vibrant colors …"
type textarea "fenerbahce-vibrant-back-street.jpg"
type textarea "A vibrant back street in [GEOGRAPHIC_DATA], showcasing colorful shops and decor…"
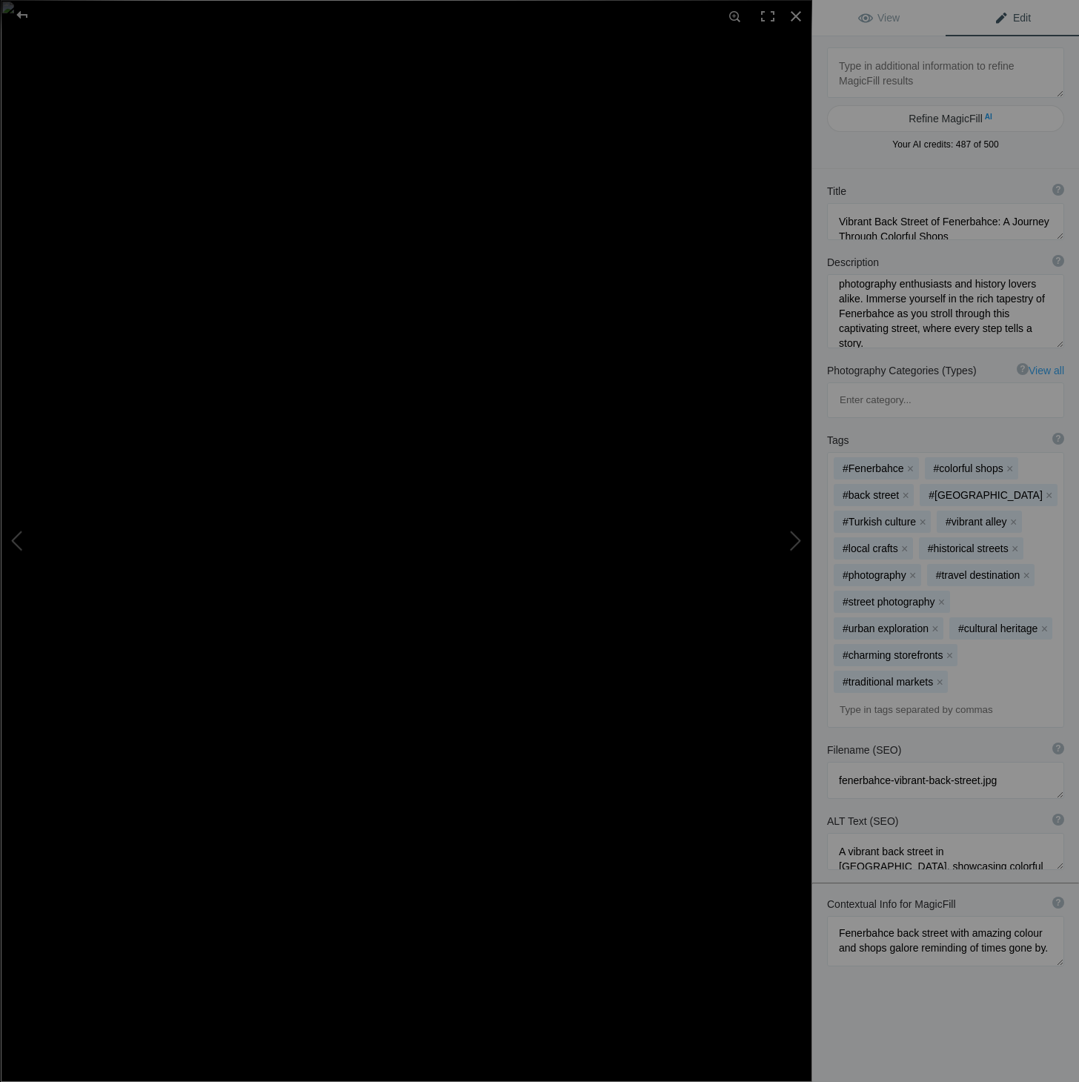
scroll to position [170, 0]
click at [863, 19] on span "View" at bounding box center [878, 18] width 41 height 12
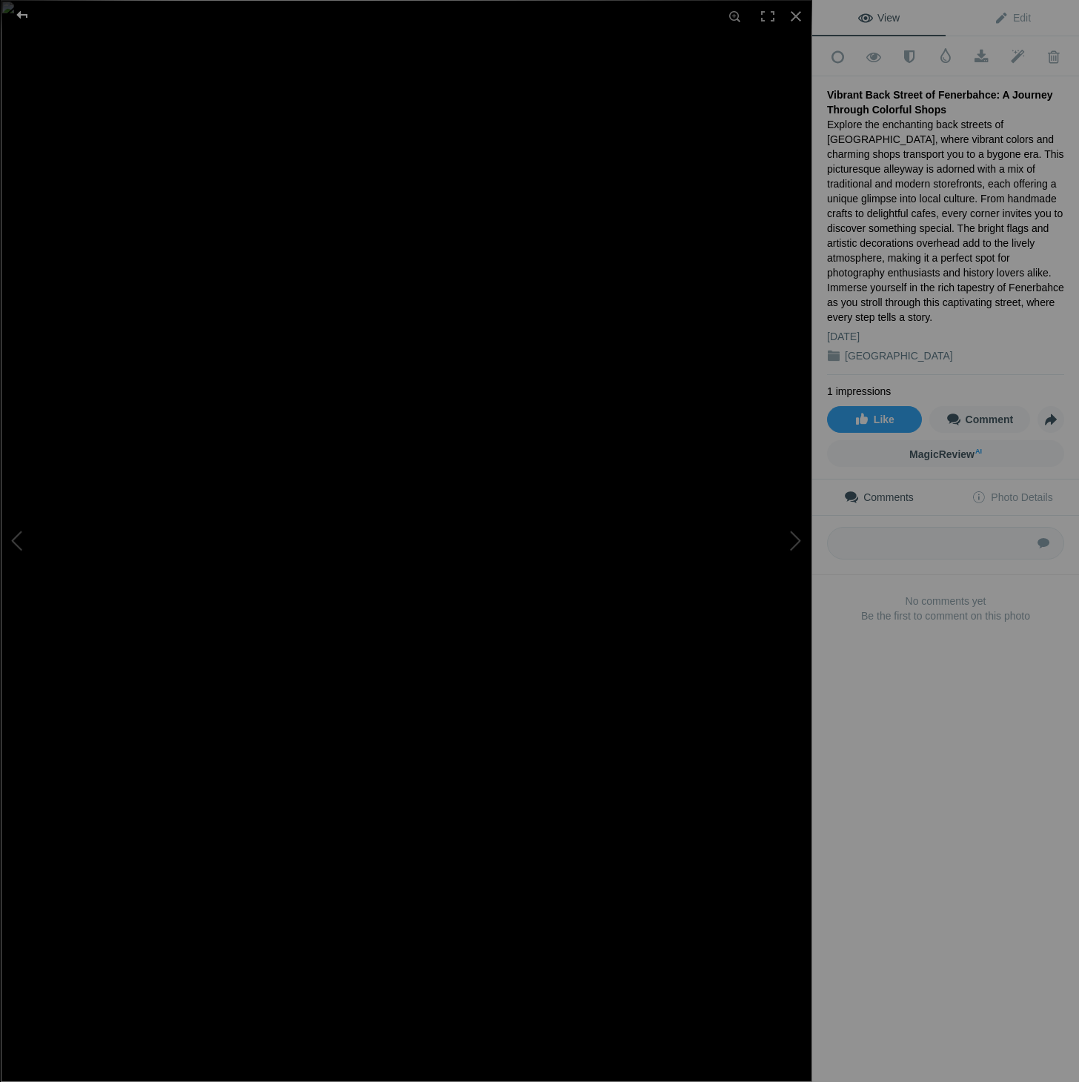
click at [20, 13] on div at bounding box center [22, 15] width 53 height 30
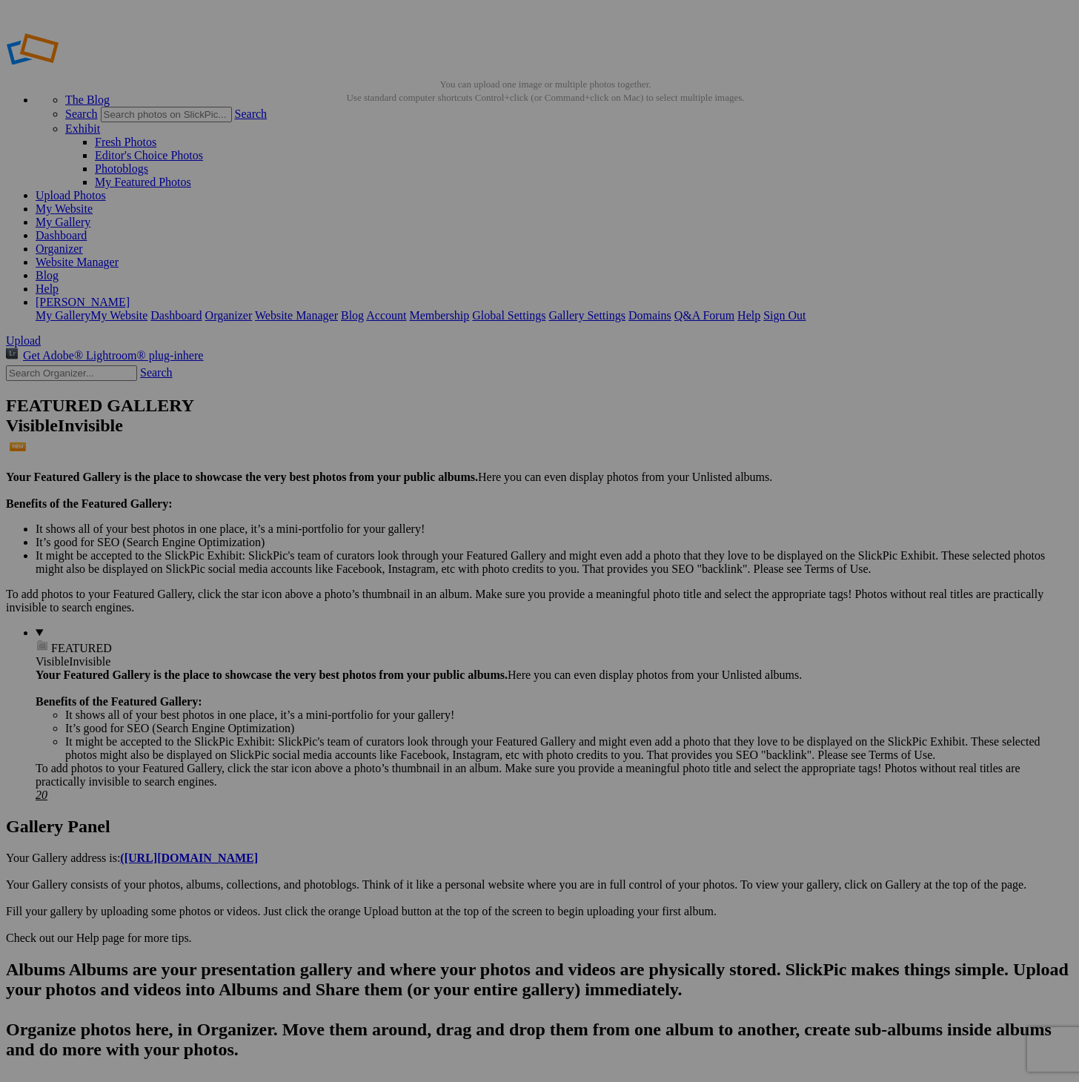
scroll to position [1, 0]
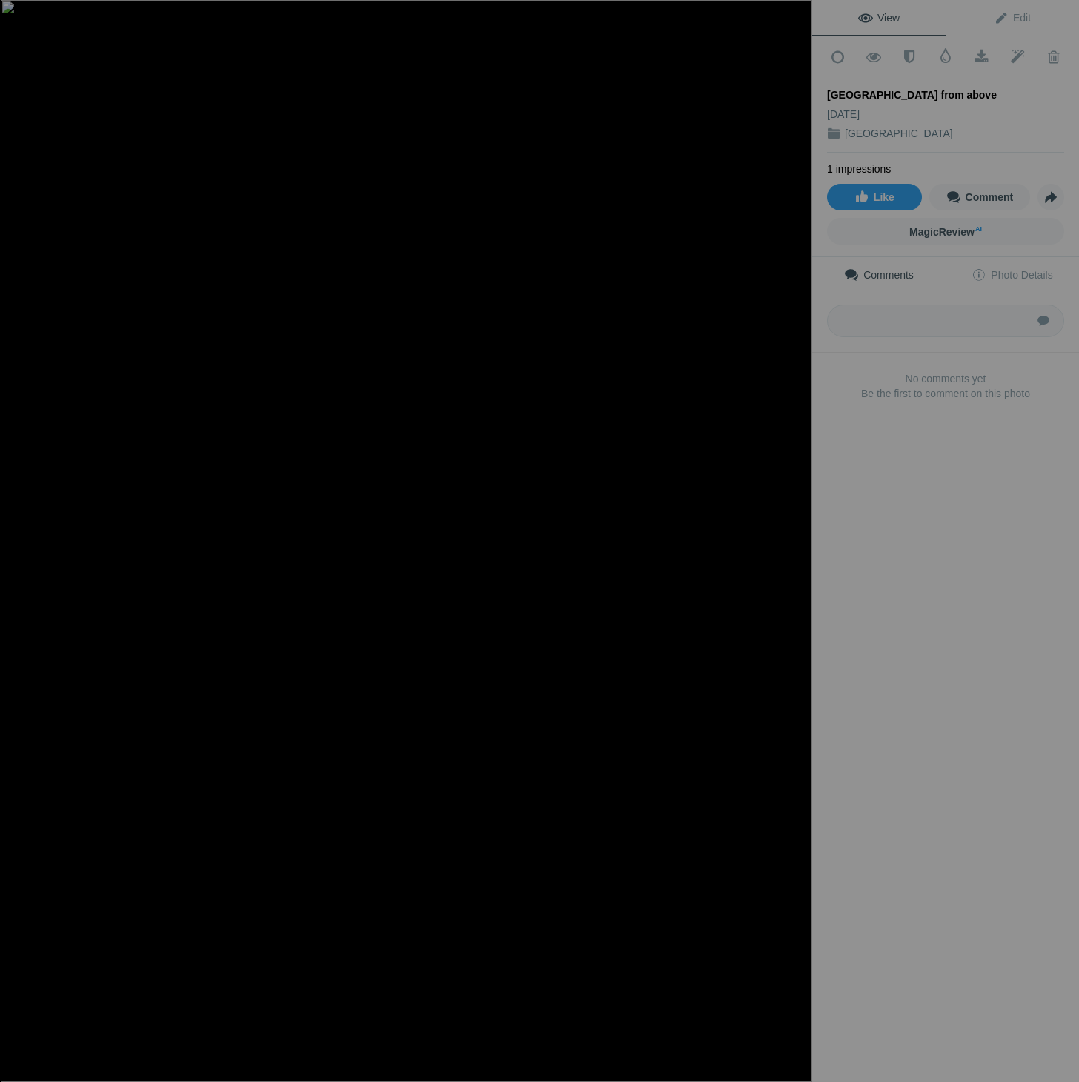
scroll to position [0, 0]
click at [1016, 16] on span "Edit" at bounding box center [1012, 18] width 37 height 12
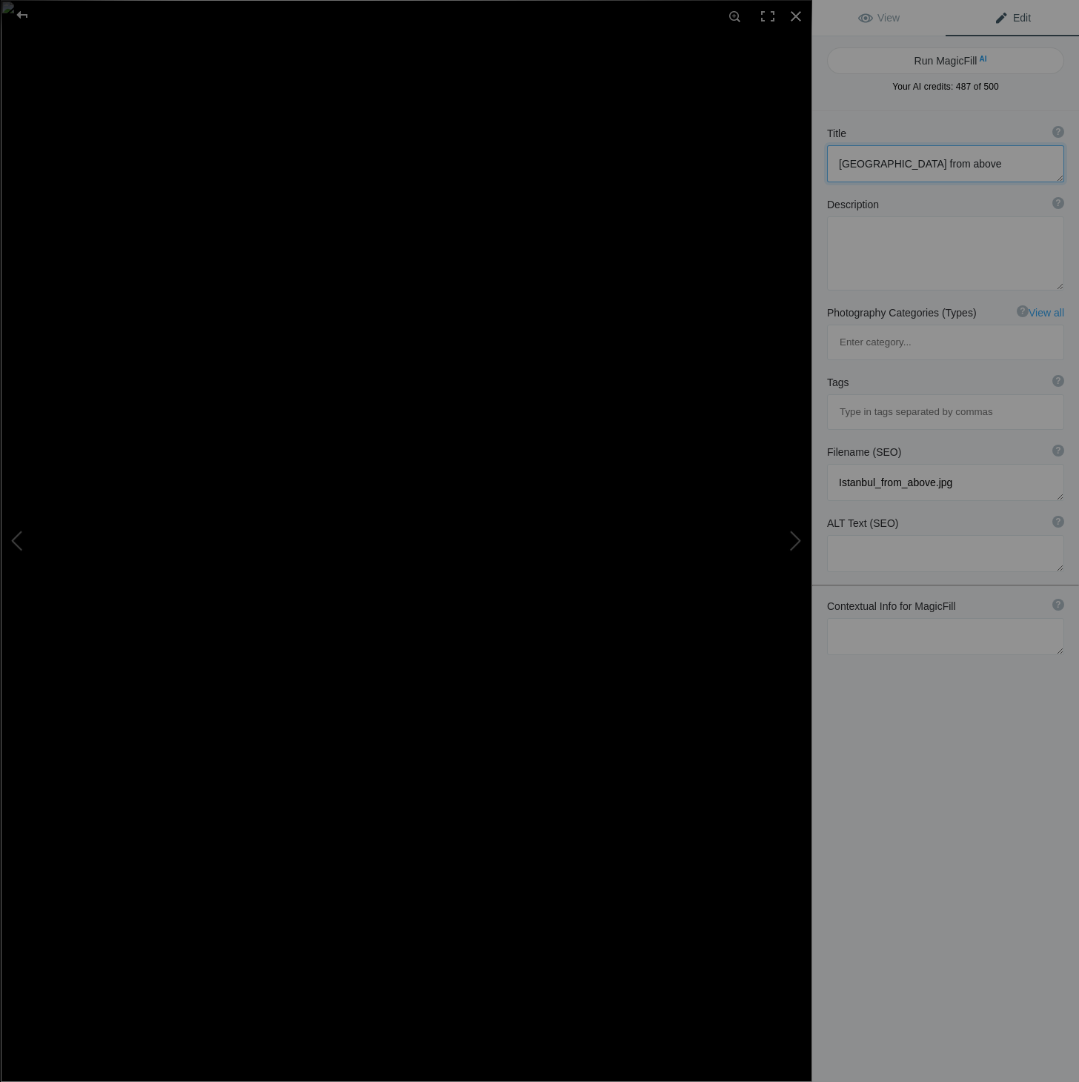
click at [837, 165] on textarea at bounding box center [945, 163] width 237 height 37
drag, startPoint x: 1011, startPoint y: 165, endPoint x: 950, endPoint y: 165, distance: 60.8
click at [949, 165] on textarea at bounding box center [945, 163] width 237 height 37
type textarea "Rooftop view of [GEOGRAPHIC_DATA]"
click at [887, 618] on textarea at bounding box center [945, 636] width 237 height 37
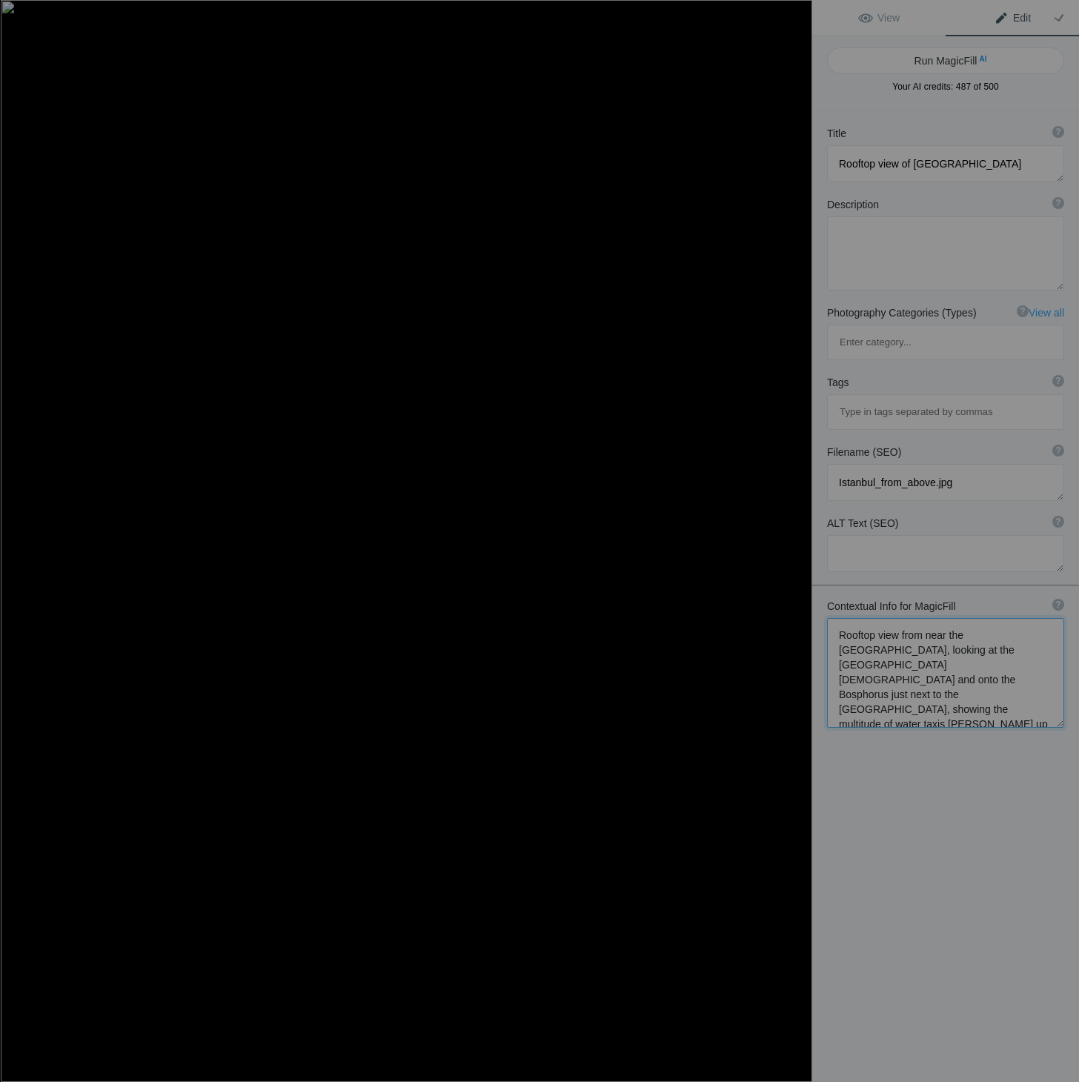
scroll to position [1, 0]
type textarea "Rooftop view from near the [GEOGRAPHIC_DATA], looking at the [GEOGRAPHIC_DATA][…"
click at [947, 59] on button "Run MagicFill AI" at bounding box center [945, 60] width 237 height 27
type textarea "Stunning Rooftop View of [GEOGRAPHIC_DATA][DEMOGRAPHIC_DATA] and the Bosphorus …"
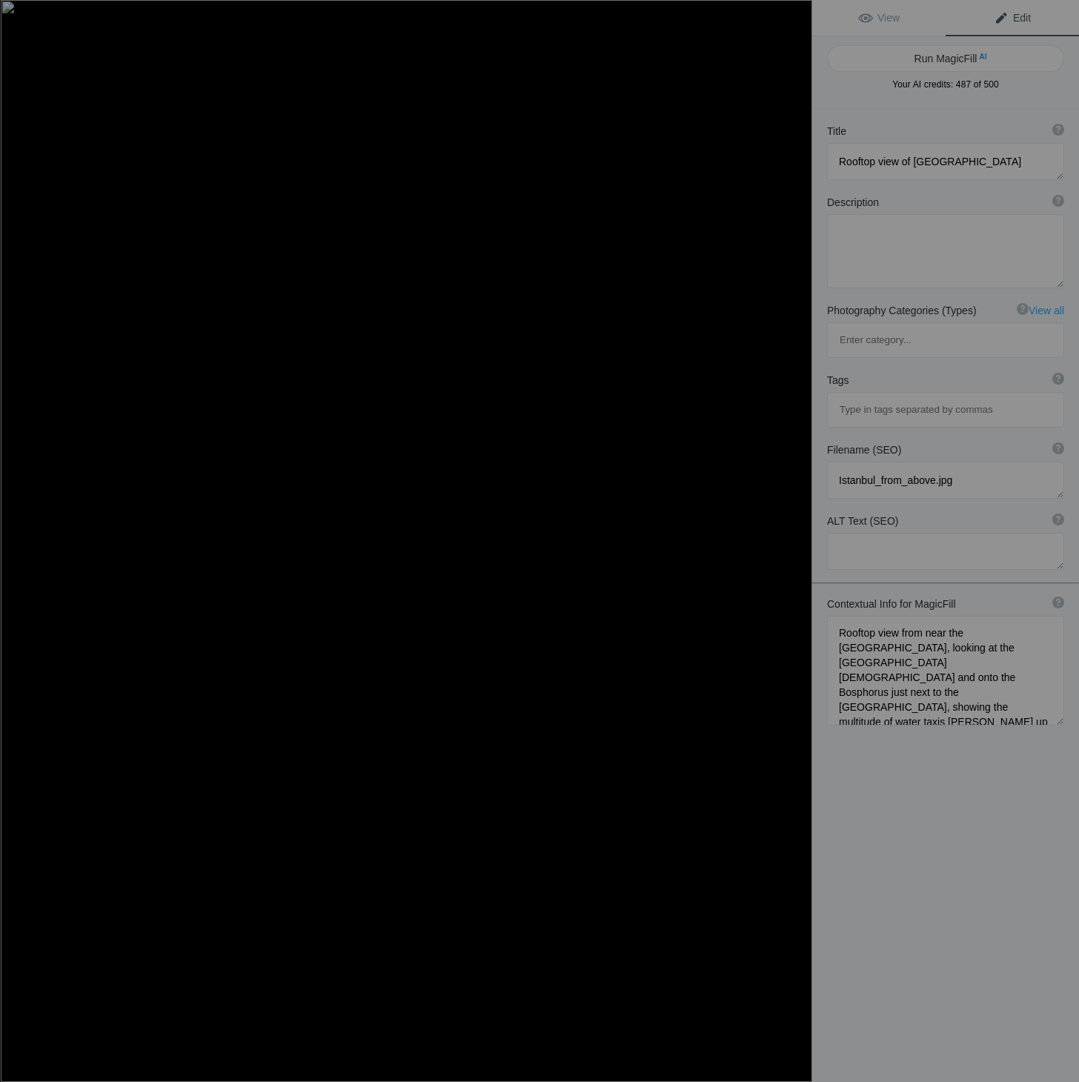
type textarea "Experience the breathtaking rooftop view near [GEOGRAPHIC_DATA], showcasing the…"
type textarea "suleymaniye-mosque-bosphorus-view.jpg"
type textarea "Rooftop view of [GEOGRAPHIC_DATA] with blue domes and minarets overlooking the …"
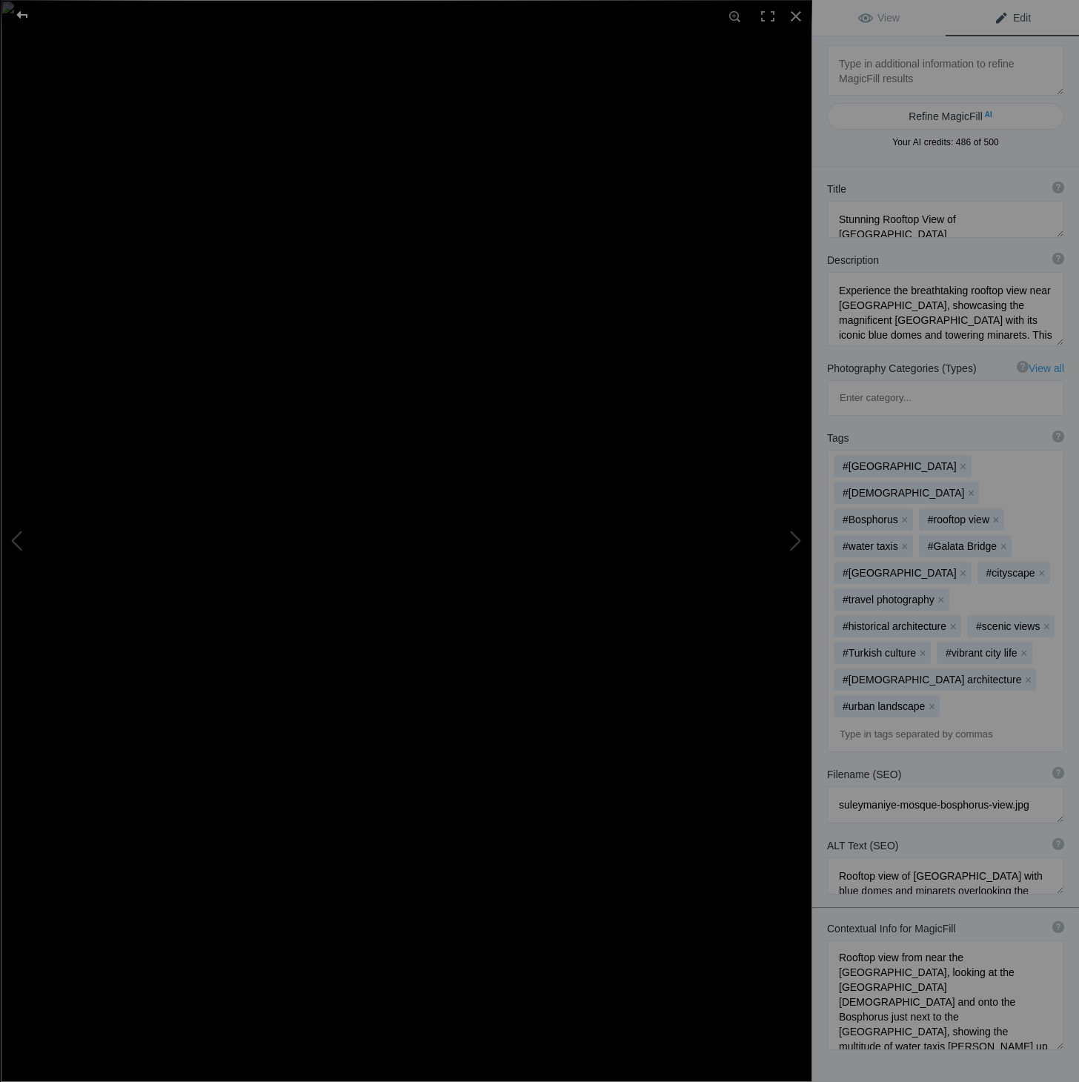
click at [24, 15] on div at bounding box center [22, 15] width 53 height 30
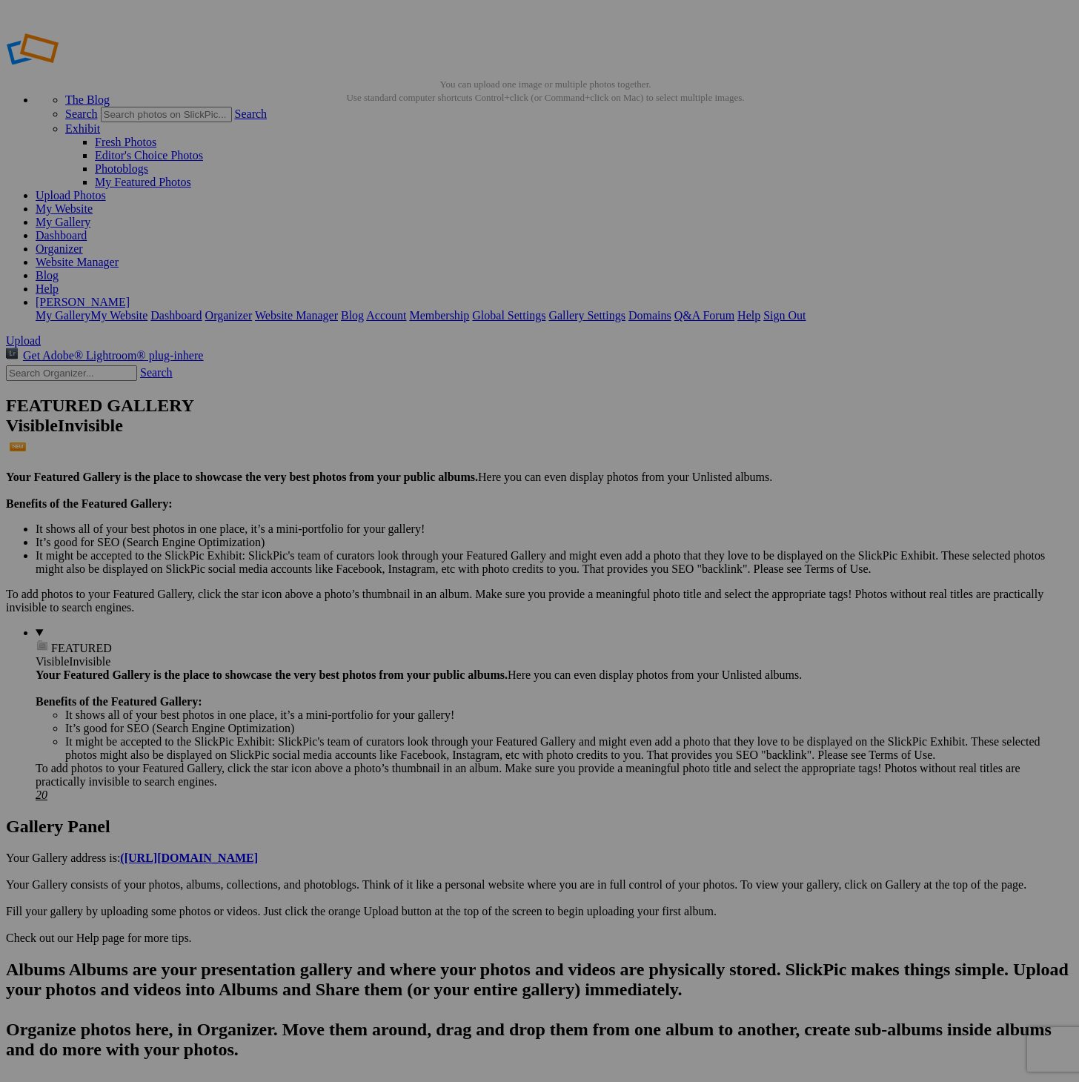
scroll to position [8, 1]
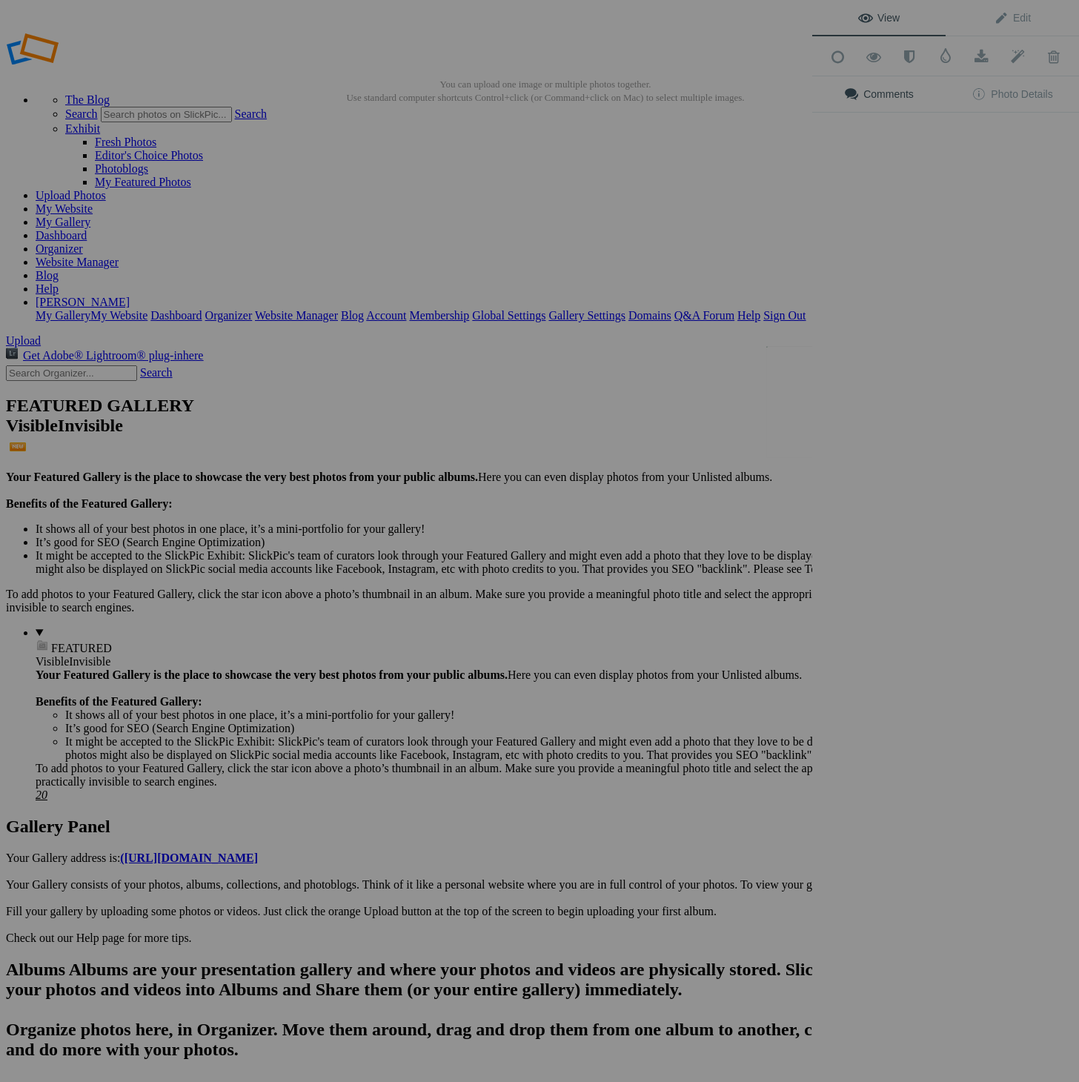
scroll to position [8, 0]
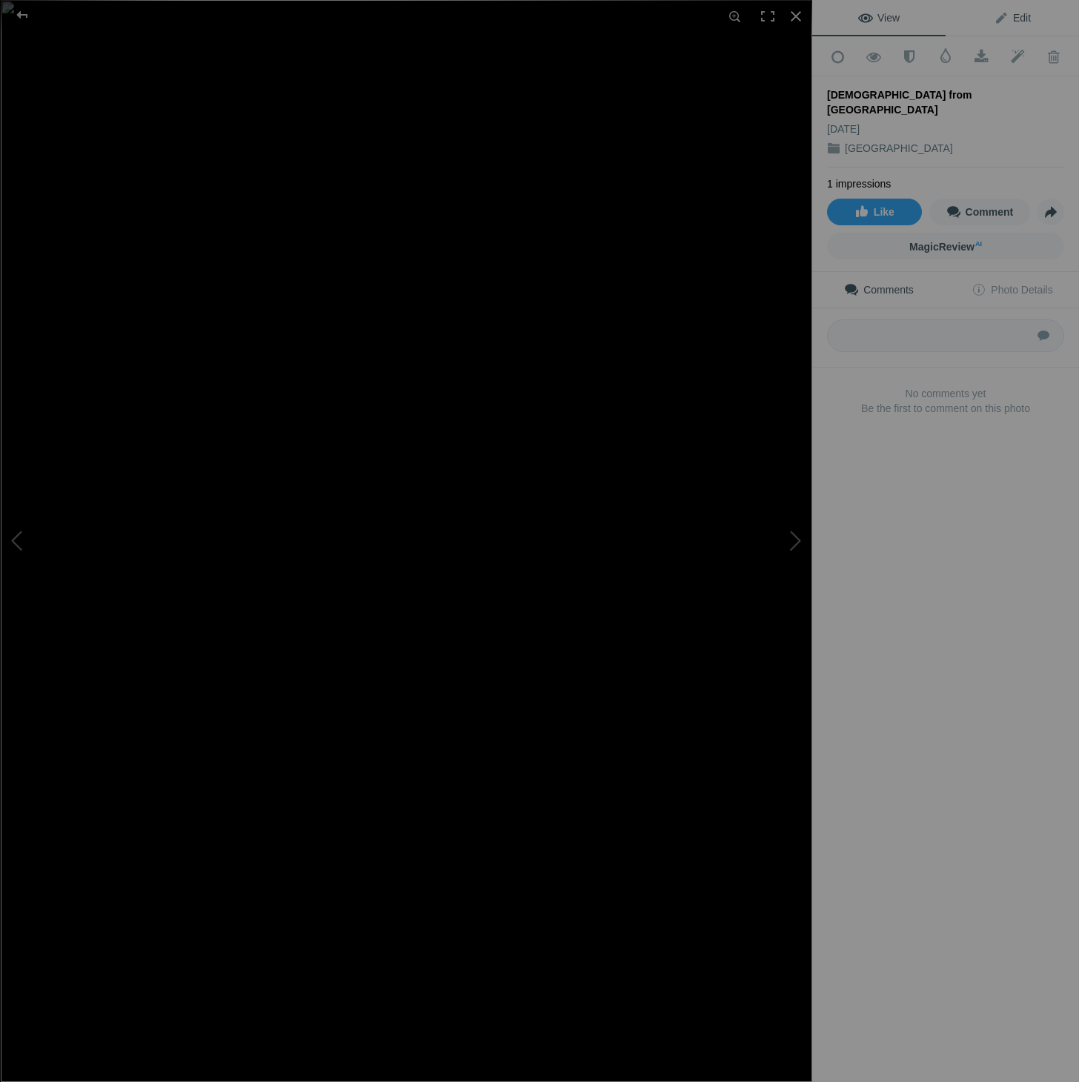
click at [1032, 17] on link "Edit" at bounding box center [1012, 18] width 133 height 36
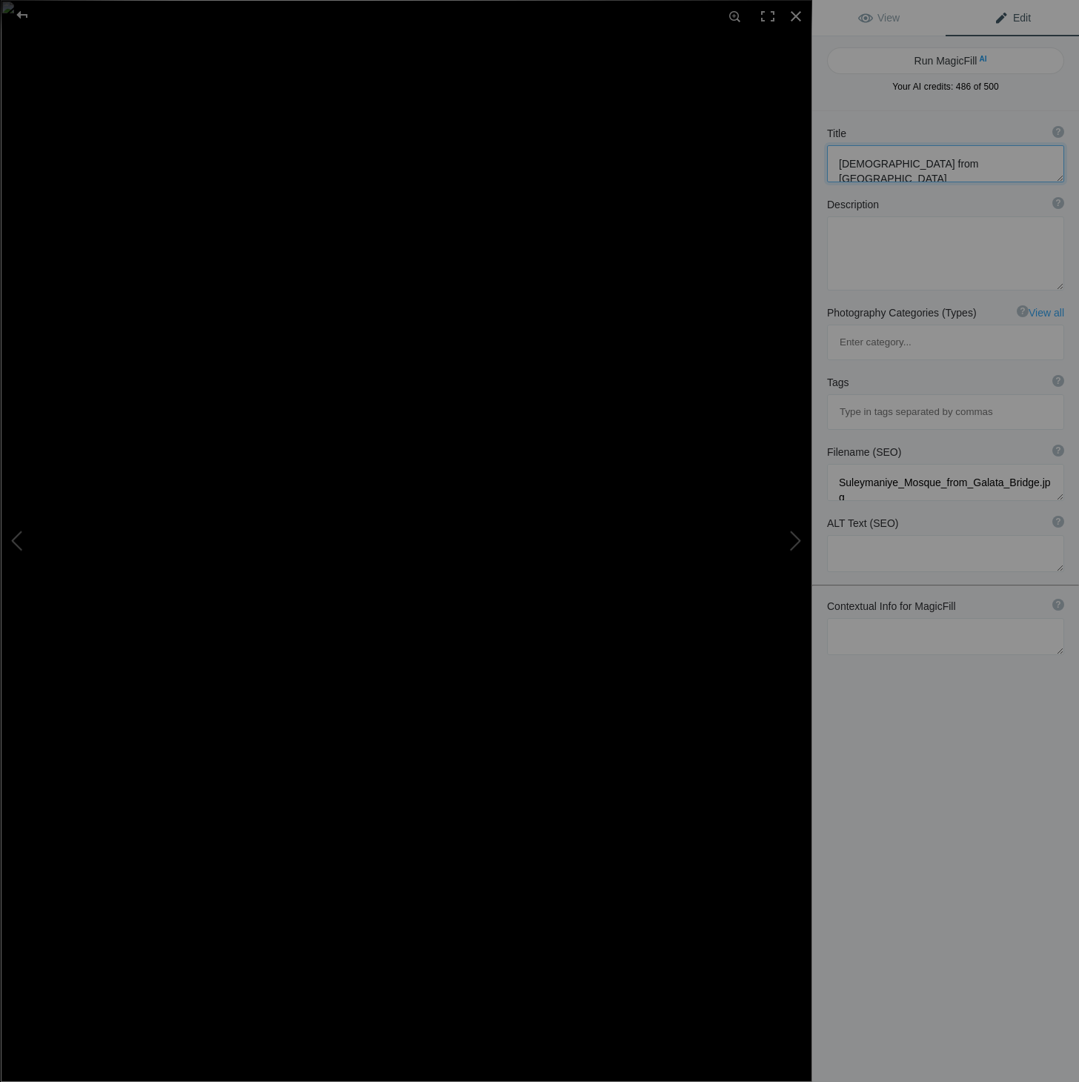
drag, startPoint x: 839, startPoint y: 164, endPoint x: 1039, endPoint y: 165, distance: 200.1
click at [1039, 165] on textarea at bounding box center [945, 163] width 237 height 37
click at [882, 618] on textarea at bounding box center [945, 636] width 237 height 37
paste textarea "[DEMOGRAPHIC_DATA] from [GEOGRAPHIC_DATA]"
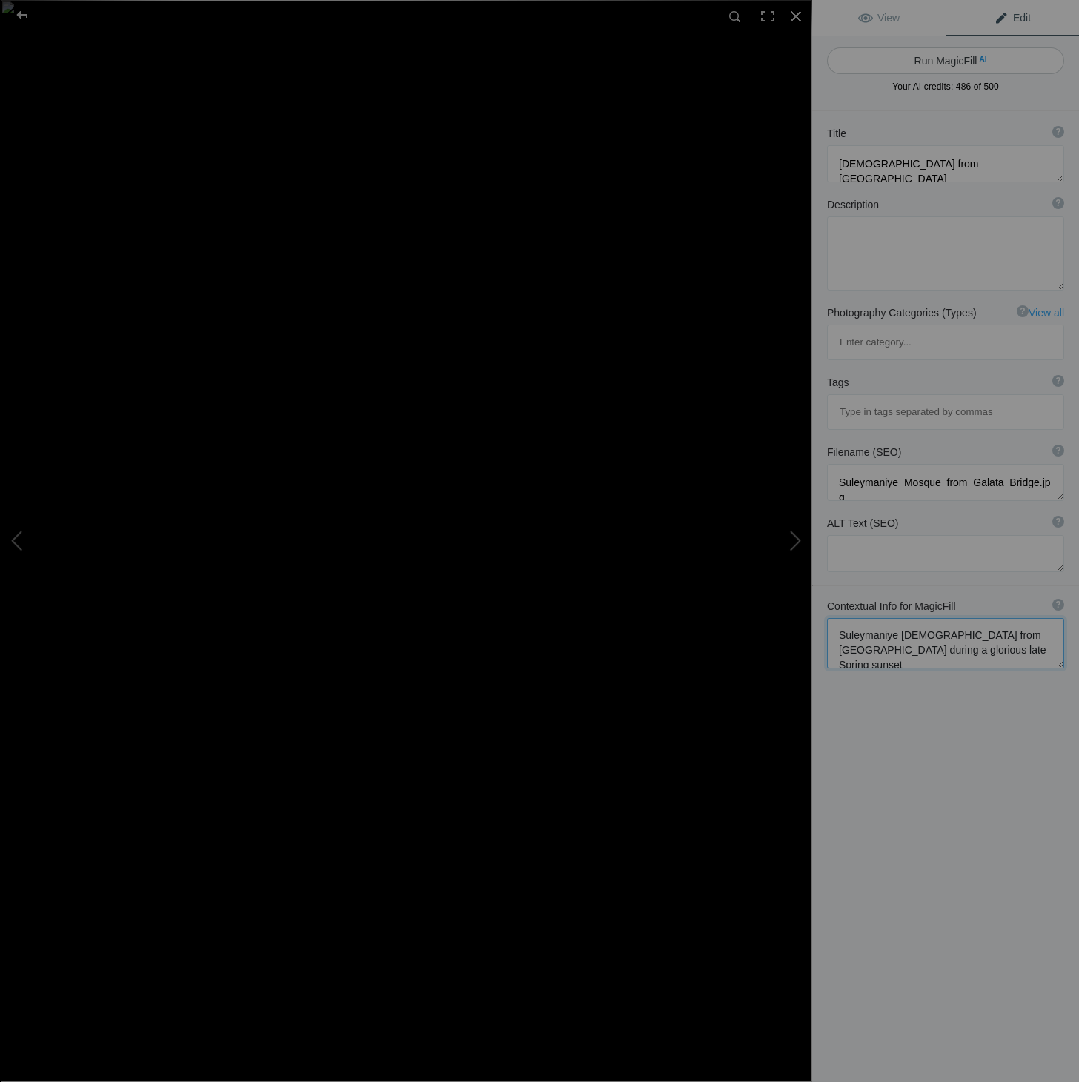
type textarea "Suleymaniye [DEMOGRAPHIC_DATA] from [GEOGRAPHIC_DATA] during a glorious late Sp…"
click at [966, 56] on button "Run MagicFill AI" at bounding box center [945, 60] width 237 height 27
type textarea "Stunning View of [GEOGRAPHIC_DATA] from [GEOGRAPHIC_DATA] at [GEOGRAPHIC_DATA]"
type textarea "Experience the breathtaking beauty of the [GEOGRAPHIC_DATA] as seen from [GEOGR…"
type textarea "suleymaniye-mosque-[GEOGRAPHIC_DATA]-bridge-sunset.jpg"
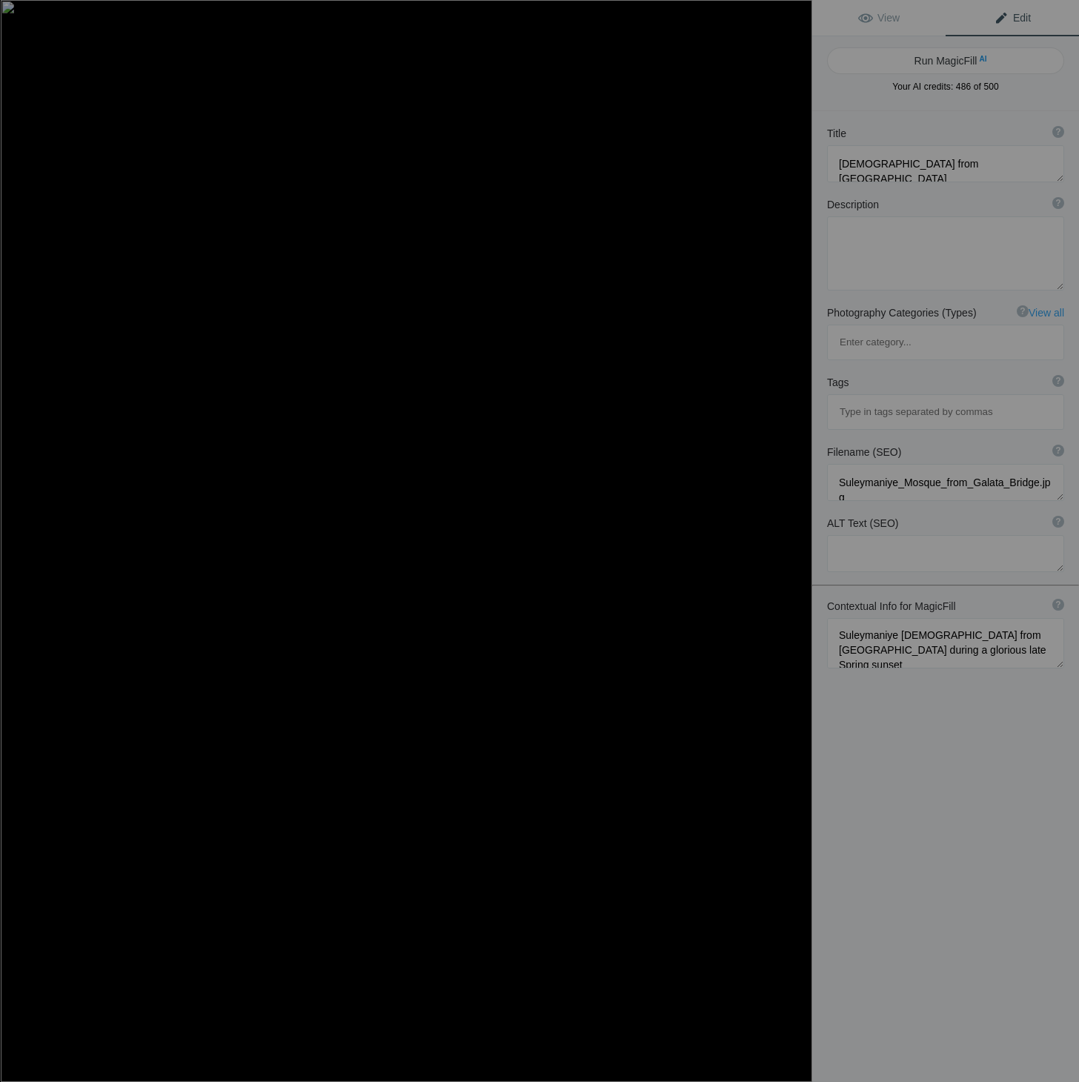
type textarea "Suleymaniye Mosque illuminated during a stunning sunset from [GEOGRAPHIC_DATA],…"
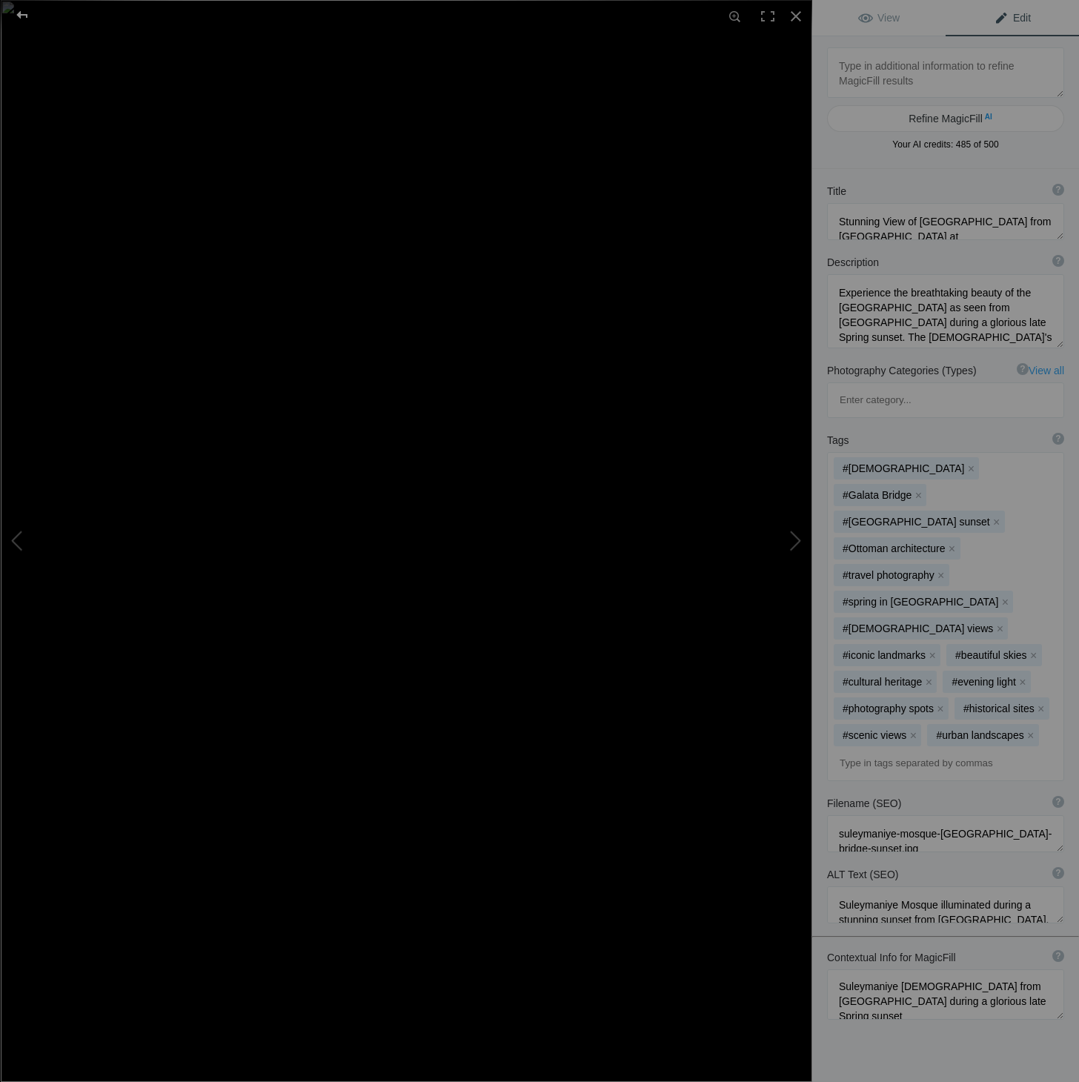
click at [22, 15] on div at bounding box center [22, 15] width 53 height 30
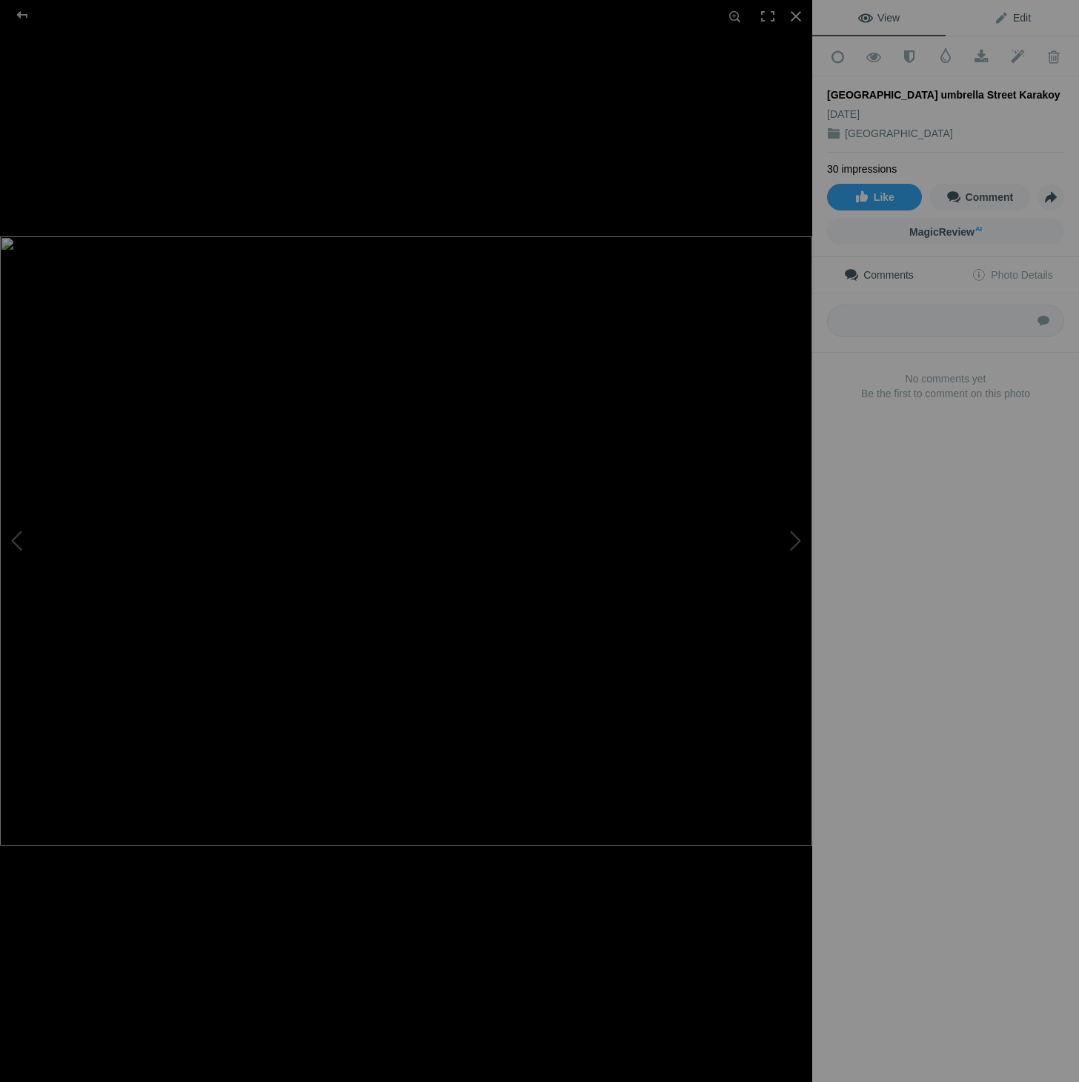
click at [1014, 21] on span "Edit" at bounding box center [1012, 18] width 37 height 12
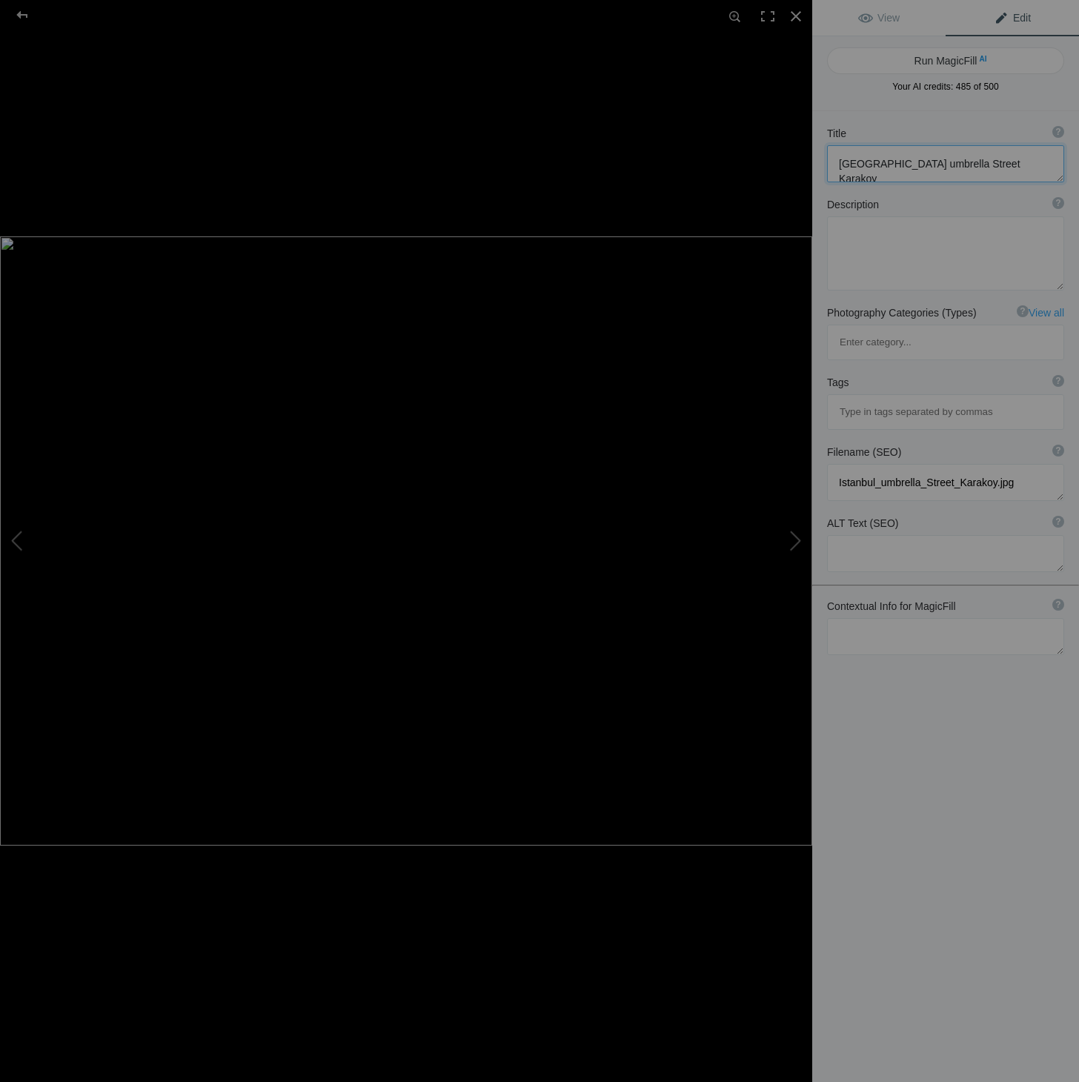
drag, startPoint x: 989, startPoint y: 165, endPoint x: 828, endPoint y: 166, distance: 160.8
click at [828, 166] on textarea at bounding box center [945, 163] width 237 height 37
click at [935, 618] on textarea at bounding box center [945, 636] width 237 height 37
paste textarea "[GEOGRAPHIC_DATA] umbrella Street Karakoy"
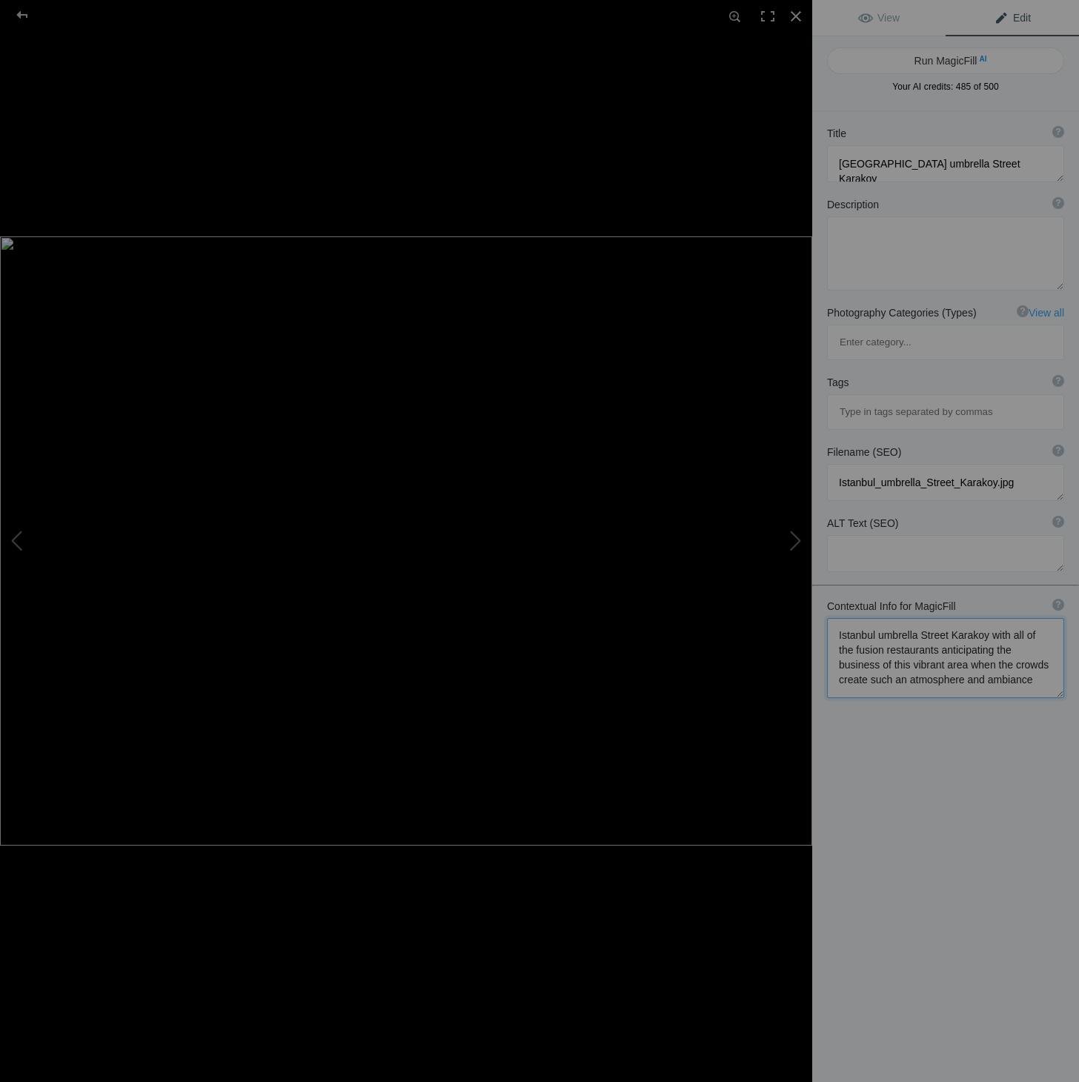
click at [946, 618] on textarea at bounding box center [945, 658] width 237 height 80
type textarea "[GEOGRAPHIC_DATA] in [GEOGRAPHIC_DATA] with all of the fusion restaurants antic…"
click at [994, 161] on textarea at bounding box center [945, 158] width 237 height 37
click at [949, 156] on textarea at bounding box center [945, 158] width 237 height 37
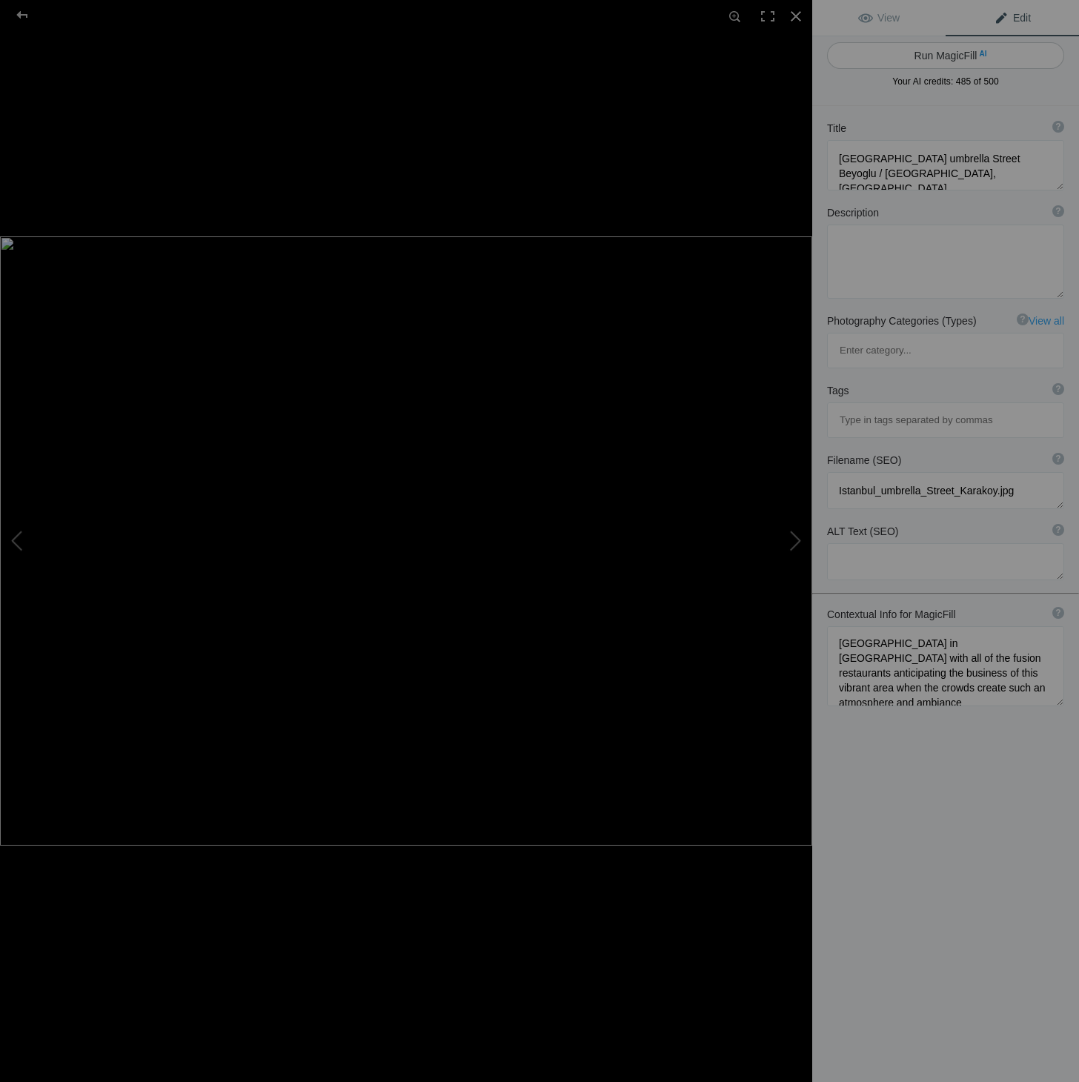
click at [963, 55] on button "Run MagicFill AI" at bounding box center [945, 55] width 237 height 27
type textarea "Vibrant [GEOGRAPHIC_DATA] in [GEOGRAPHIC_DATA], [GEOGRAPHIC_DATA]: A [GEOGRAPHI…"
type textarea "Discover the enchanting [GEOGRAPHIC_DATA] in [GEOGRAPHIC_DATA], [GEOGRAPHIC_DAT…"
type textarea "vibrant-umbrella-street-[GEOGRAPHIC_DATA]-[GEOGRAPHIC_DATA]jpg"
type textarea "Colorful umbrellas hanging over a lively street in [GEOGRAPHIC_DATA], [GEOGRAPH…"
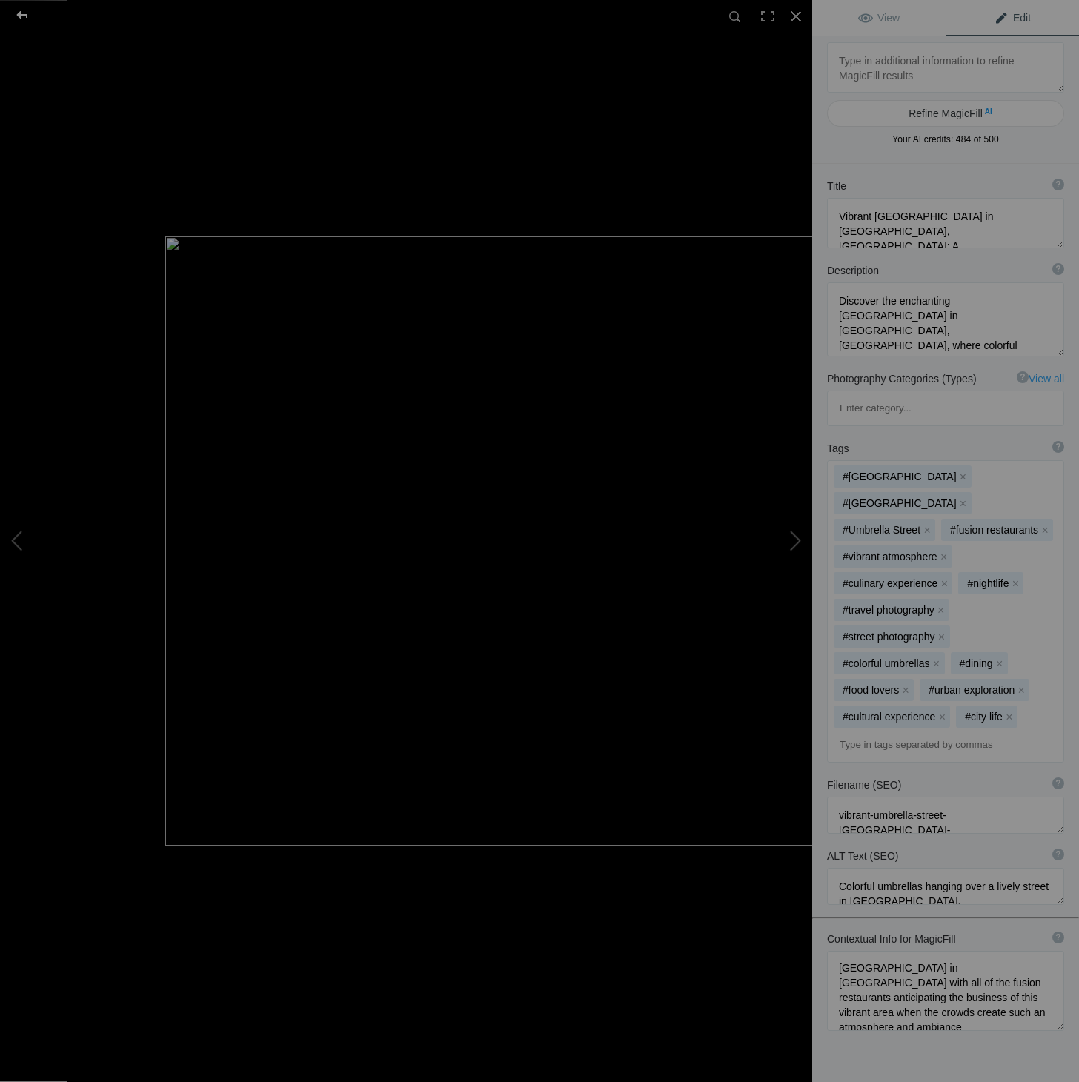
click at [198, 80] on div "[GEOGRAPHIC_DATA] umbrella Street Karakoy" at bounding box center [406, 541] width 812 height 1082
click at [21, 13] on div at bounding box center [22, 15] width 53 height 30
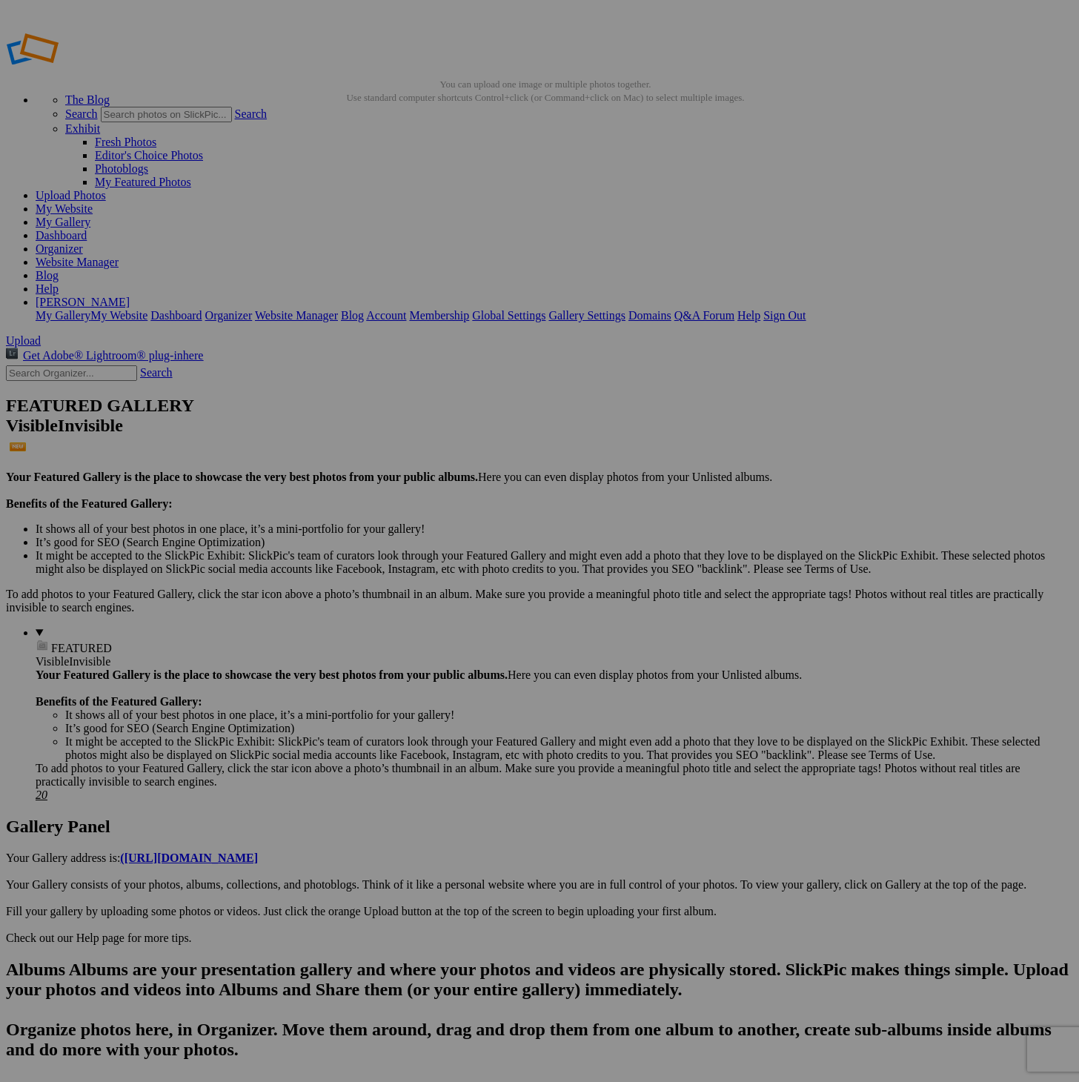
scroll to position [0, 0]
drag, startPoint x: 937, startPoint y: 273, endPoint x: 879, endPoint y: 272, distance: 57.8
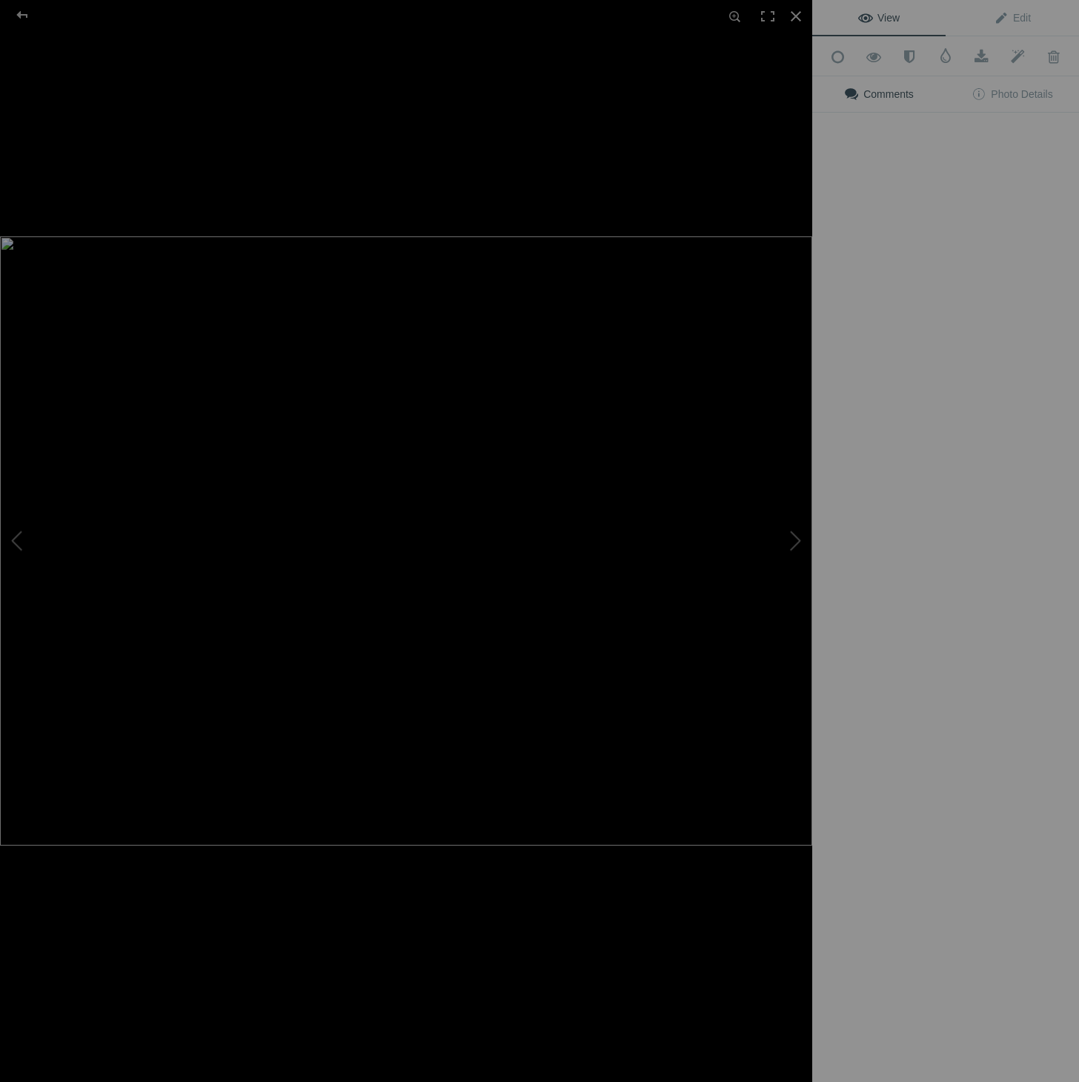
scroll to position [0, 0]
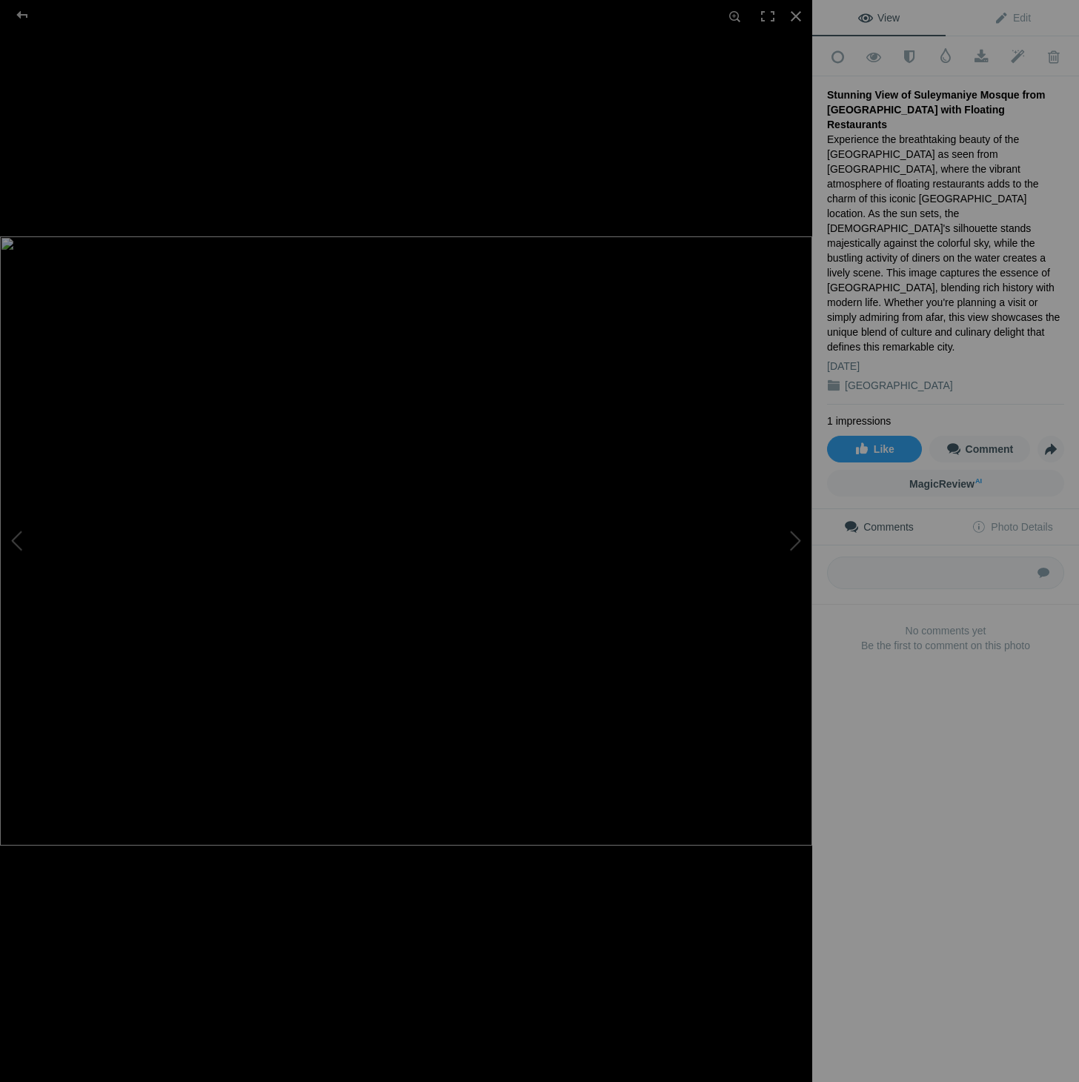
type input "Hagia Sophia and Blue Hour"
click at [1024, 19] on span "Edit" at bounding box center [1012, 18] width 37 height 12
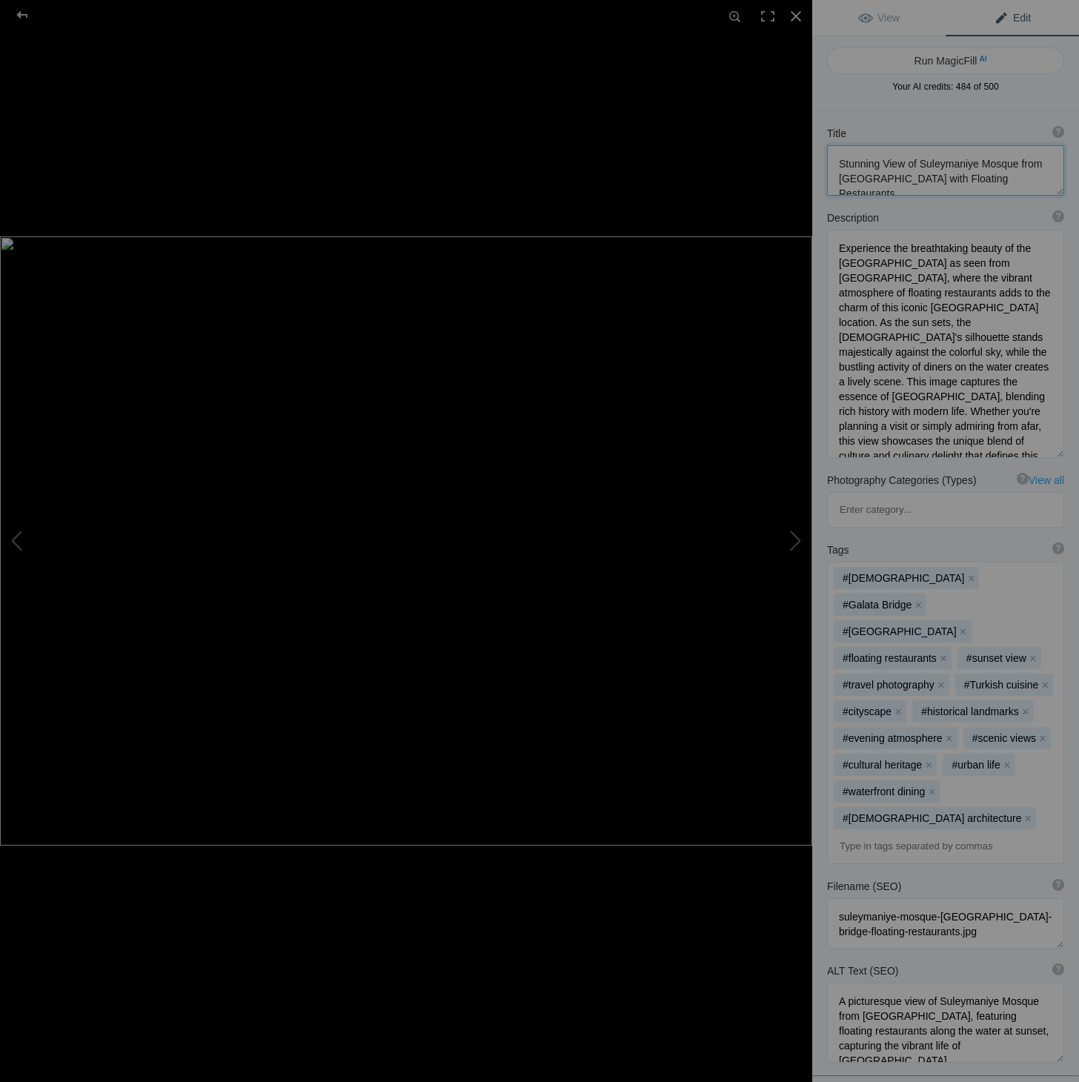
drag, startPoint x: 1008, startPoint y: 180, endPoint x: 780, endPoint y: 167, distance: 227.9
click at [780, 167] on div "Suleymaniye Mosque from [GEOGRAPHIC_DATA] with restaurants View Edit Run MagicF…" at bounding box center [539, 541] width 1079 height 1082
drag, startPoint x: 969, startPoint y: 952, endPoint x: 824, endPoint y: 900, distance: 154.5
click at [824, 956] on div "ALT Text (SEO) ? Provide a concise and descriptive text for the image, focusing…" at bounding box center [945, 1013] width 267 height 114
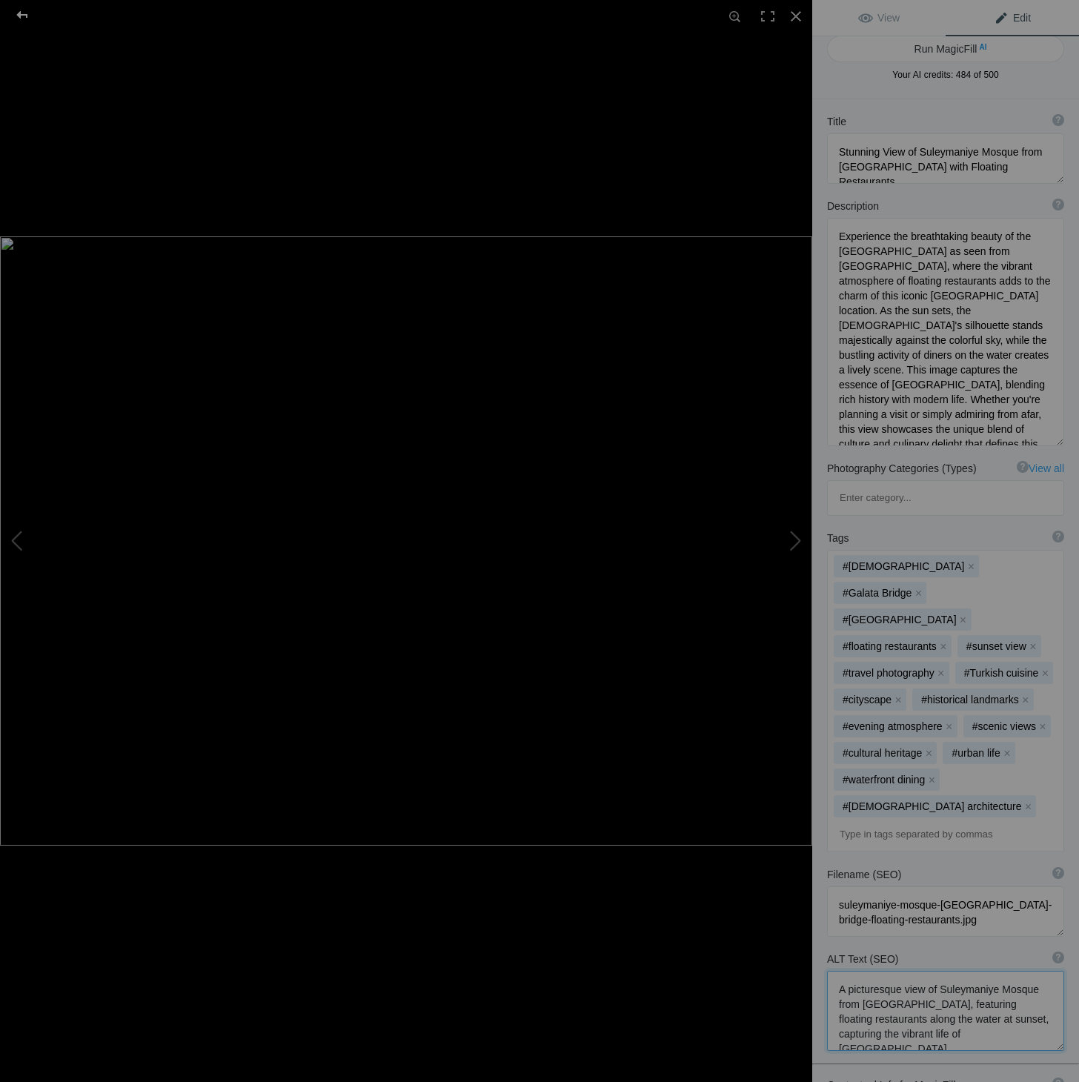
click at [20, 16] on div at bounding box center [22, 15] width 53 height 30
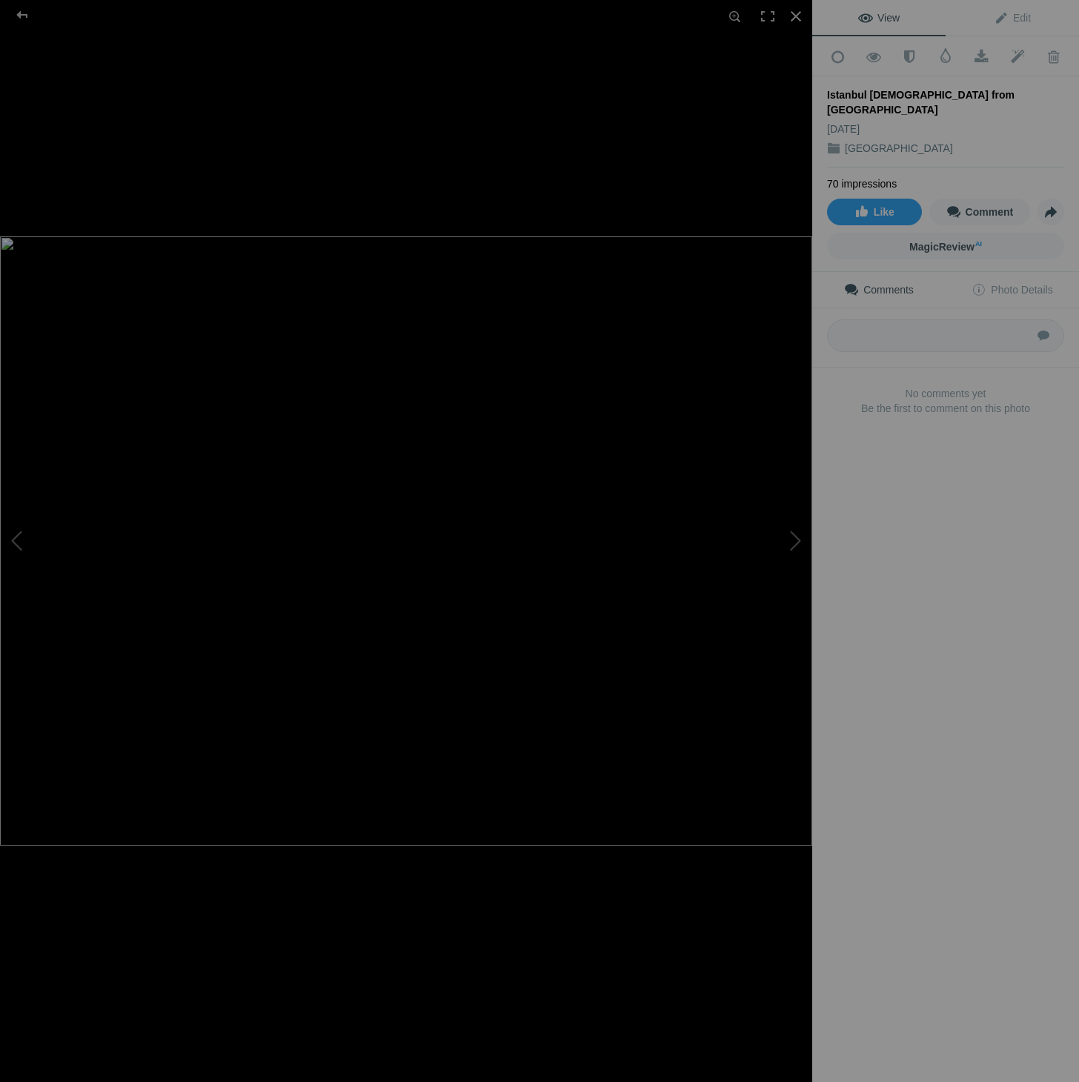
scroll to position [44, 0]
click at [1023, 19] on span "Edit" at bounding box center [1012, 18] width 37 height 12
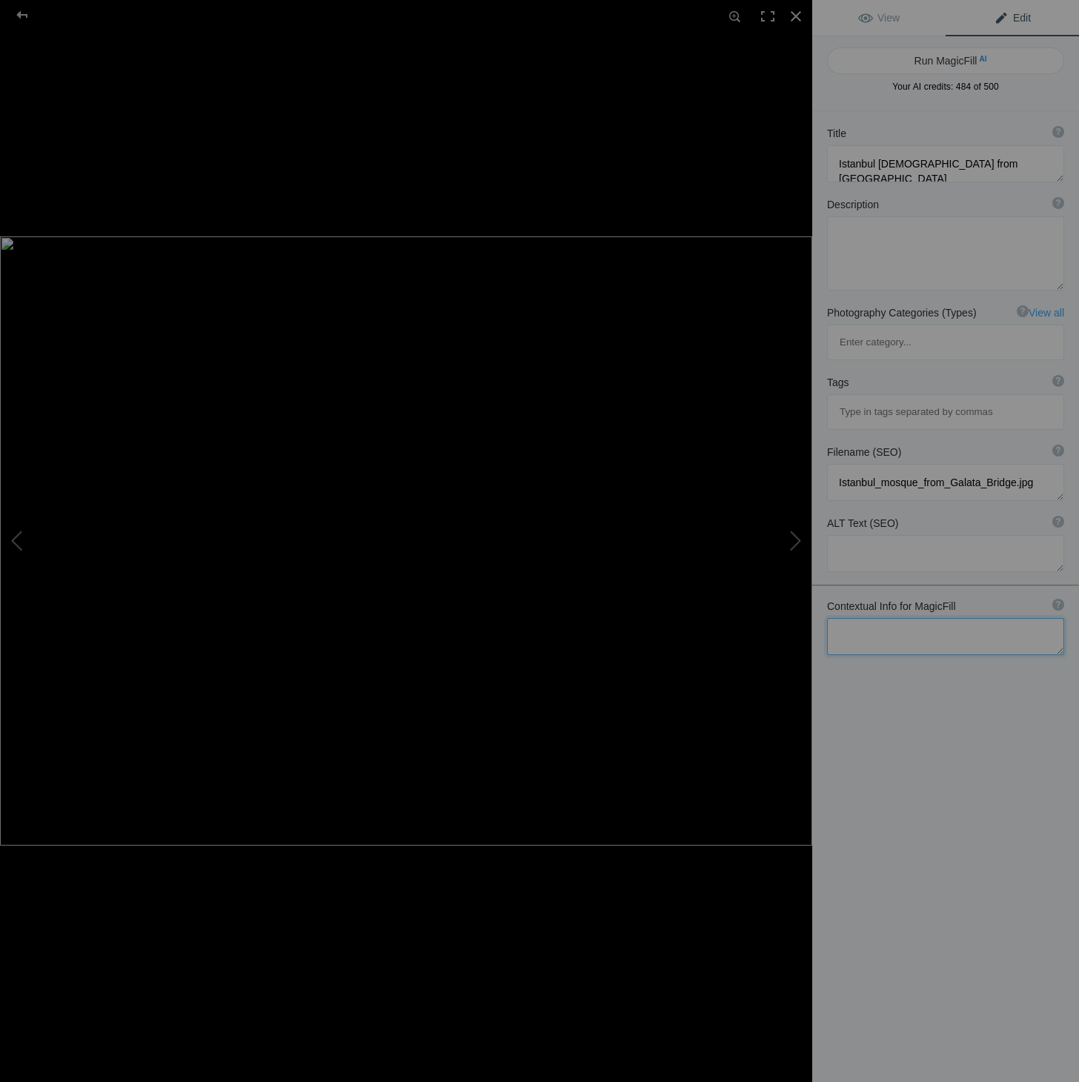
click at [932, 618] on textarea at bounding box center [945, 636] width 237 height 37
paste textarea "A picturesque view of Suleymaniye Mosque from [GEOGRAPHIC_DATA], featuring floa…"
type textarea "A picturesque view of Suleymaniye Mosque from [GEOGRAPHIC_DATA], featuring floa…"
click at [954, 58] on button "Run MagicFill AI" at bounding box center [945, 60] width 237 height 27
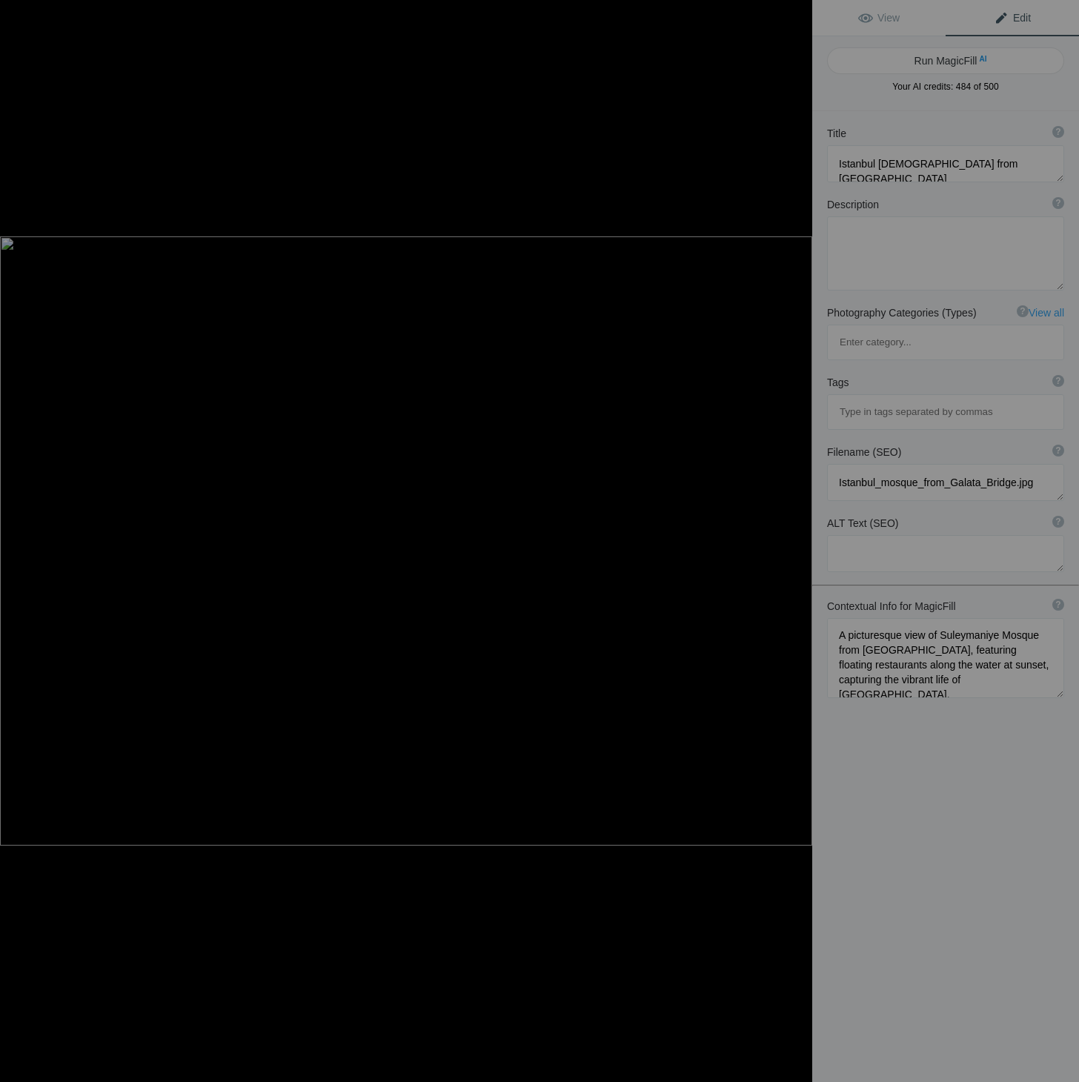
type textarea "Stunning Sunset View of [GEOGRAPHIC_DATA] from [GEOGRAPHIC_DATA]"
type textarea "Experience the vibrant life of [GEOGRAPHIC_DATA] with this breathtaking sunset …"
type textarea "suleymaniye-mosque-[GEOGRAPHIC_DATA]-bridge-sunset.jpg"
type textarea "Sunset view of [GEOGRAPHIC_DATA] from [GEOGRAPHIC_DATA], featuring floating res…"
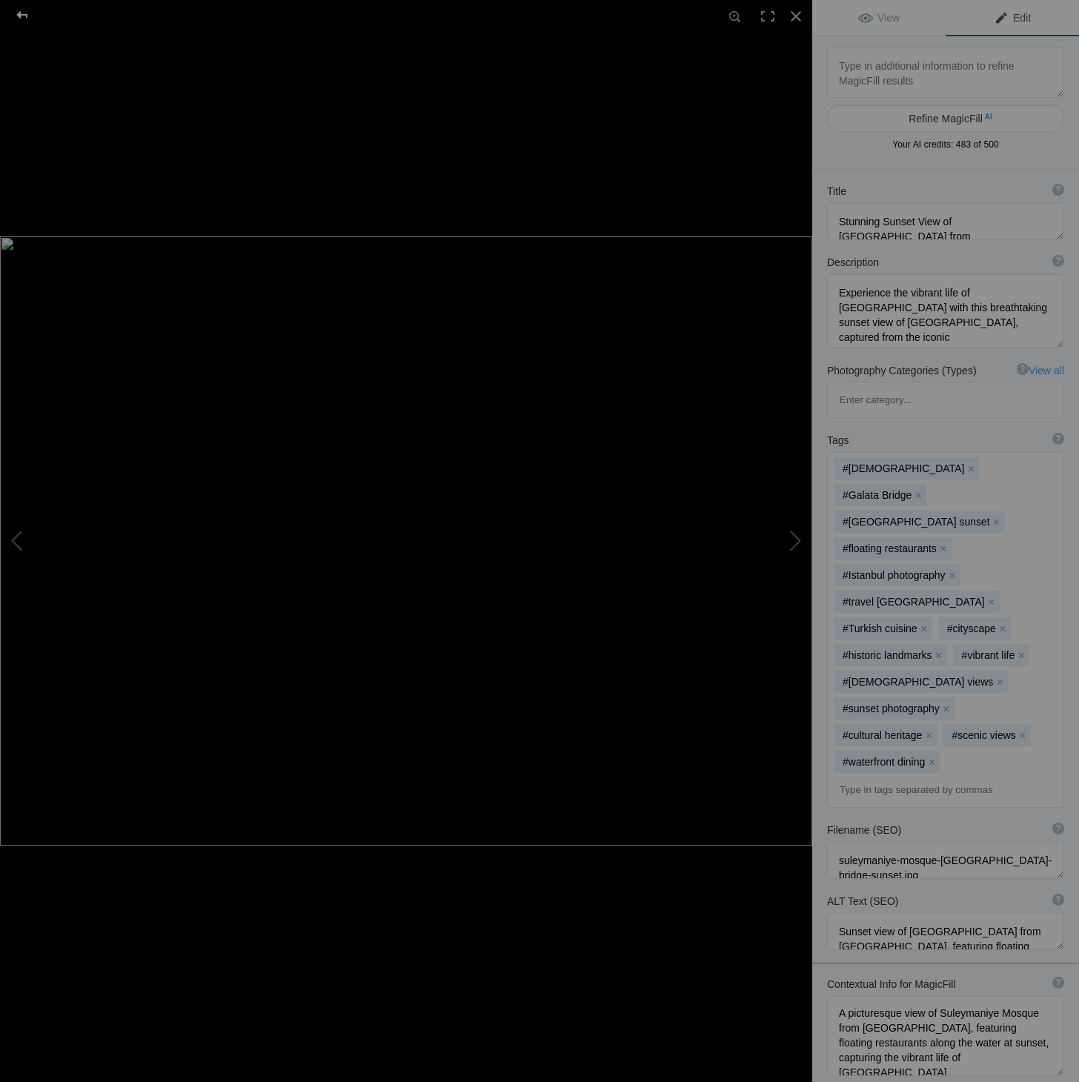
click at [21, 14] on div at bounding box center [22, 15] width 53 height 30
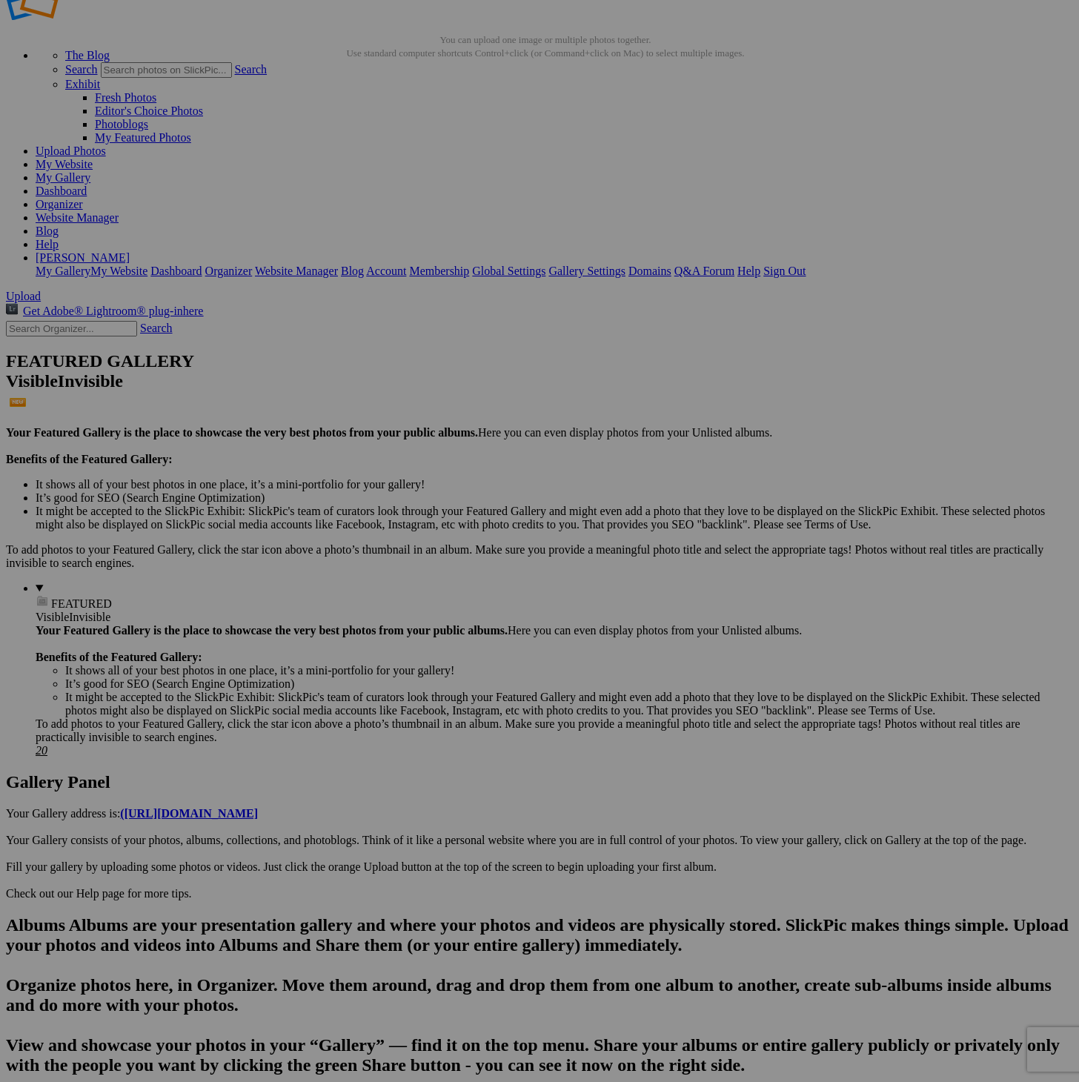
scroll to position [44, 0]
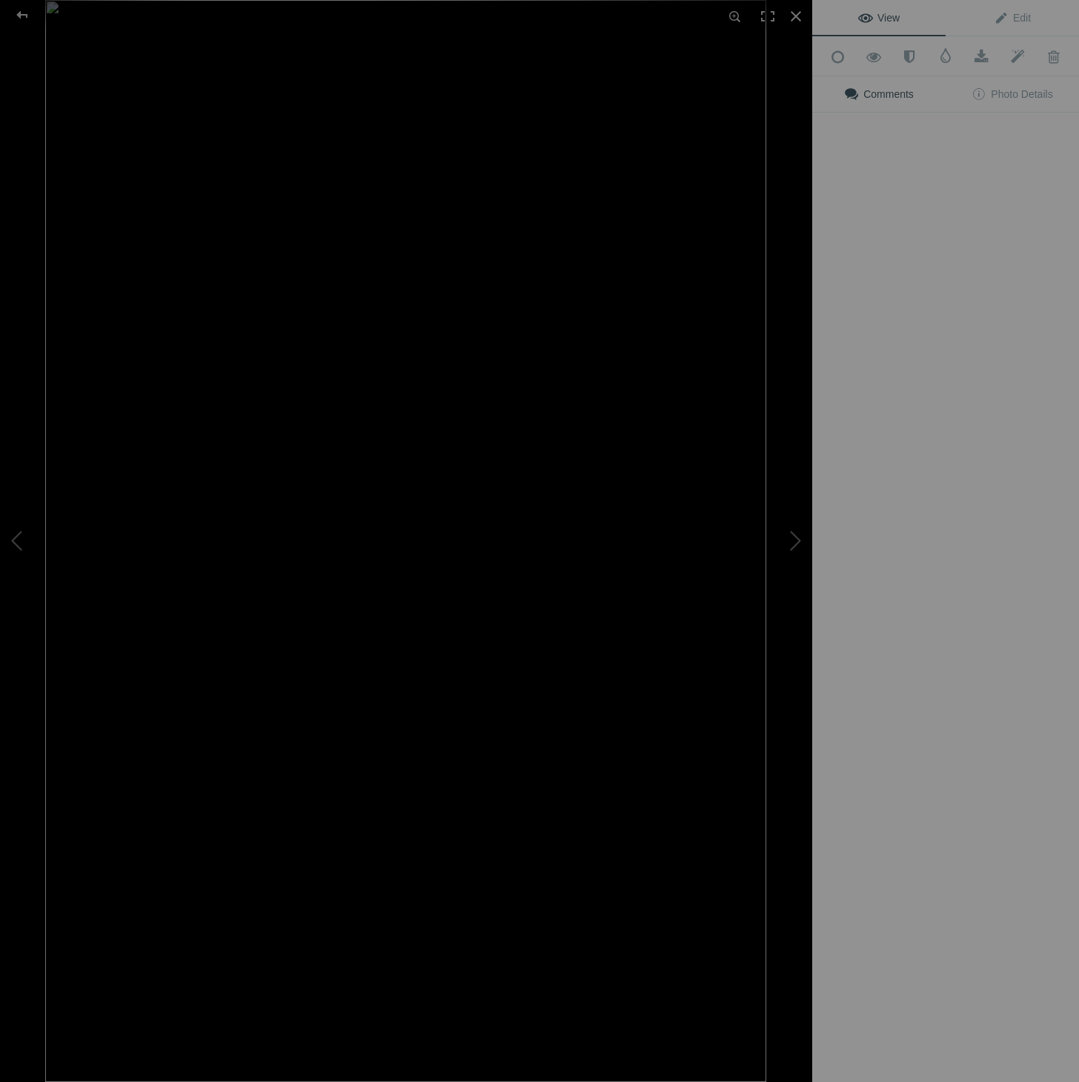
click at [429, 389] on img at bounding box center [405, 541] width 721 height 1082
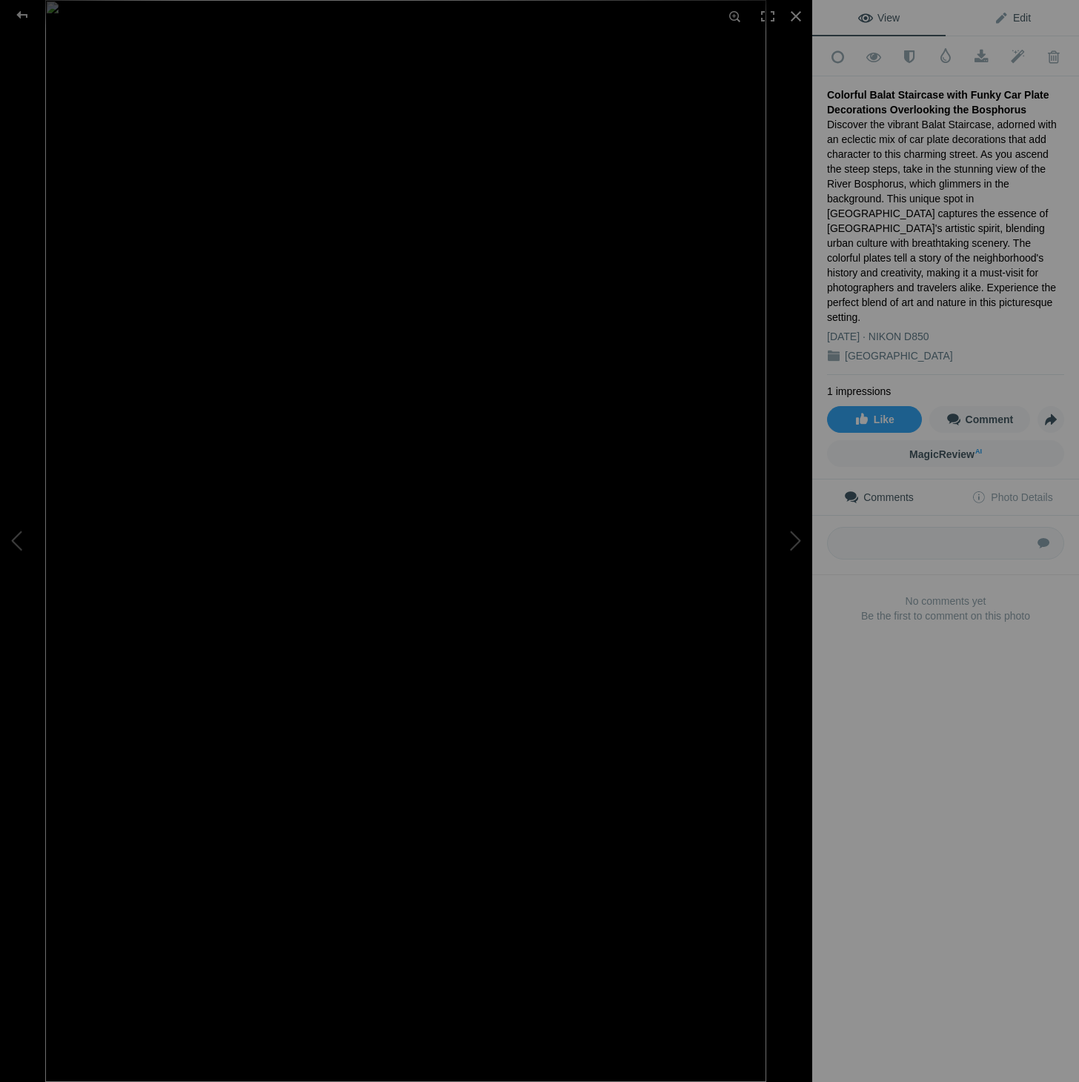
click at [1029, 21] on span "Edit" at bounding box center [1012, 18] width 37 height 12
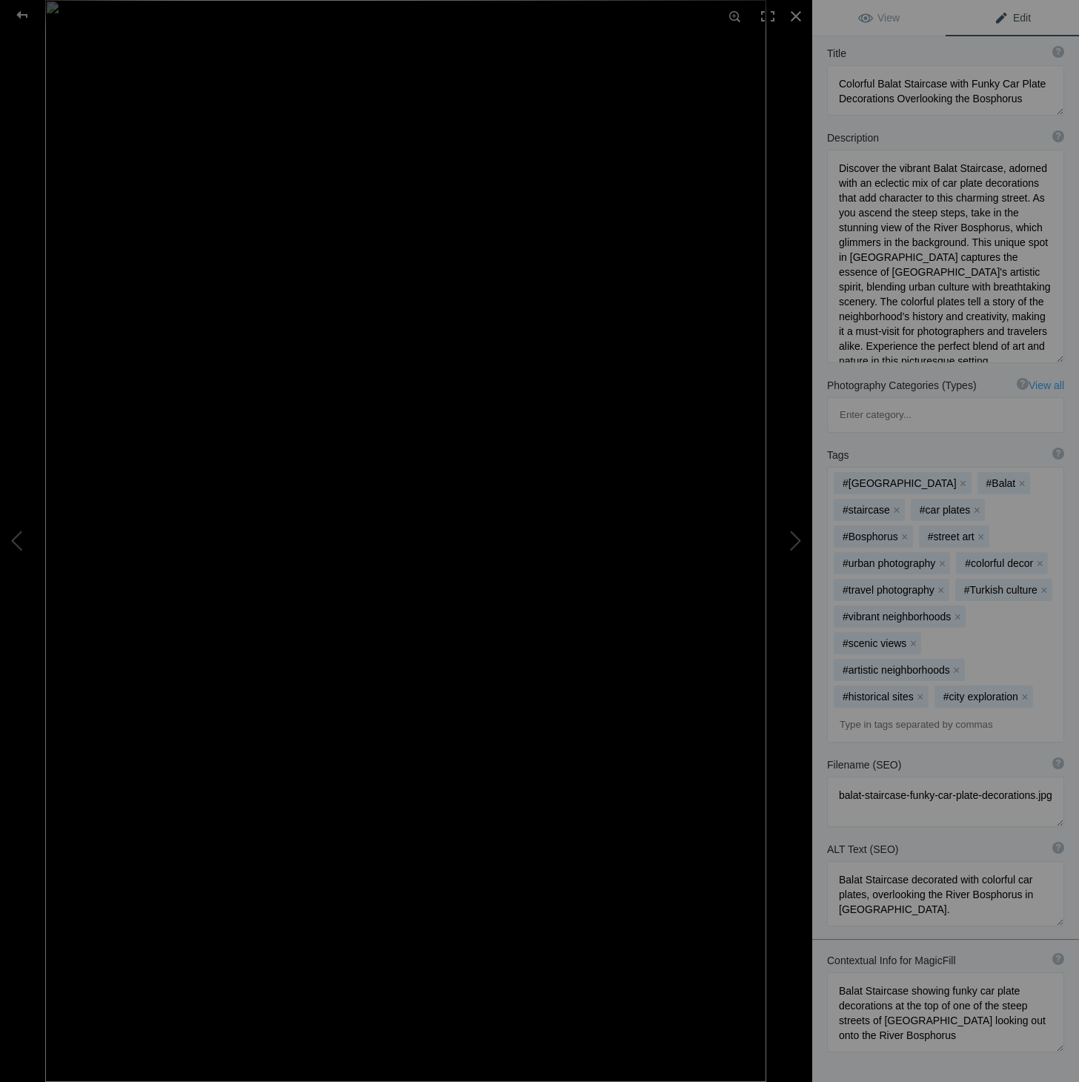
scroll to position [81, 0]
drag, startPoint x: 897, startPoint y: 949, endPoint x: 822, endPoint y: 897, distance: 91.7
click at [822, 945] on div "Contextual Info for MagicFill ? Use this section to add details that aren’t vis…" at bounding box center [945, 1002] width 267 height 114
click at [23, 14] on div at bounding box center [22, 15] width 53 height 30
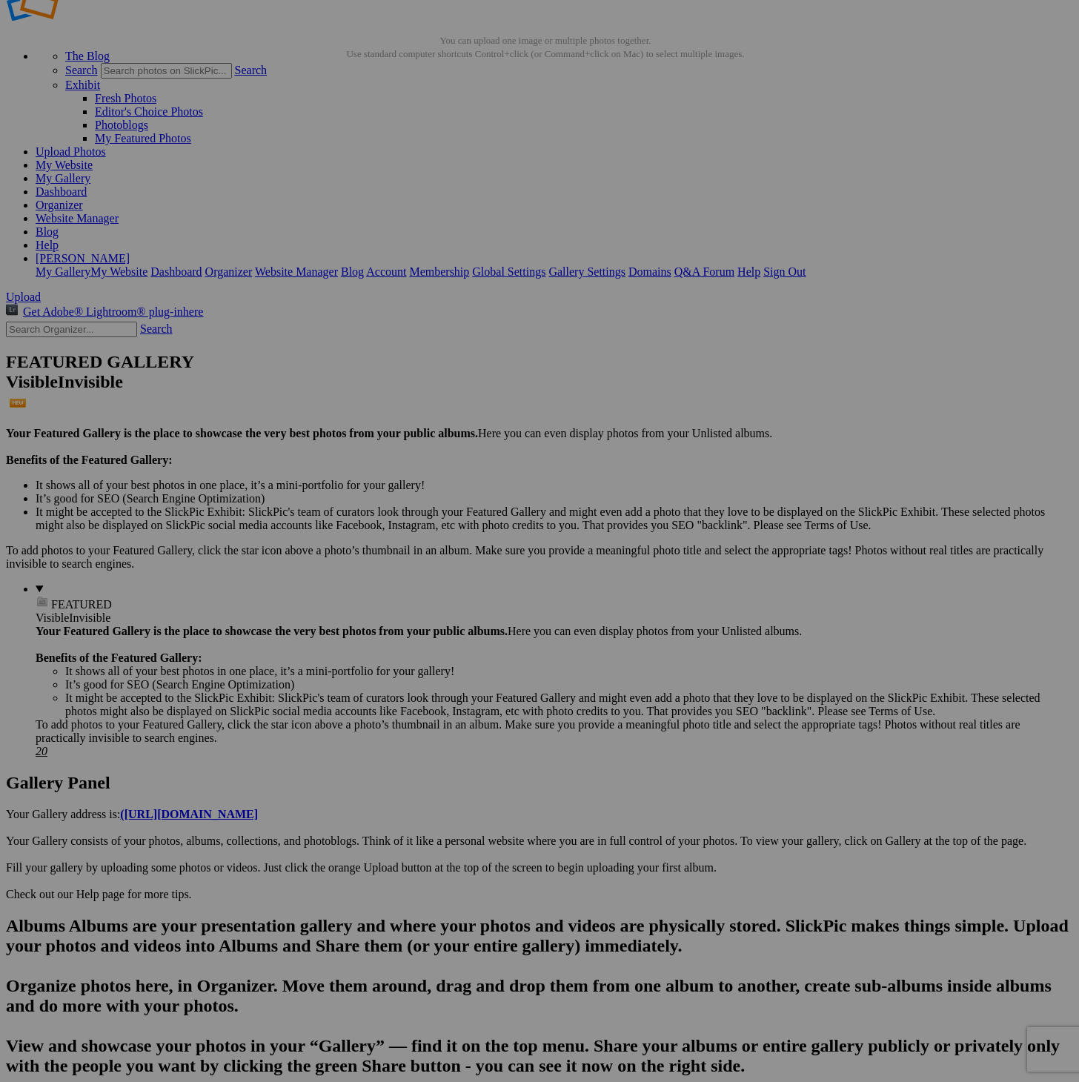
scroll to position [0, 1]
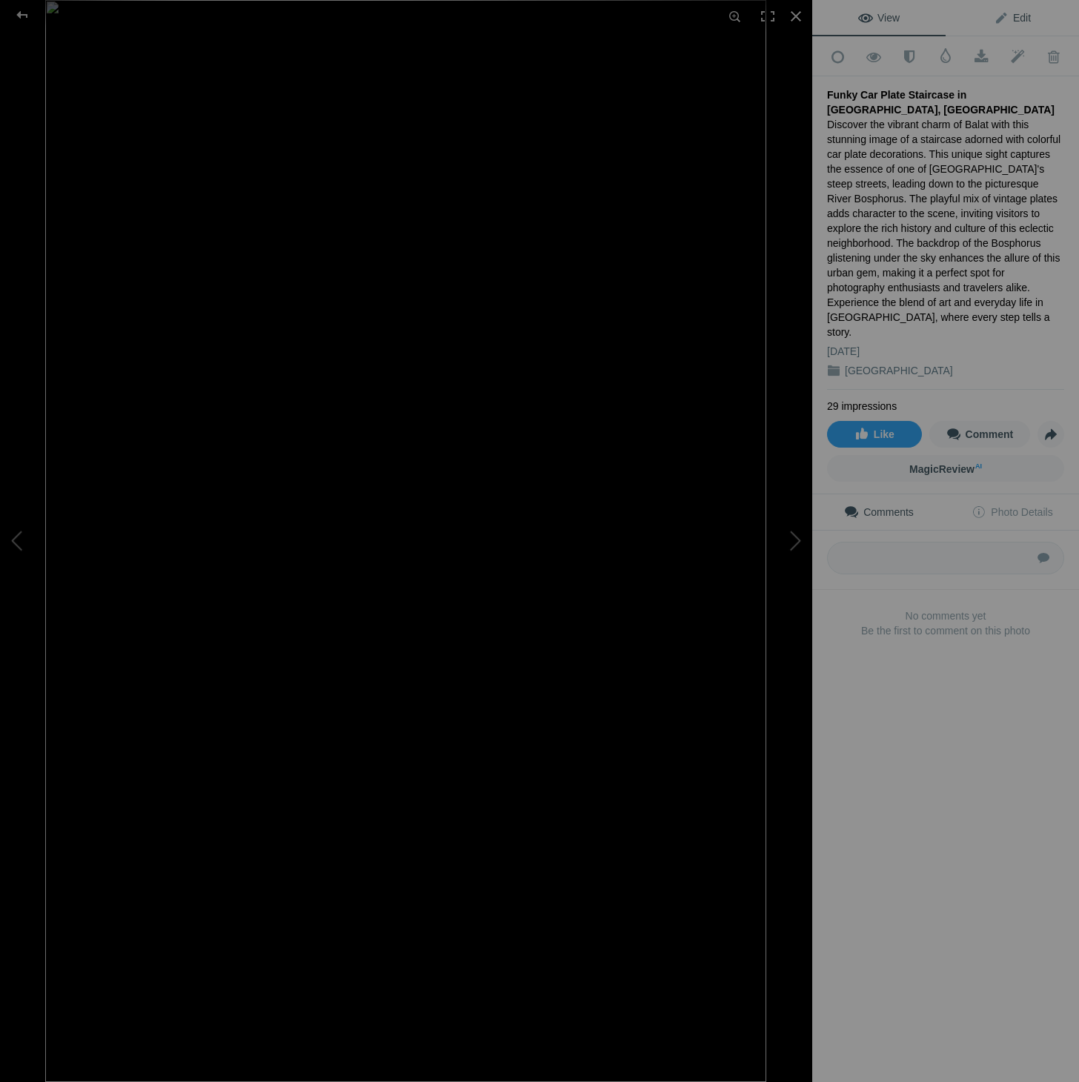
click at [1016, 10] on link "Edit" at bounding box center [1012, 18] width 133 height 36
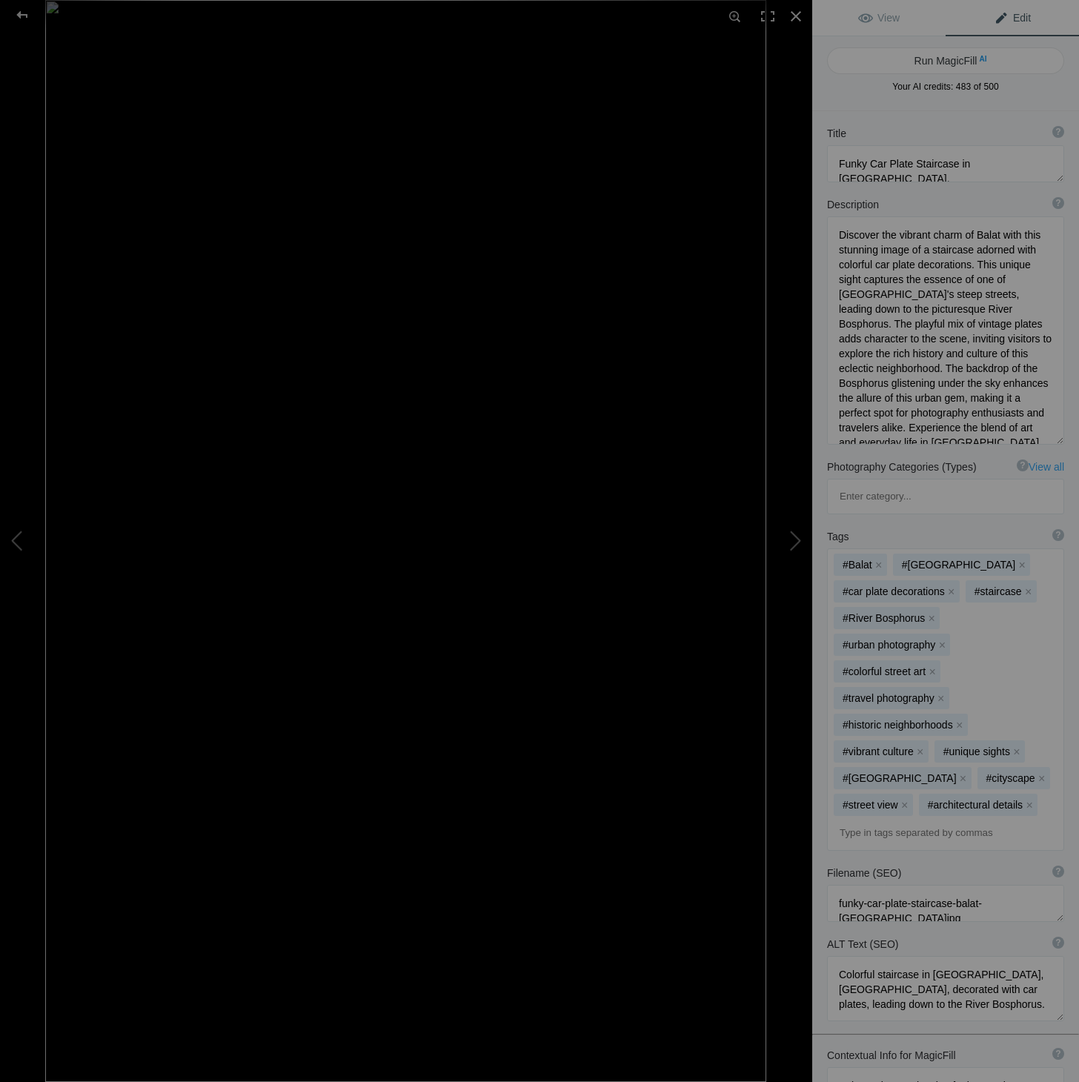
click at [195, 72] on img at bounding box center [405, 541] width 721 height 1082
click at [24, 18] on div at bounding box center [22, 15] width 53 height 30
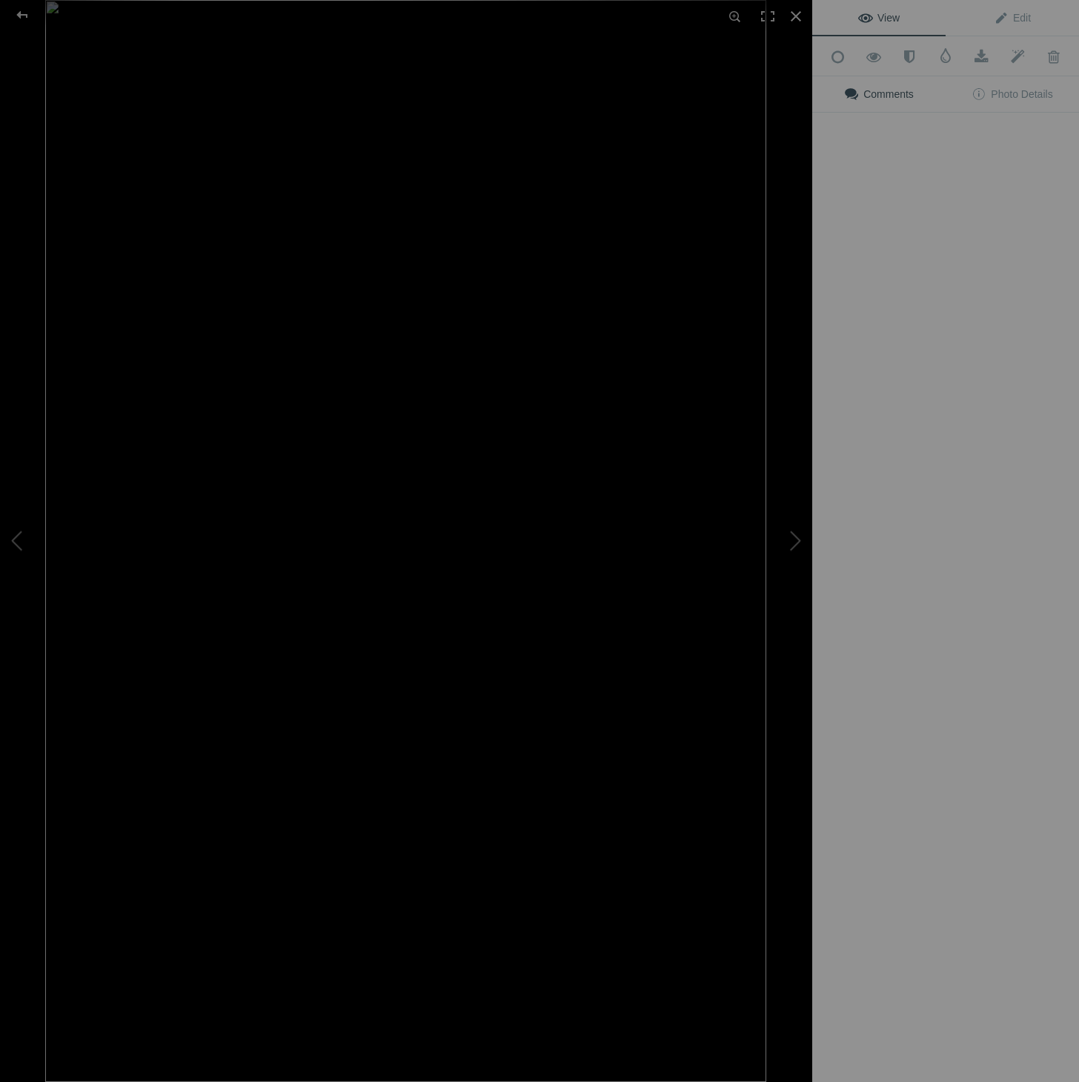
click at [436, 357] on img at bounding box center [405, 541] width 721 height 1082
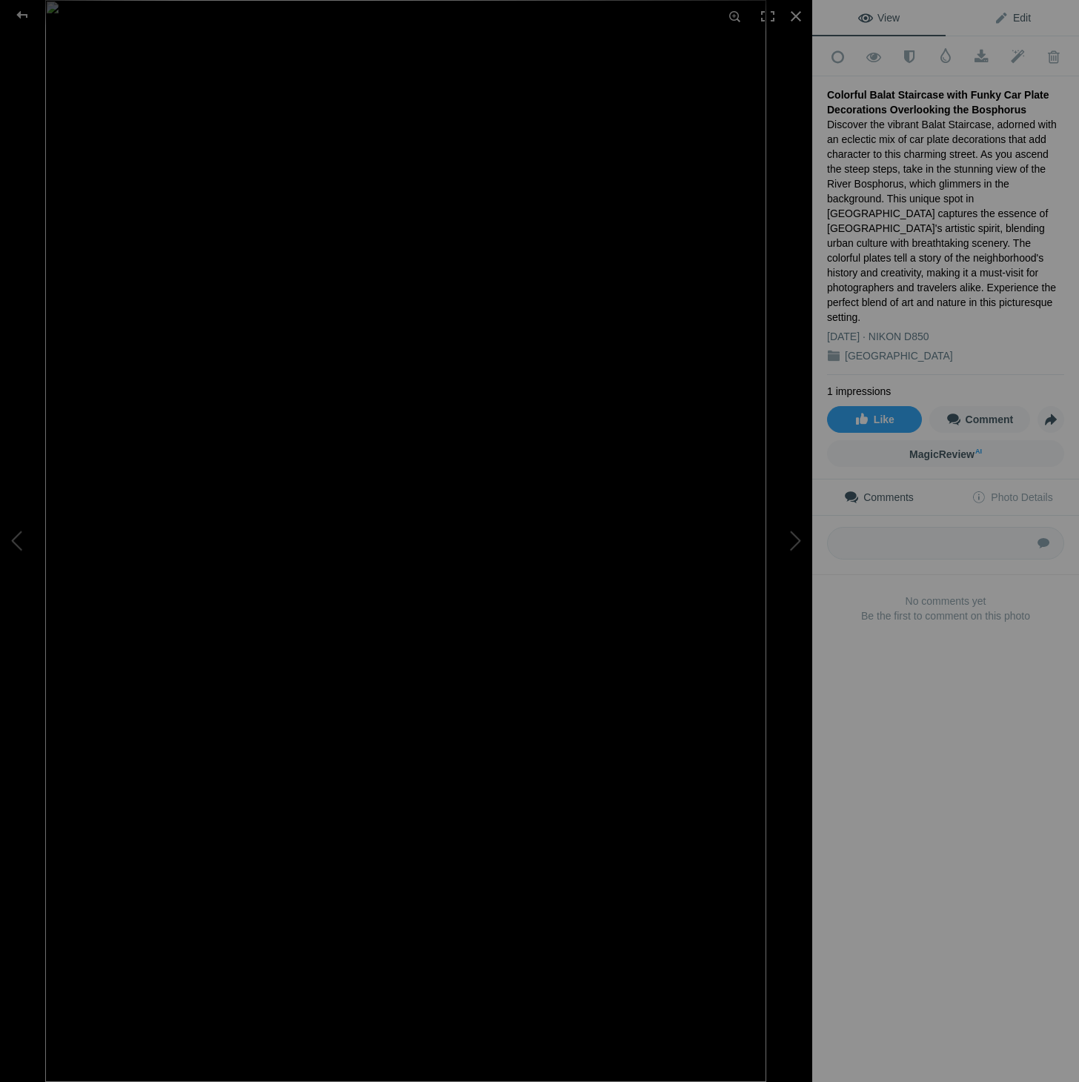
click at [1031, 19] on link "Edit" at bounding box center [1012, 18] width 133 height 36
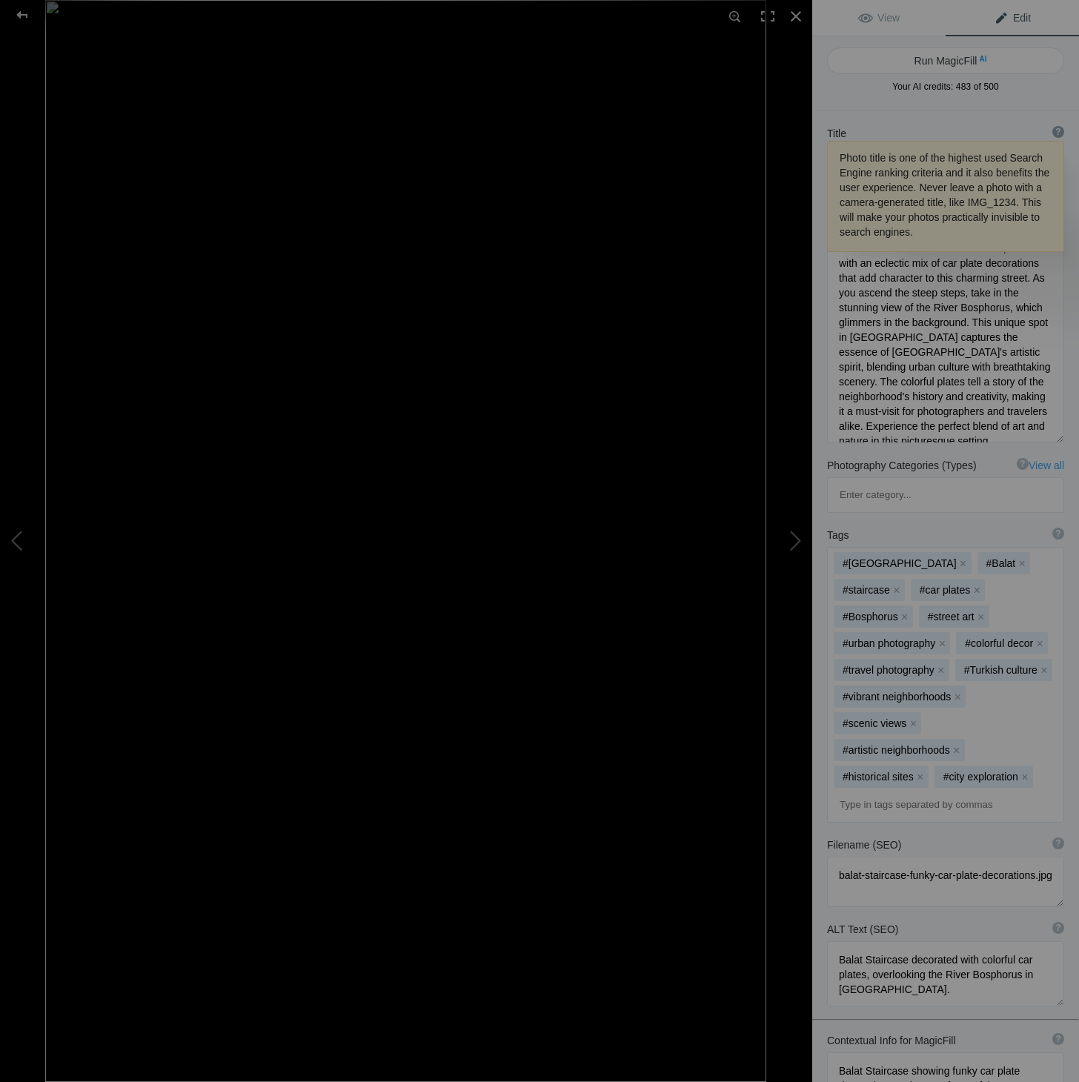
click at [1062, 130] on div "?" at bounding box center [1058, 132] width 12 height 12
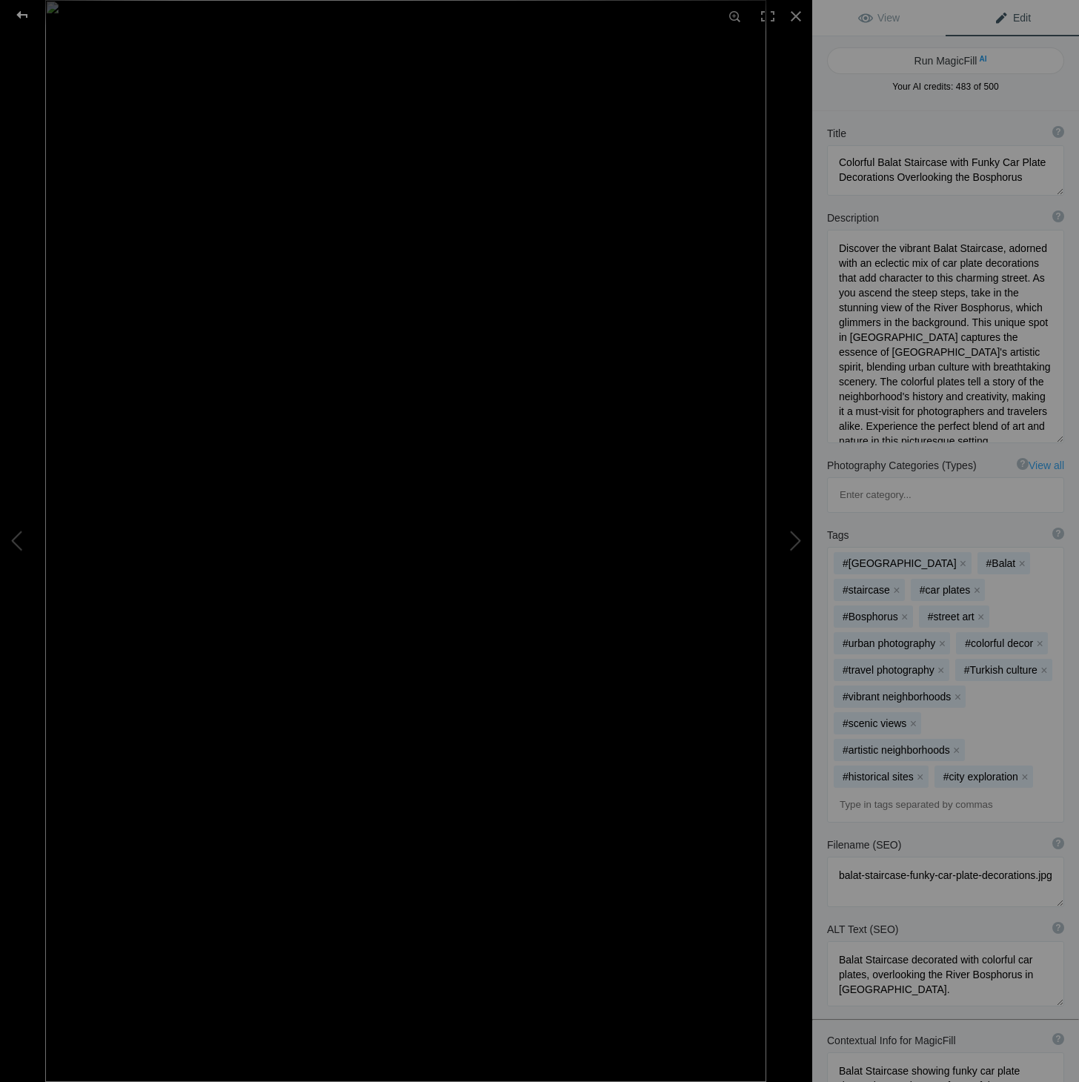
click at [22, 13] on div at bounding box center [22, 15] width 53 height 30
